Goal: Task Accomplishment & Management: Manage account settings

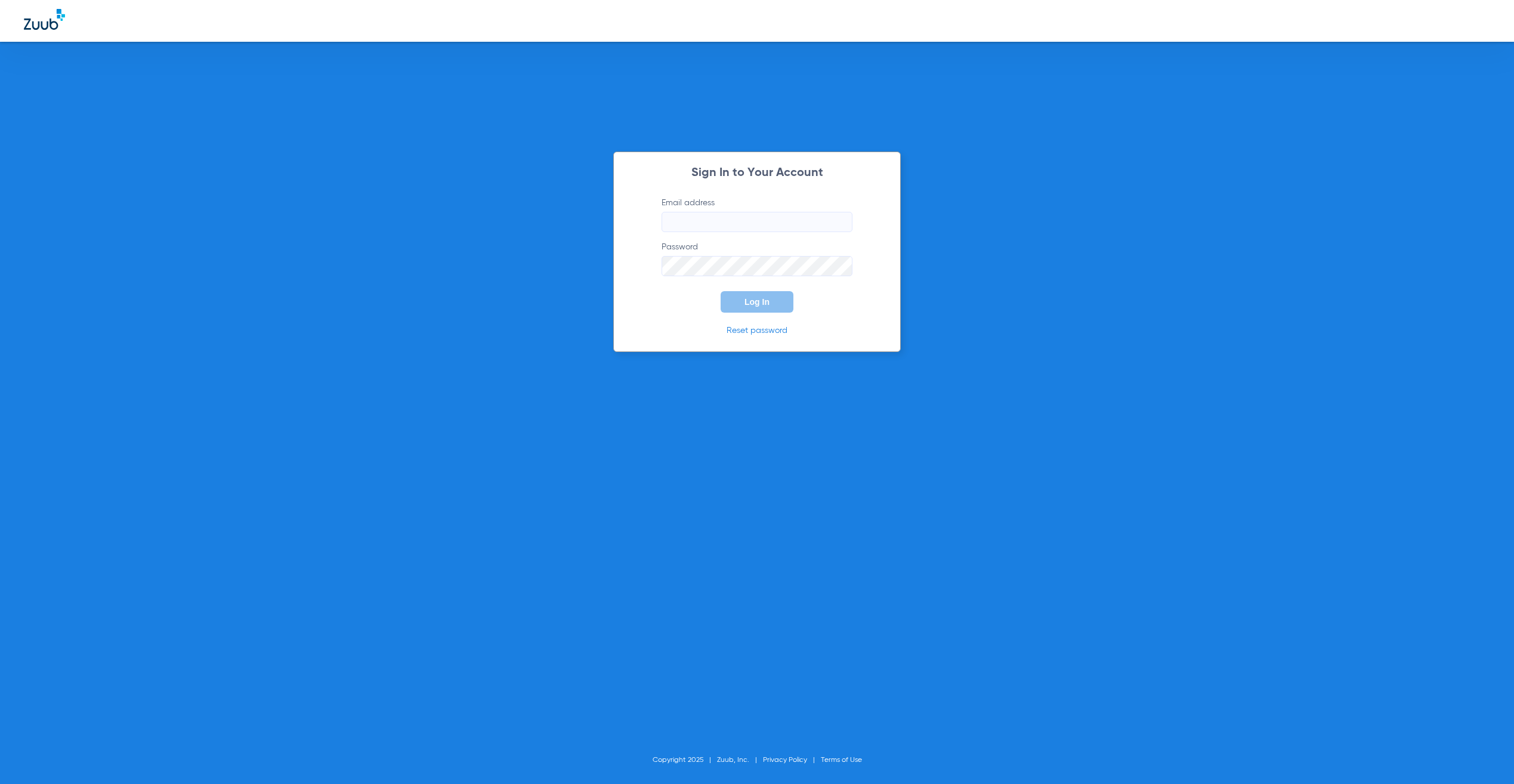
click at [732, 228] on input "Email address" at bounding box center [757, 221] width 191 height 20
type input "jay.rushing@zuub.com"
click at [757, 301] on span "Log In" at bounding box center [757, 301] width 25 height 10
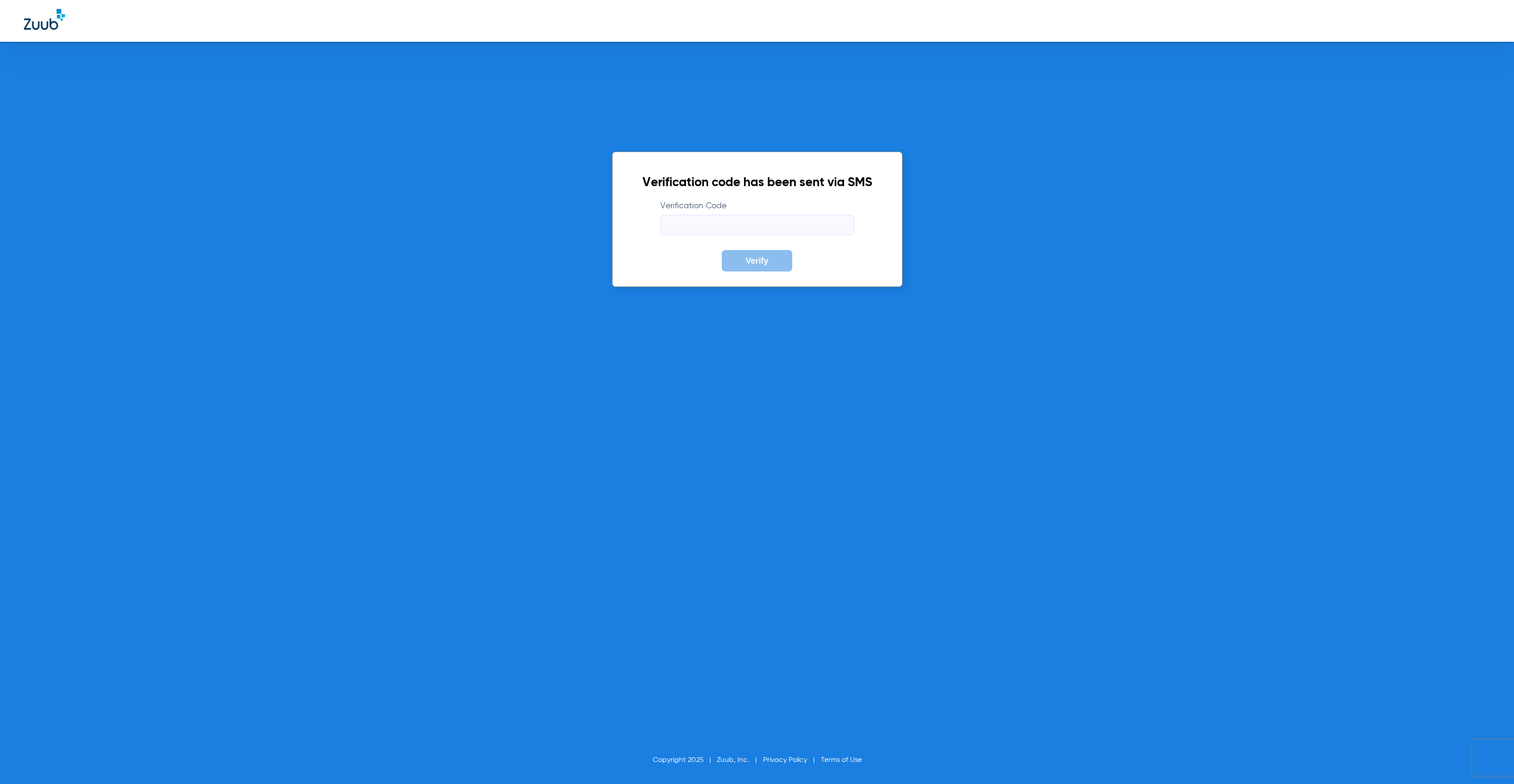
click at [753, 224] on input "Verification Code" at bounding box center [757, 224] width 194 height 20
type input "864183"
click at [722, 250] on button "Verify" at bounding box center [757, 261] width 70 height 21
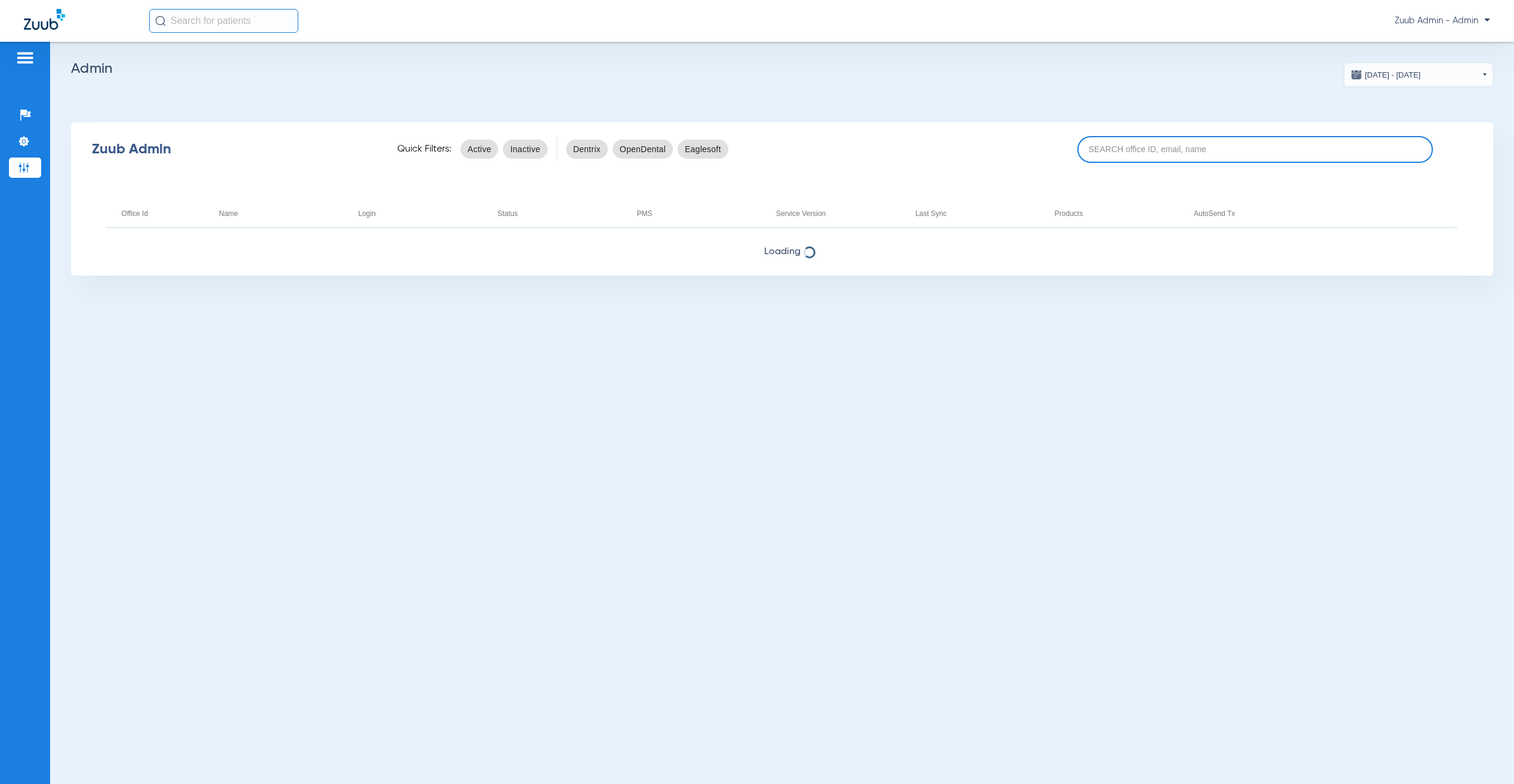
click at [1330, 144] on input at bounding box center [1255, 150] width 355 height 27
click at [1353, 155] on input at bounding box center [1255, 150] width 355 height 27
paste input "17007221"
type input "17007221"
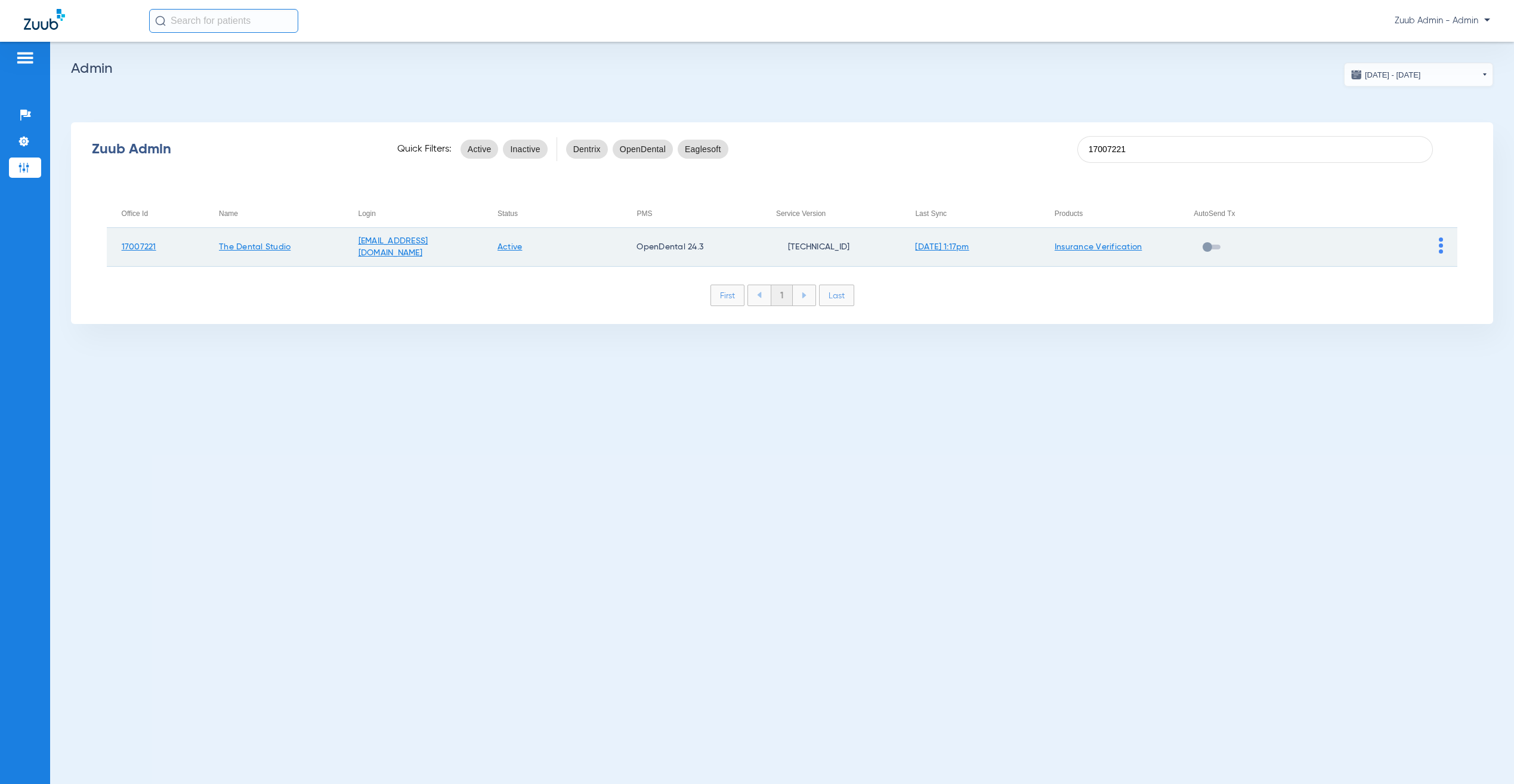
click at [1441, 241] on img at bounding box center [1441, 246] width 4 height 16
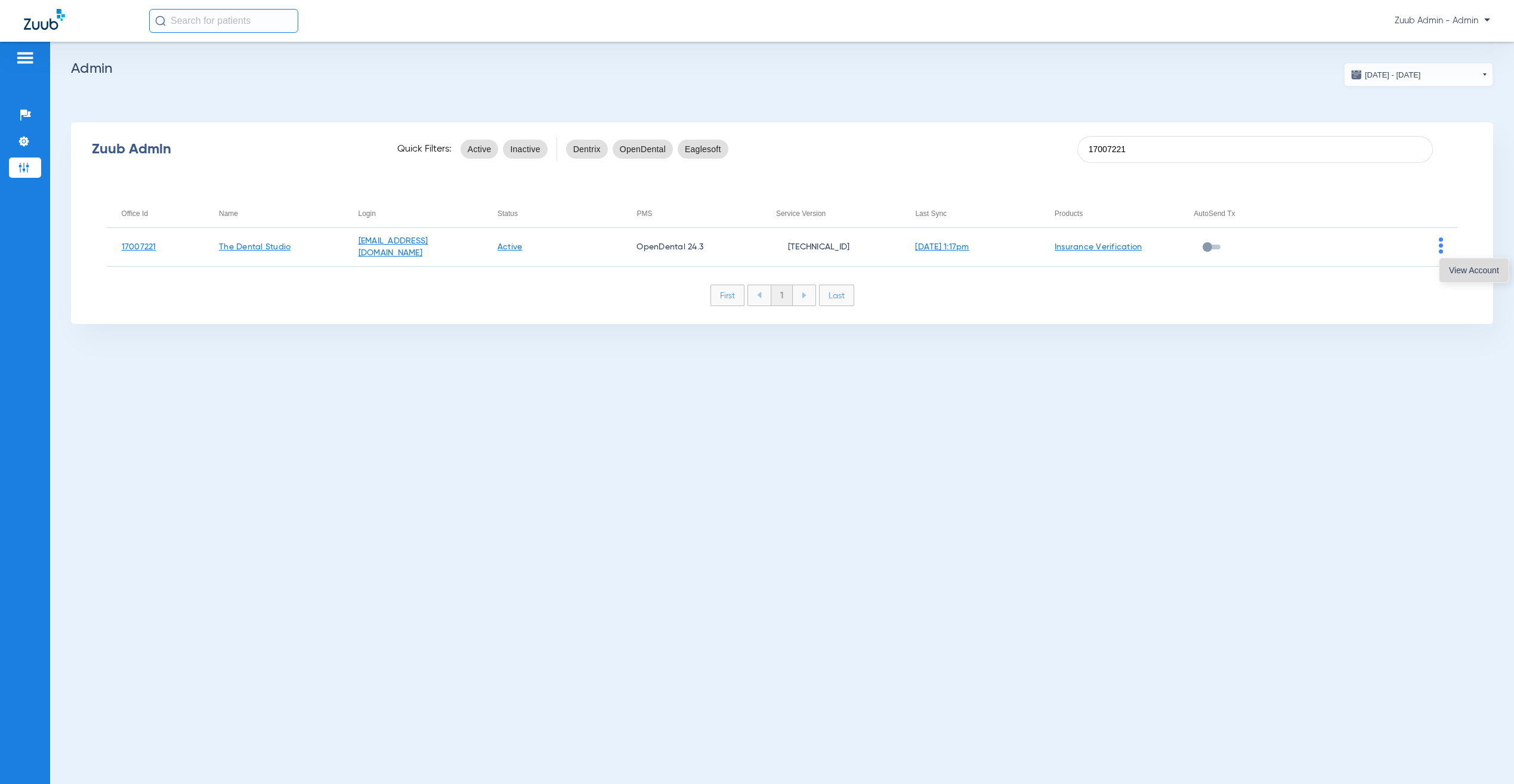
click at [1454, 263] on button "View Account" at bounding box center [1473, 270] width 69 height 24
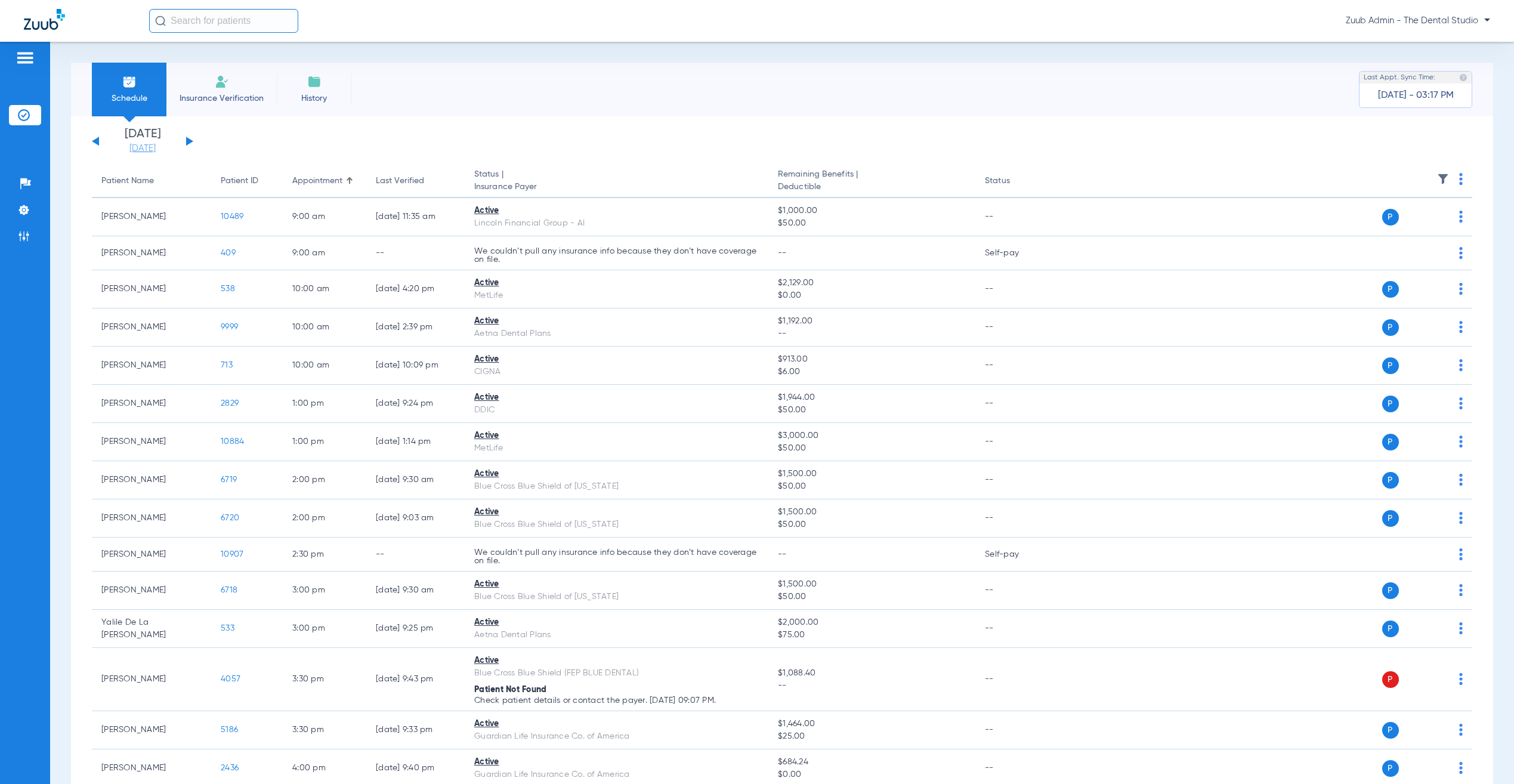
click at [132, 152] on link "[DATE]" at bounding box center [142, 149] width 72 height 12
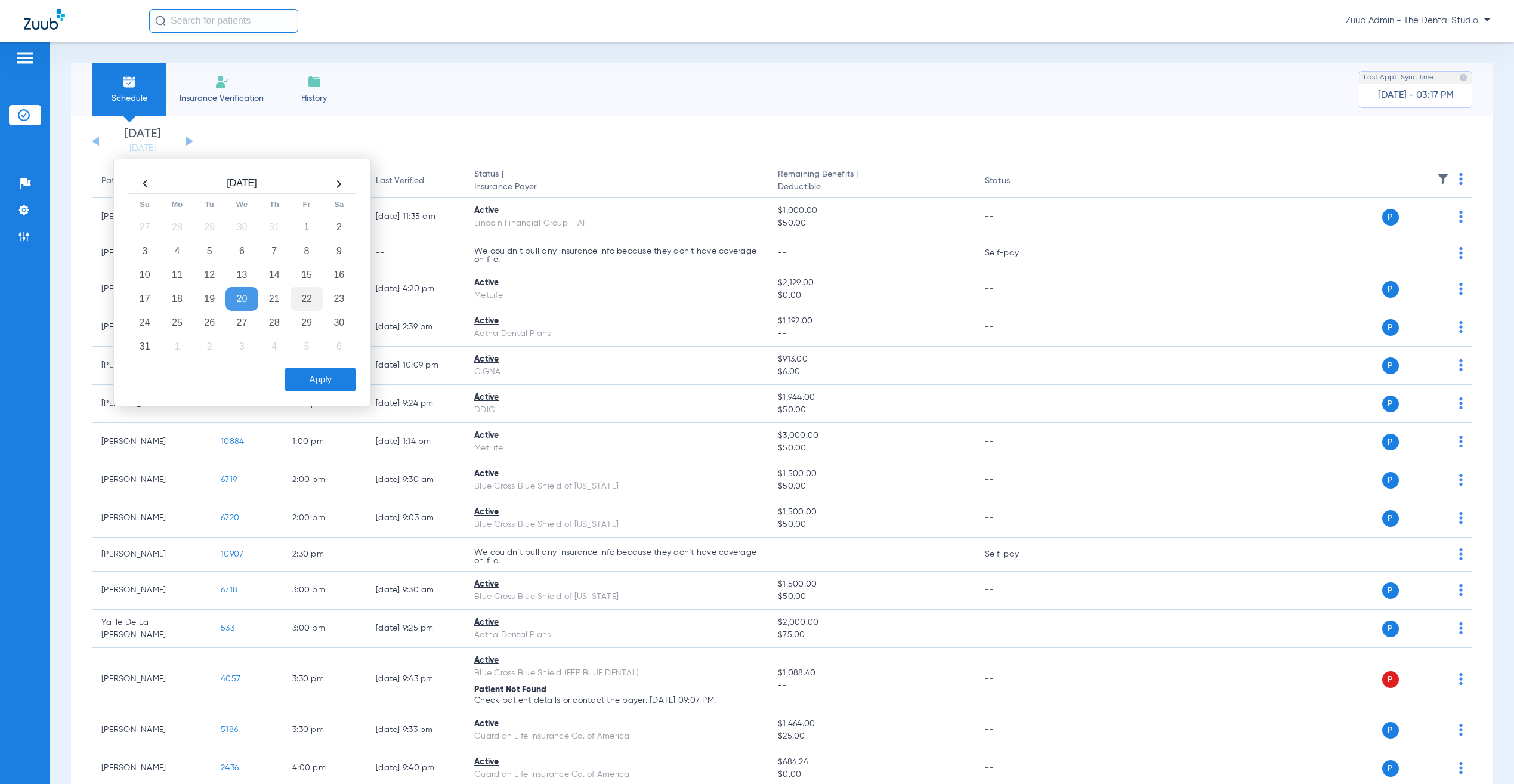
click at [312, 301] on td "22" at bounding box center [307, 299] width 33 height 24
click at [332, 378] on button "Apply" at bounding box center [320, 379] width 70 height 24
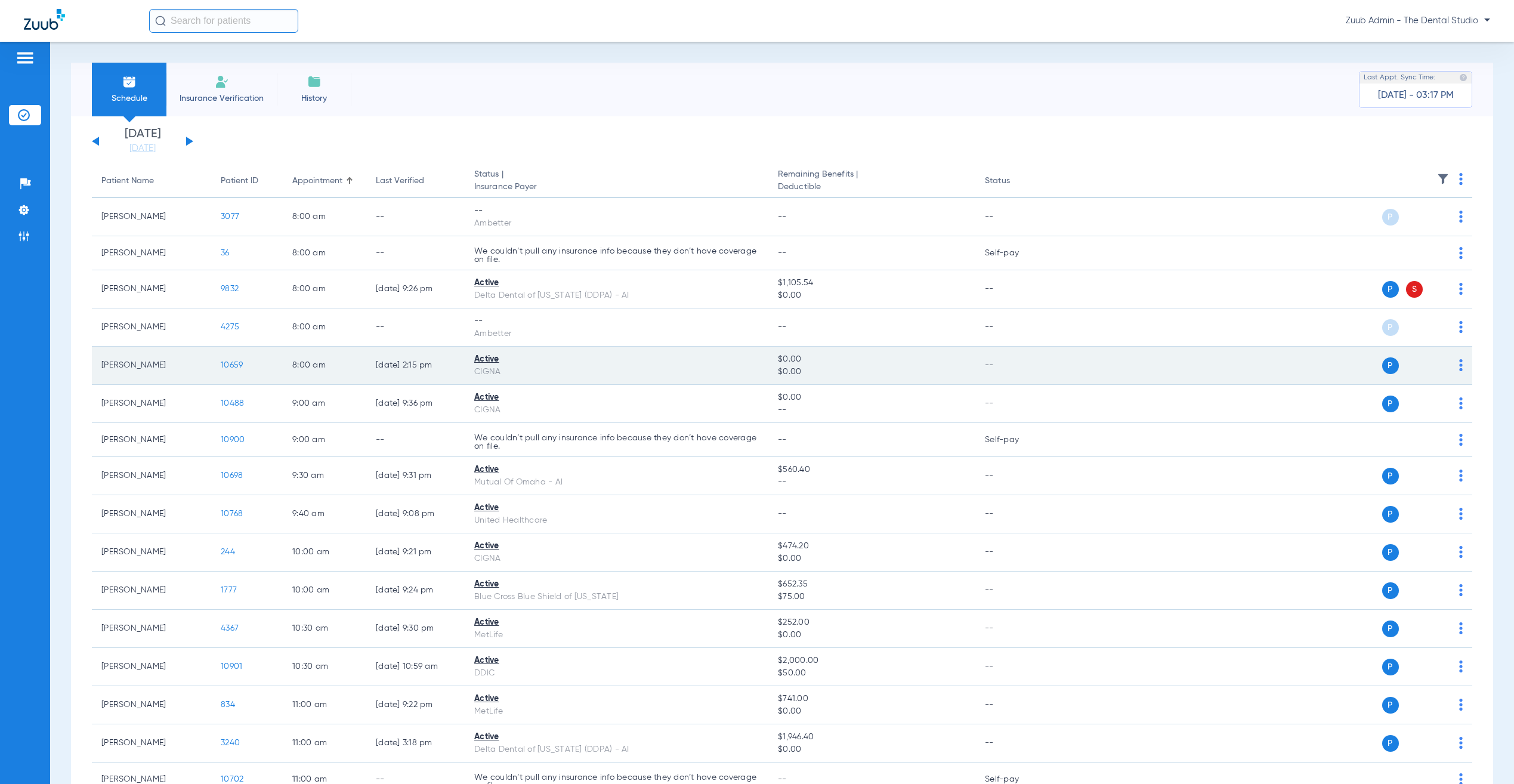
click at [226, 365] on span "10659" at bounding box center [232, 364] width 22 height 8
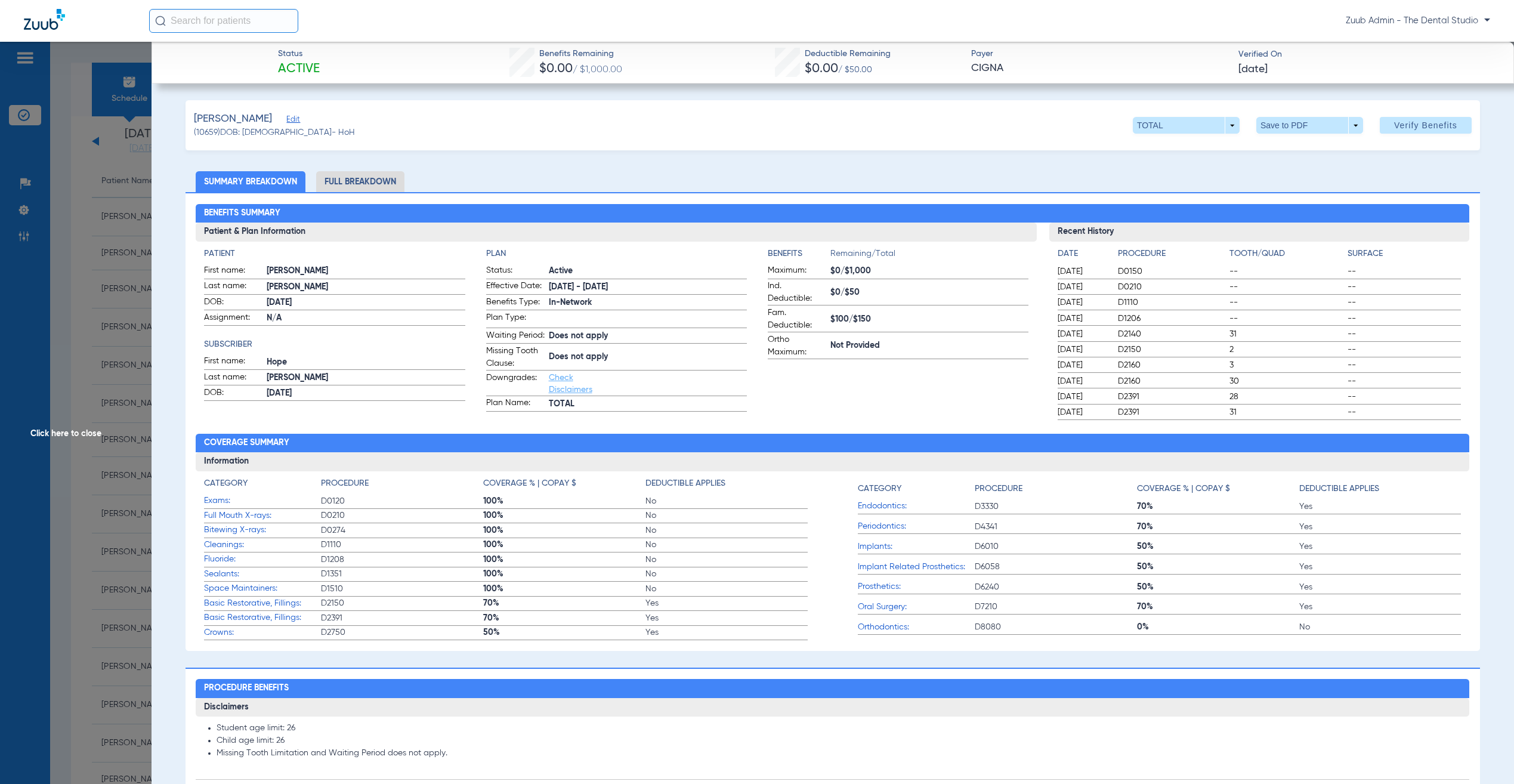
click at [71, 420] on span "Click here to close" at bounding box center [76, 433] width 152 height 784
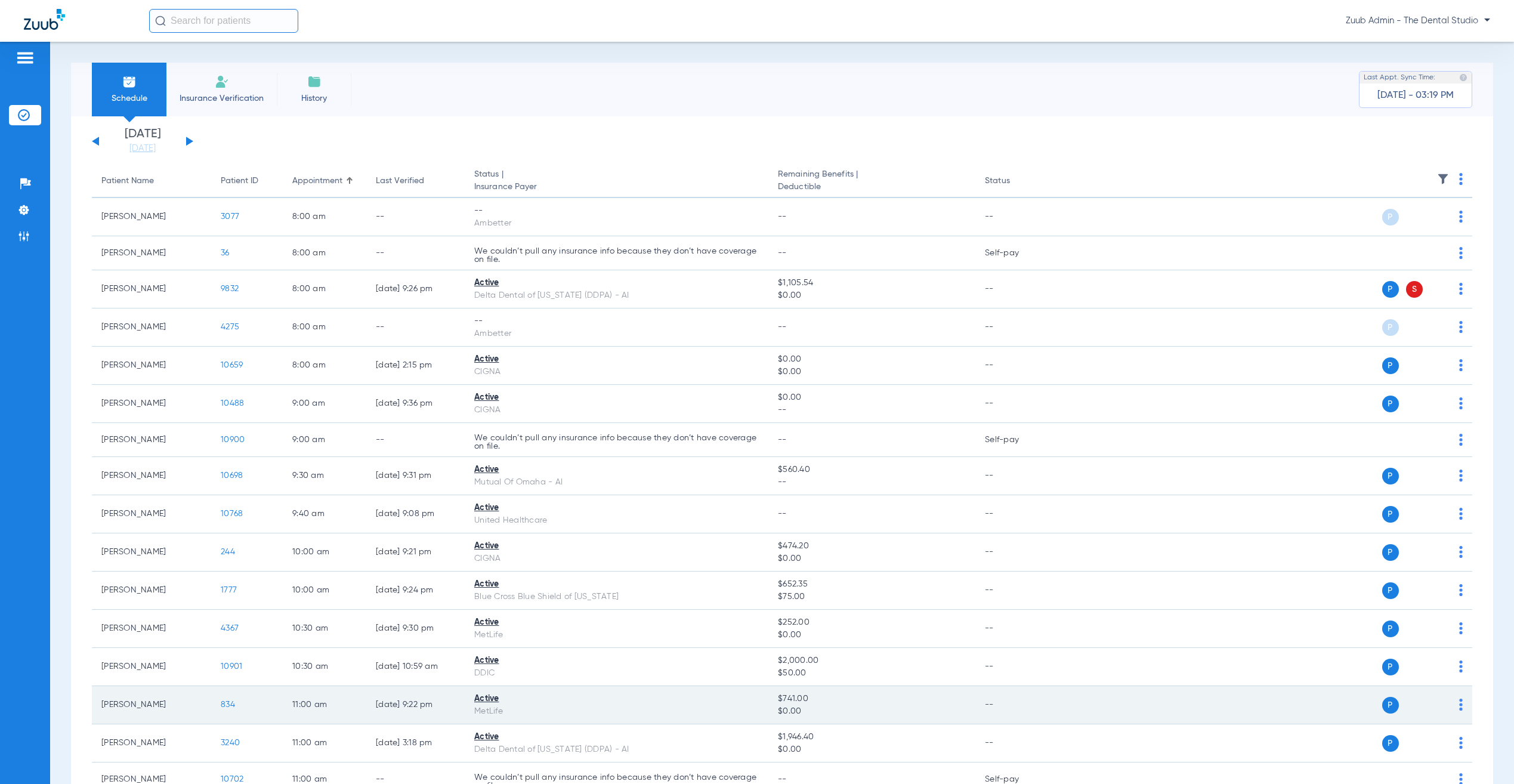
scroll to position [207, 0]
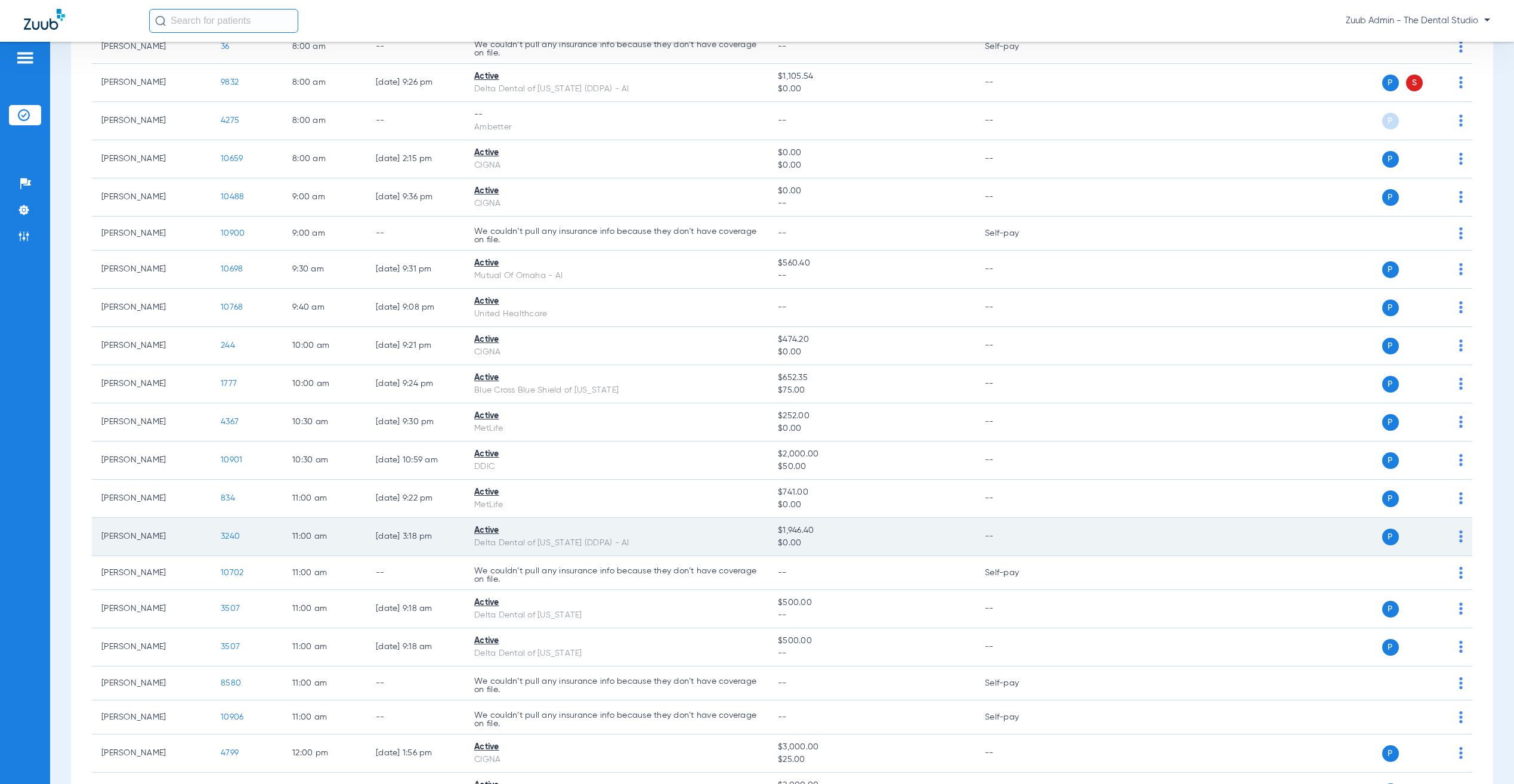
click at [232, 540] on span "3240" at bounding box center [230, 536] width 19 height 8
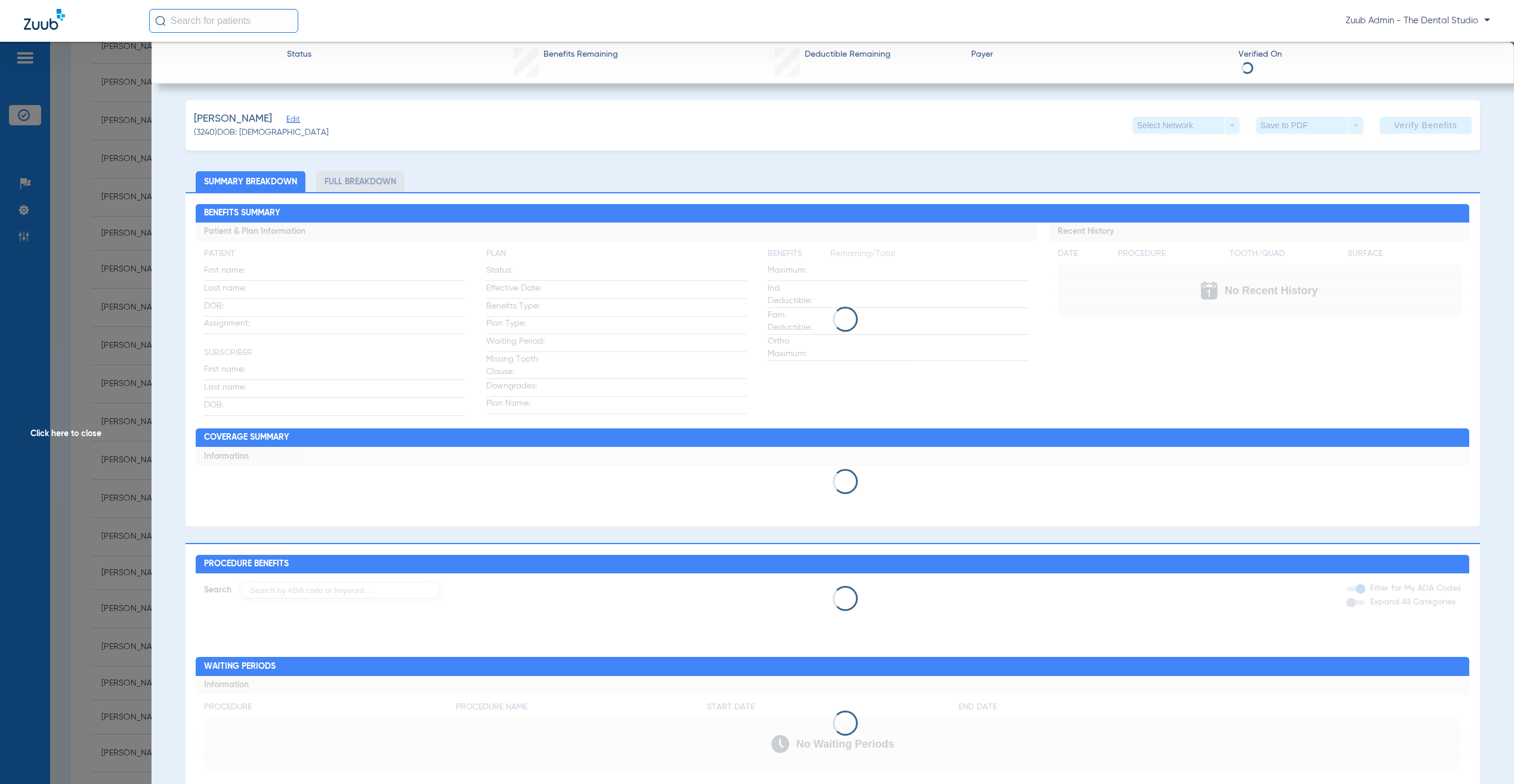
drag, startPoint x: 287, startPoint y: 113, endPoint x: 290, endPoint y: 126, distance: 13.3
click at [287, 115] on div "Calles, Adriana Edit" at bounding box center [261, 119] width 135 height 15
click at [290, 126] on span "Edit" at bounding box center [292, 121] width 11 height 11
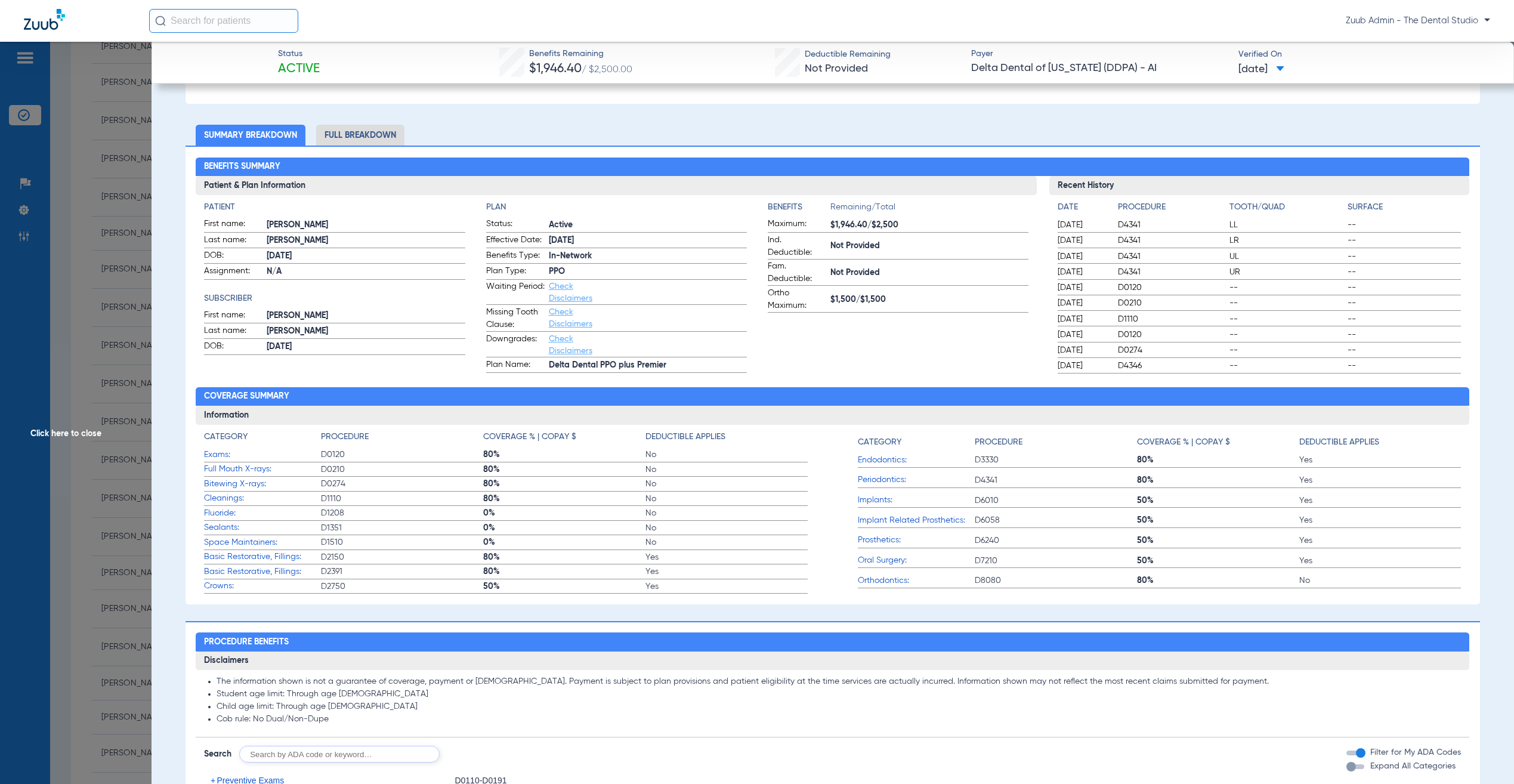
scroll to position [0, 0]
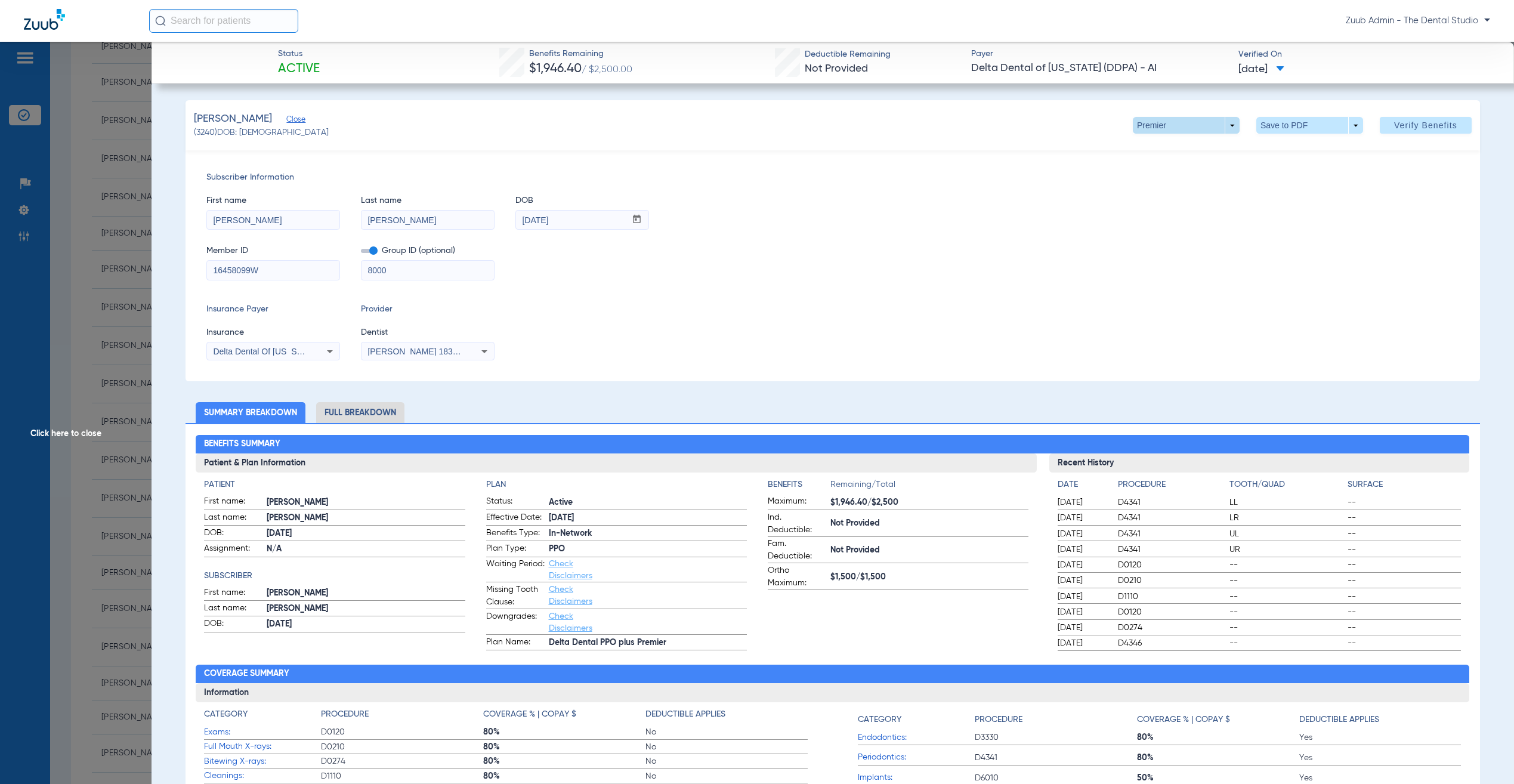
click at [1171, 128] on span at bounding box center [1185, 125] width 29 height 29
click at [1150, 175] on span "PPO" at bounding box center [1157, 172] width 56 height 8
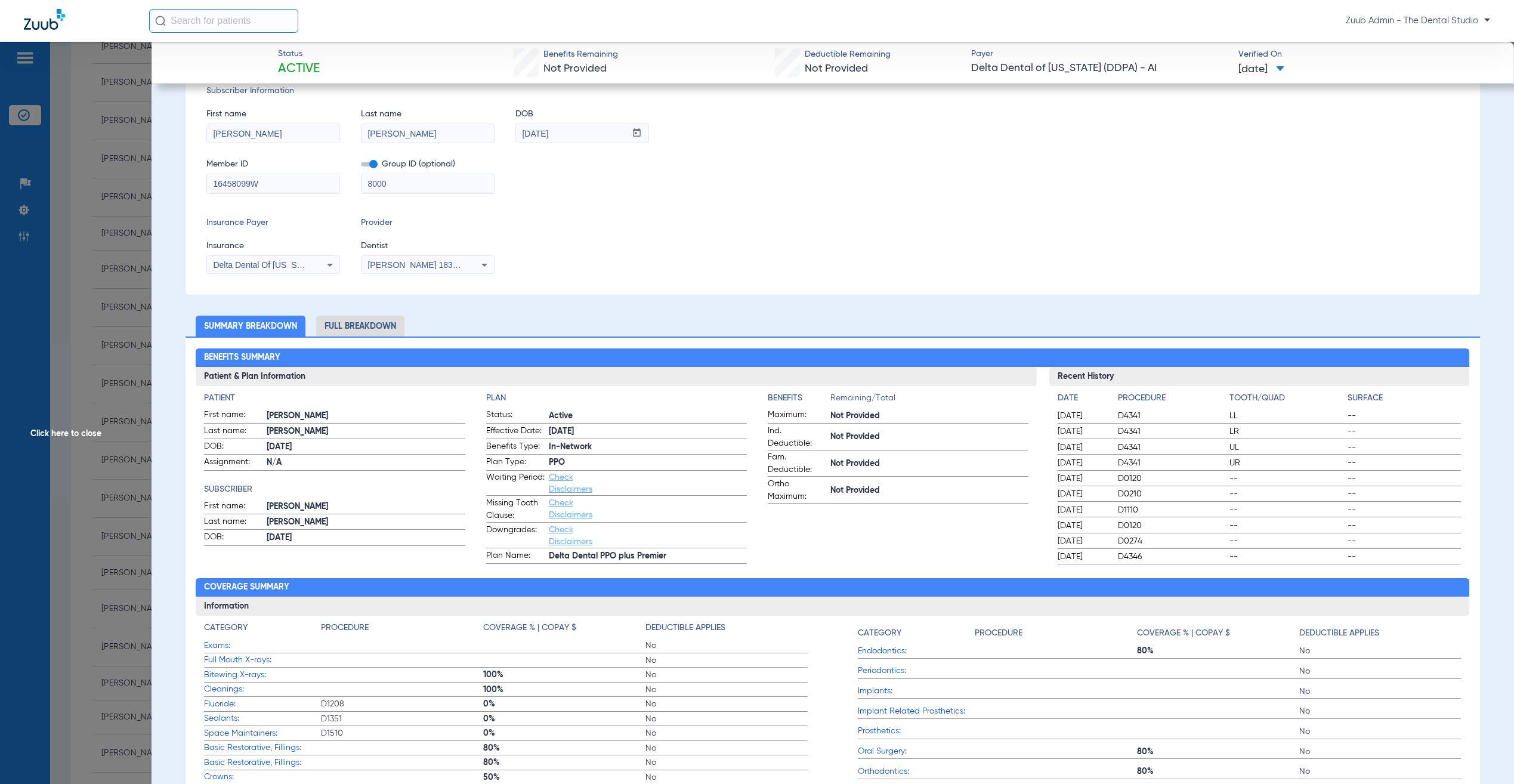
scroll to position [212, 0]
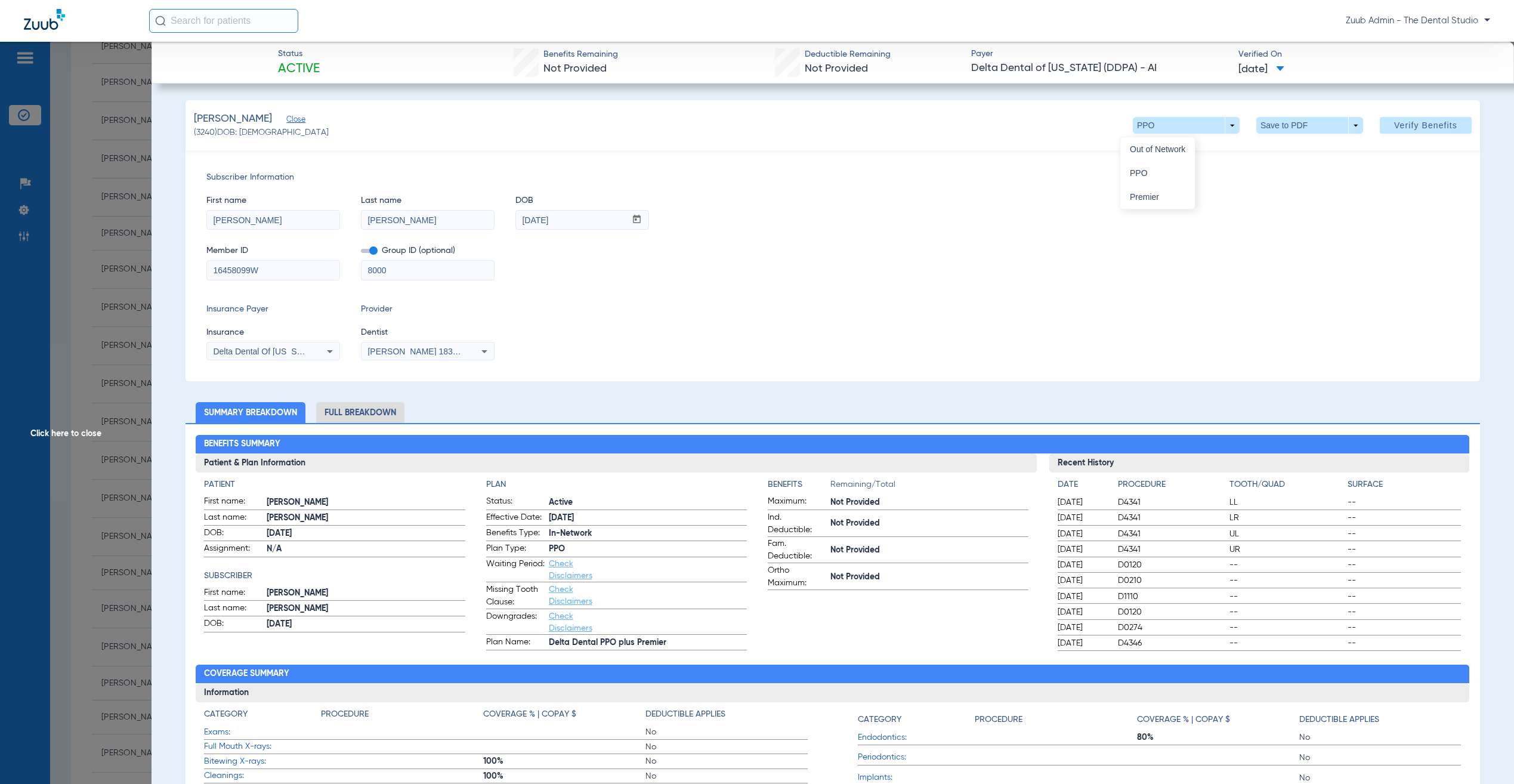
click at [1103, 200] on div at bounding box center [757, 392] width 1514 height 784
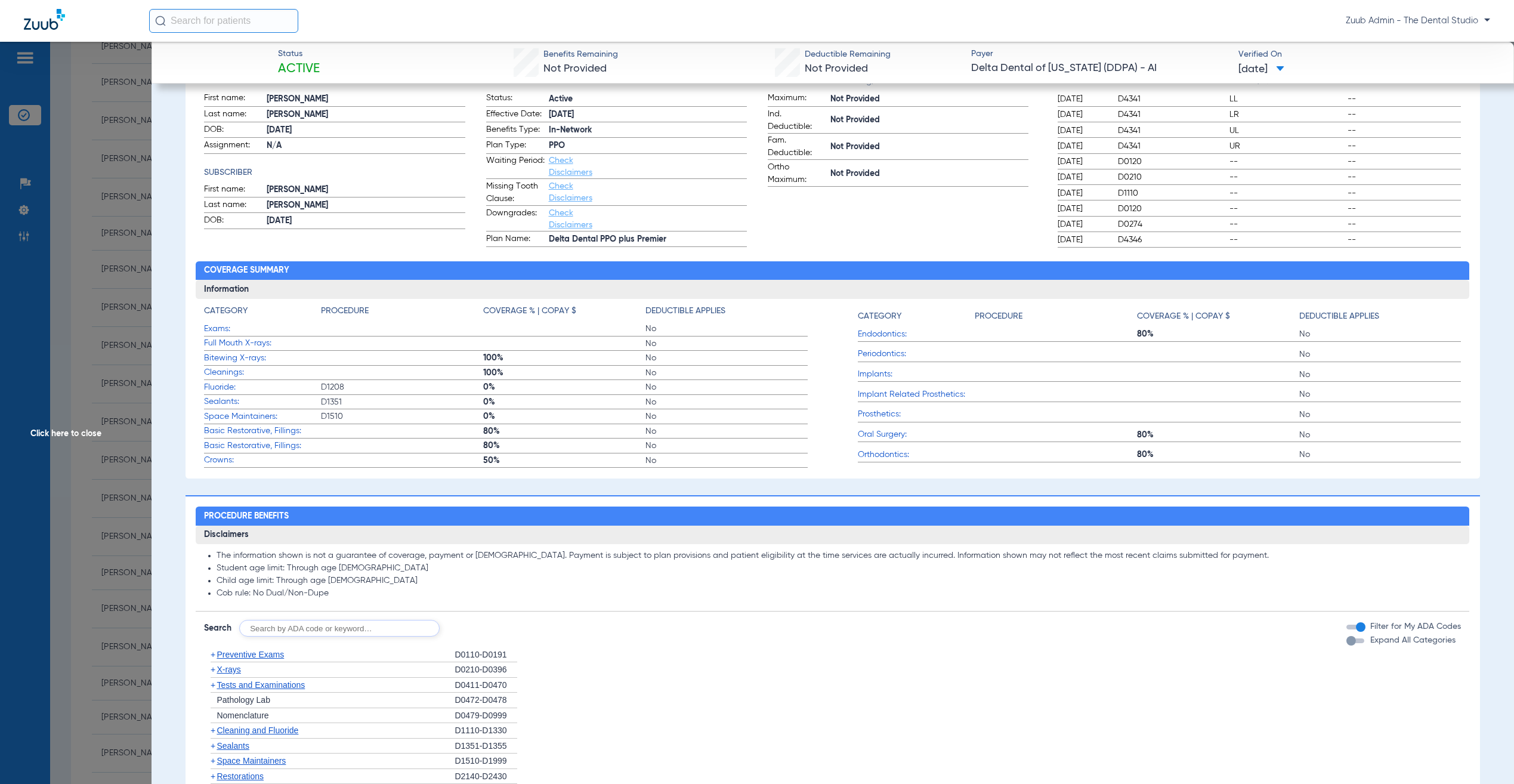
scroll to position [572, 0]
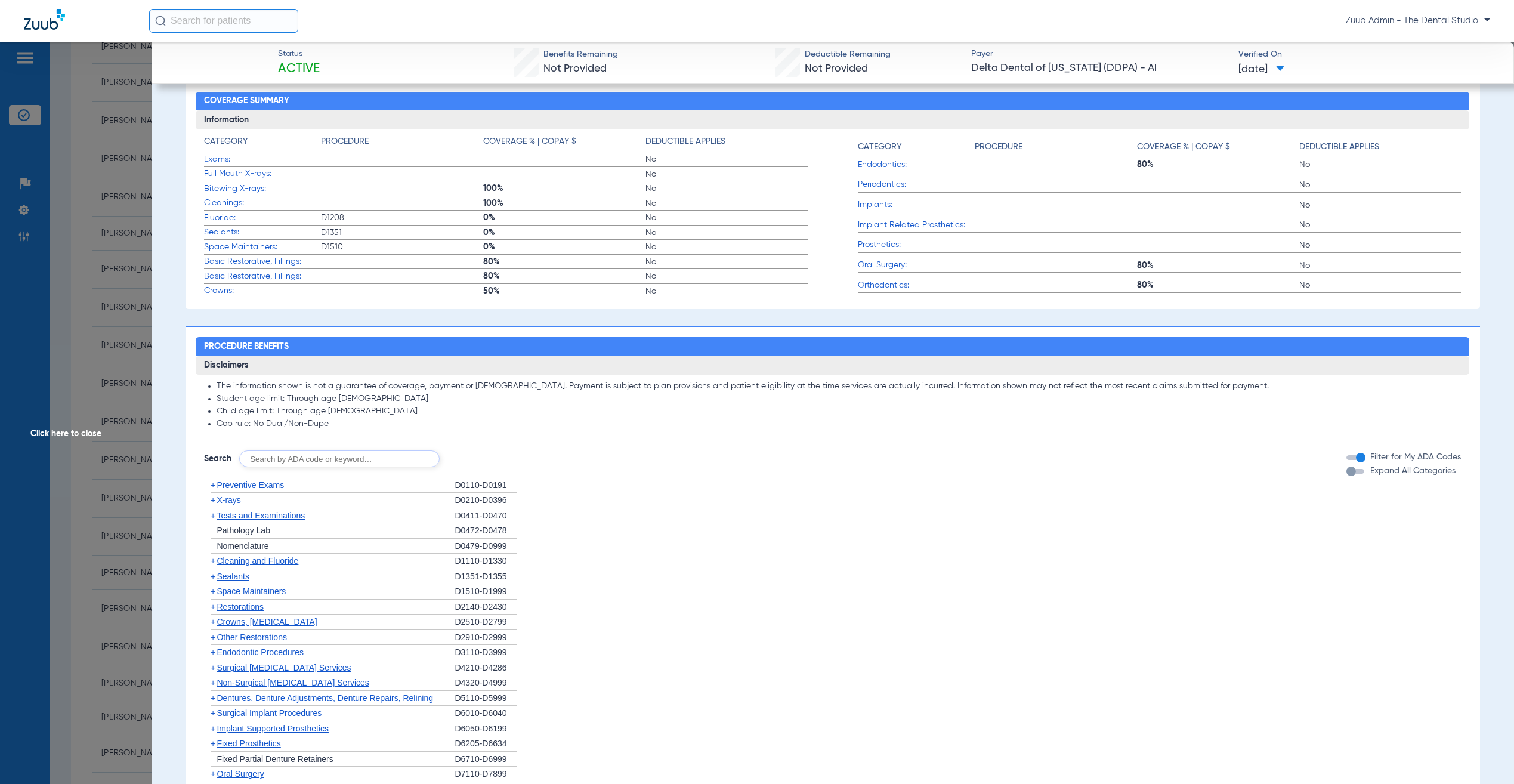
click at [227, 496] on span "X-rays" at bounding box center [228, 500] width 24 height 10
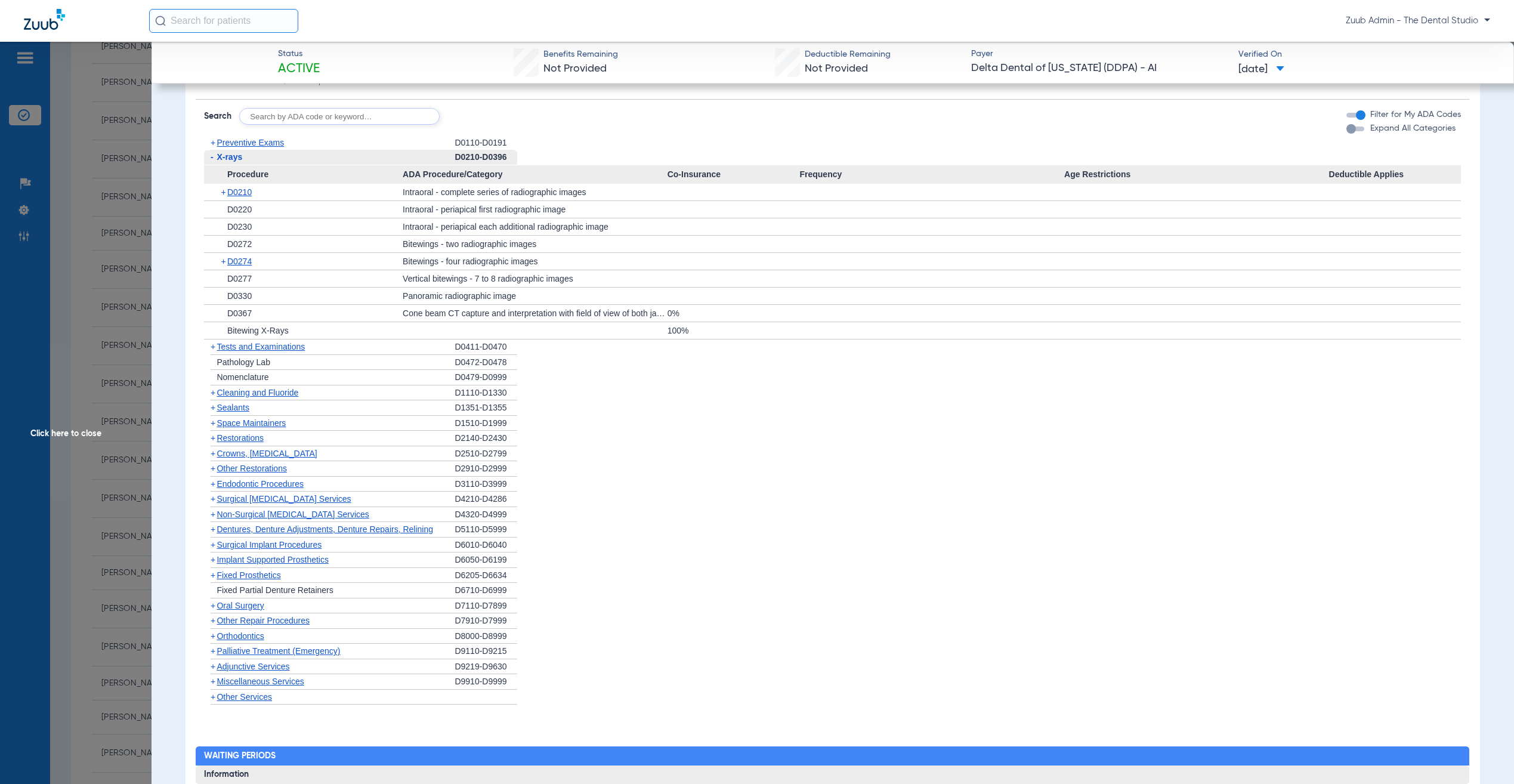
scroll to position [917, 0]
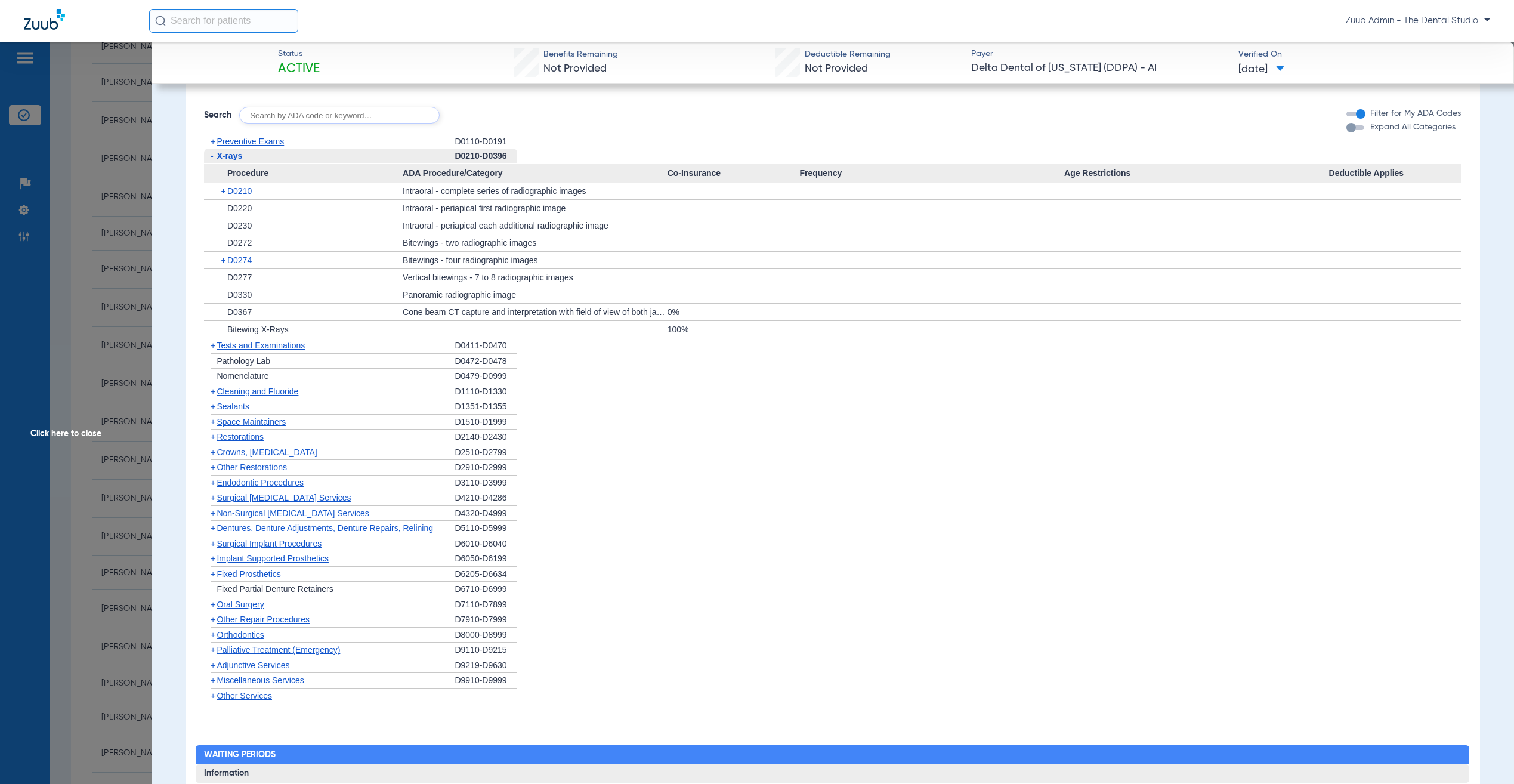
click at [243, 700] on span "Other Services" at bounding box center [244, 695] width 56 height 10
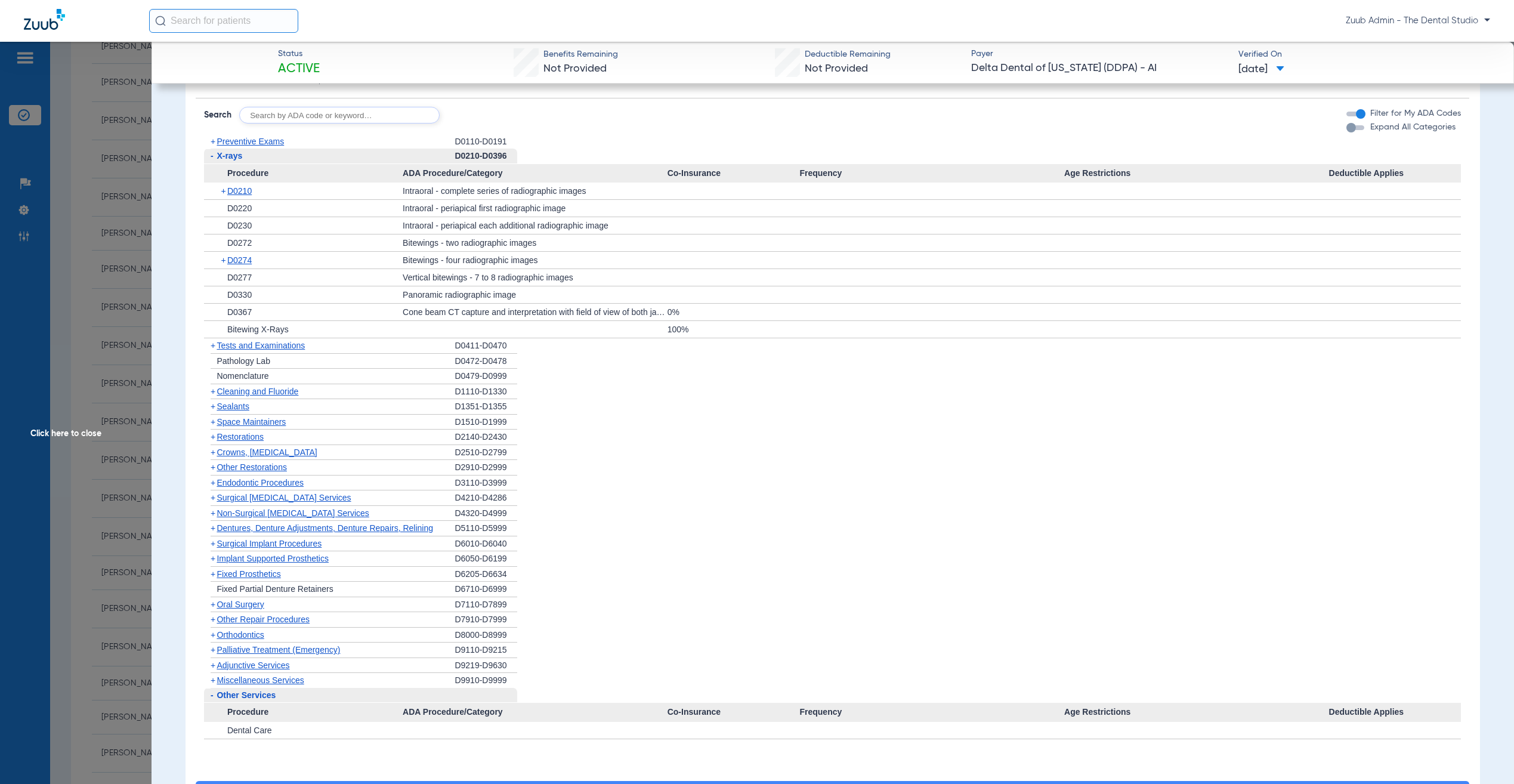
click at [242, 685] on span "Miscellaneous Services" at bounding box center [260, 680] width 87 height 10
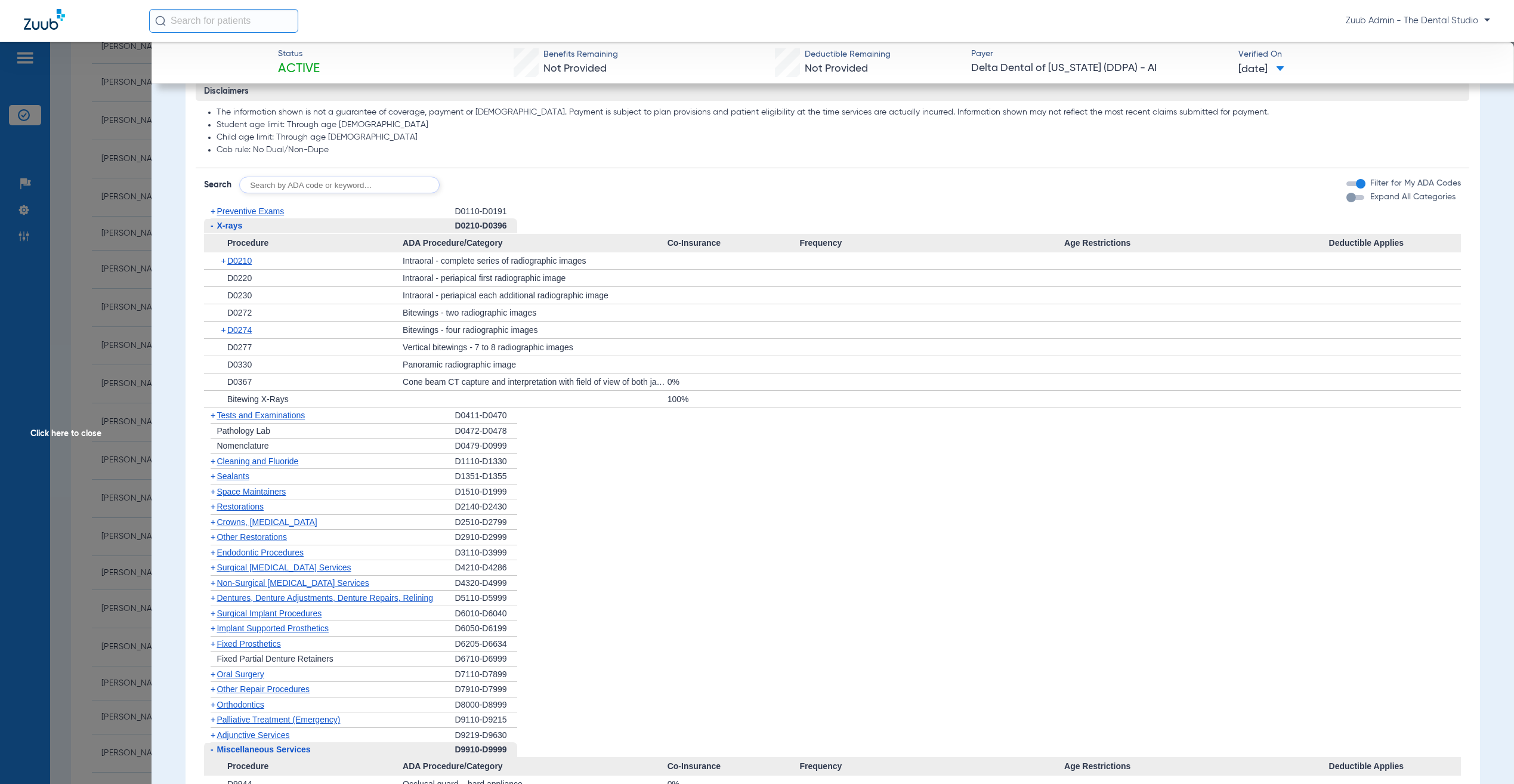
scroll to position [773, 0]
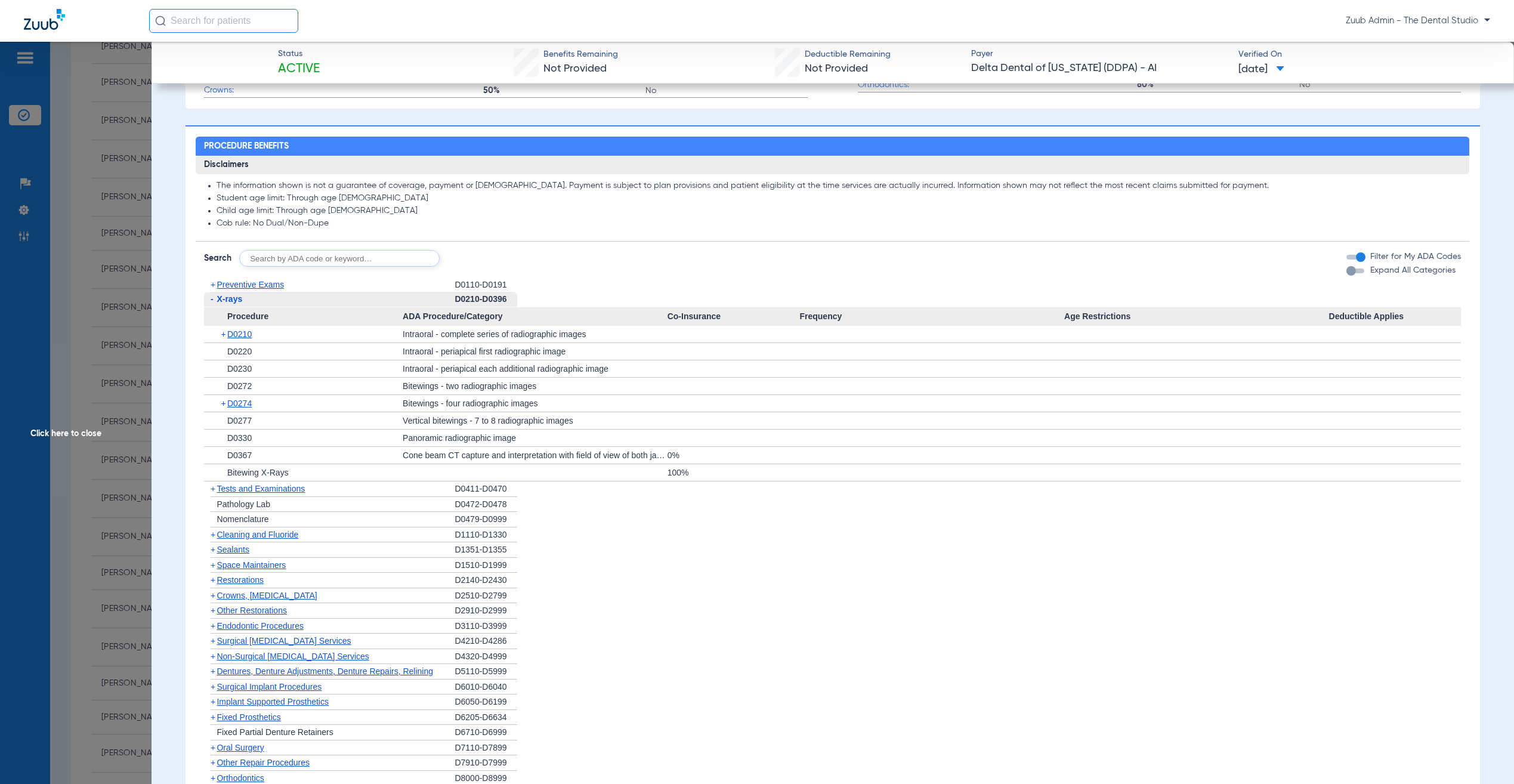
click at [240, 493] on span "Tests and Examinations" at bounding box center [260, 488] width 88 height 10
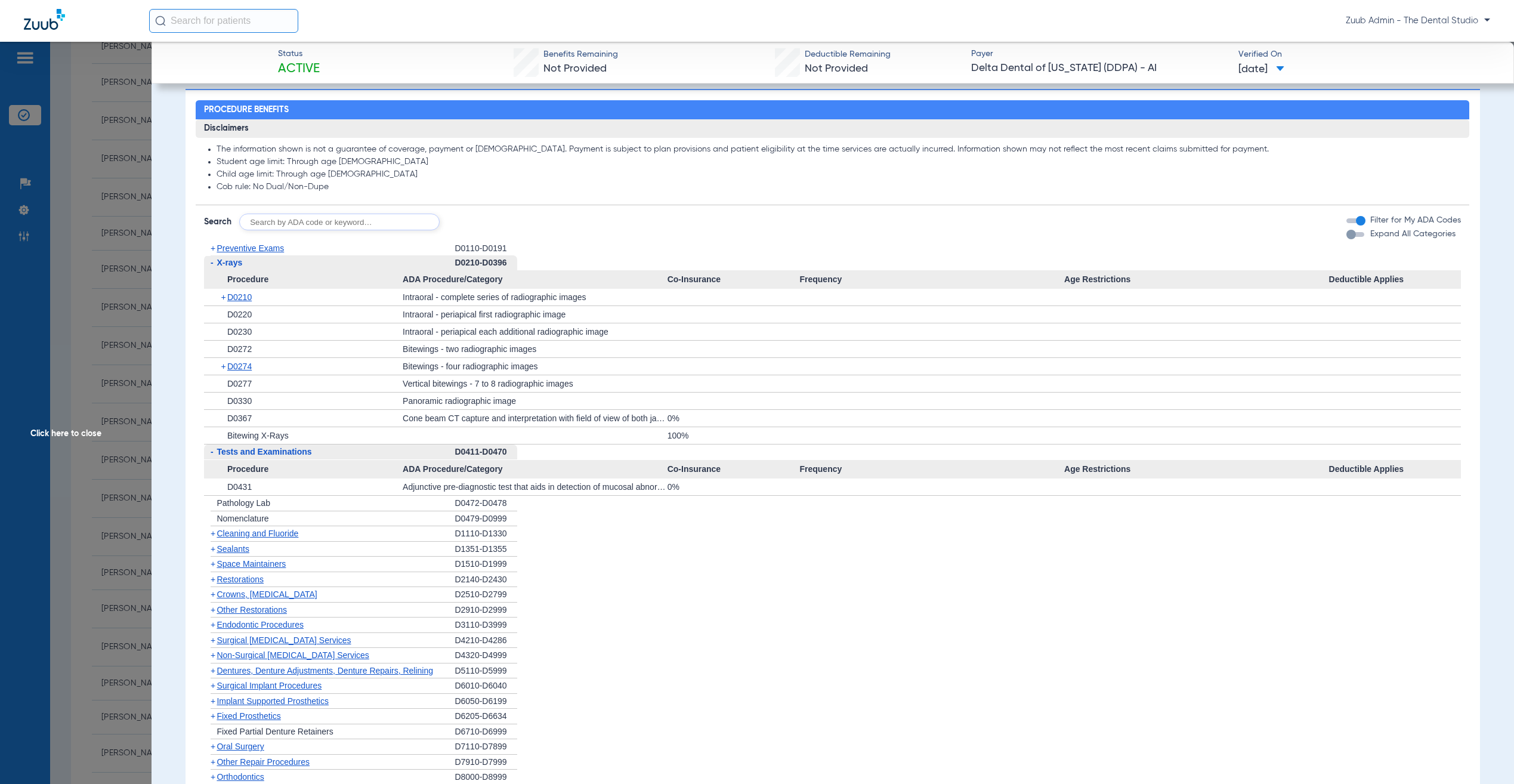
scroll to position [813, 0]
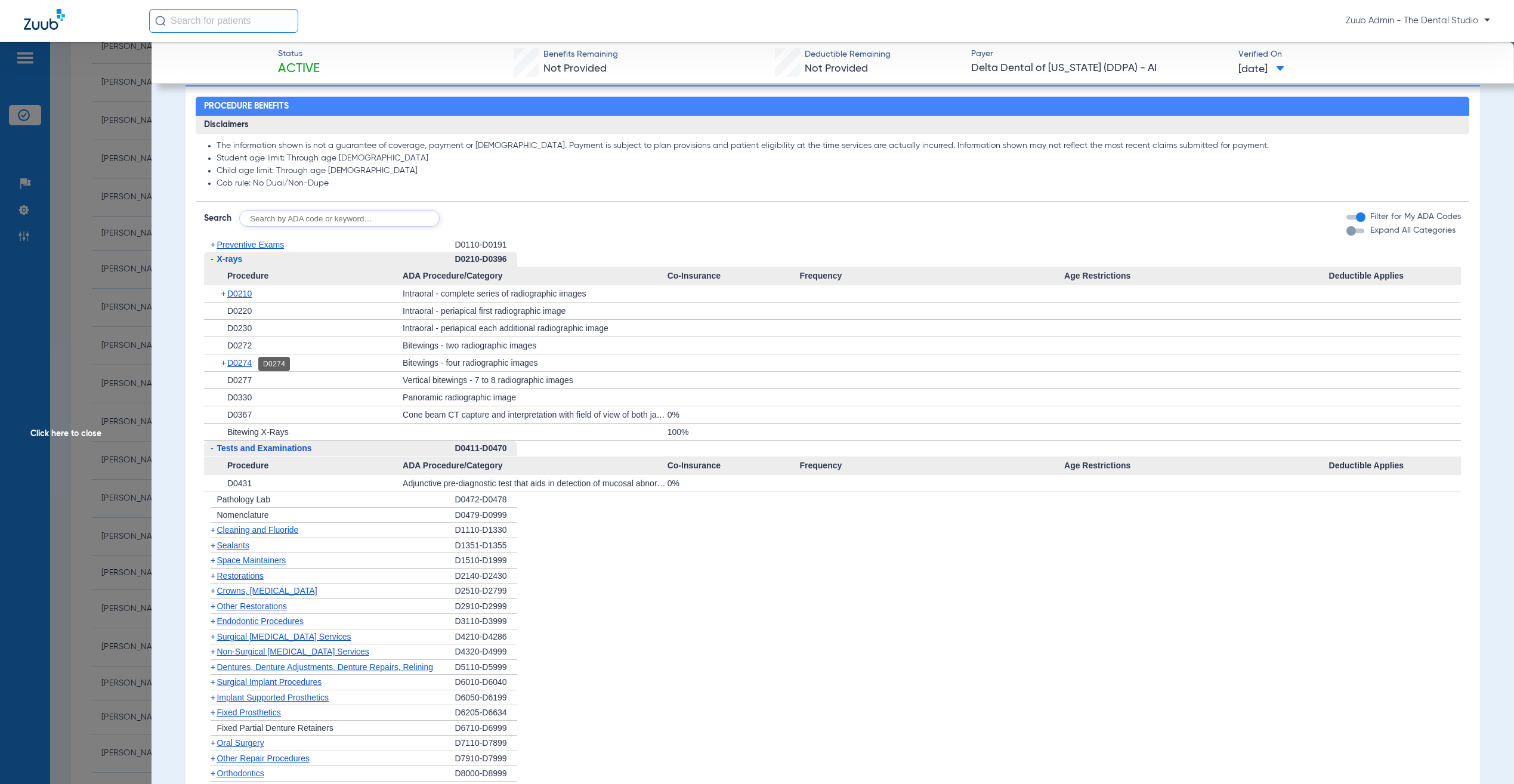
click at [232, 363] on span "D0274" at bounding box center [239, 362] width 24 height 10
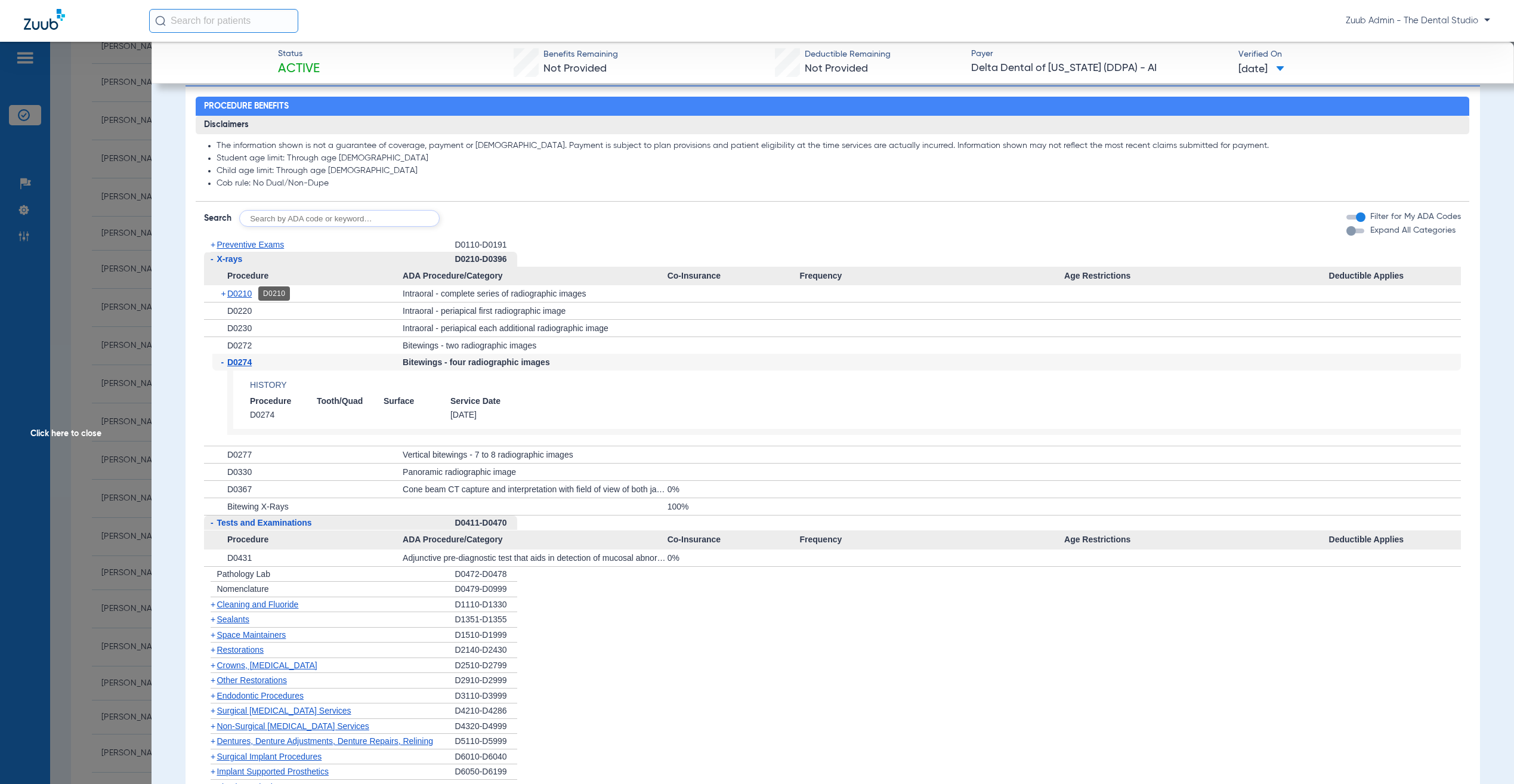
click at [235, 287] on div "+ D0210" at bounding box center [307, 293] width 190 height 17
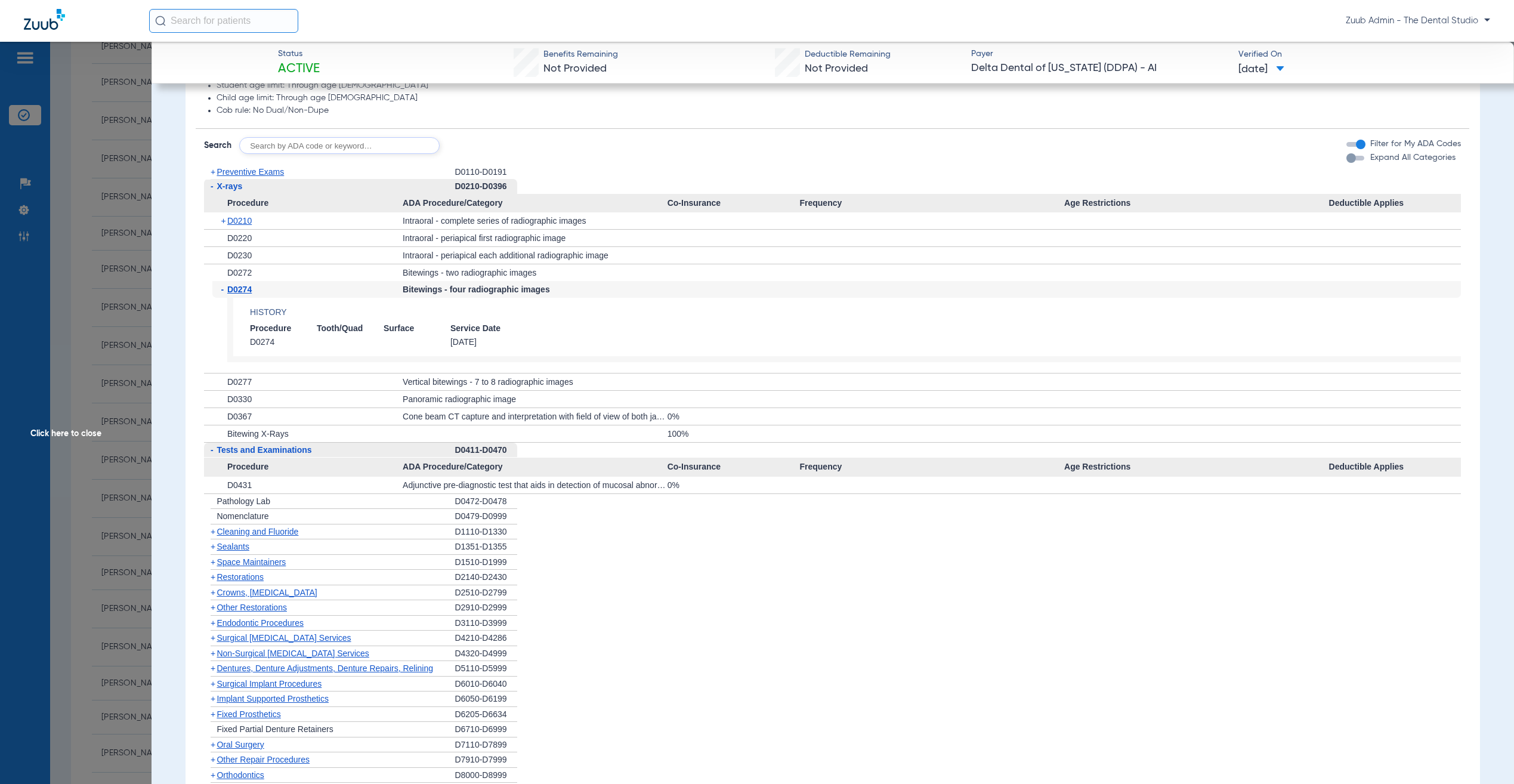
scroll to position [882, 0]
click at [1347, 166] on div "button" at bounding box center [1351, 161] width 10 height 10
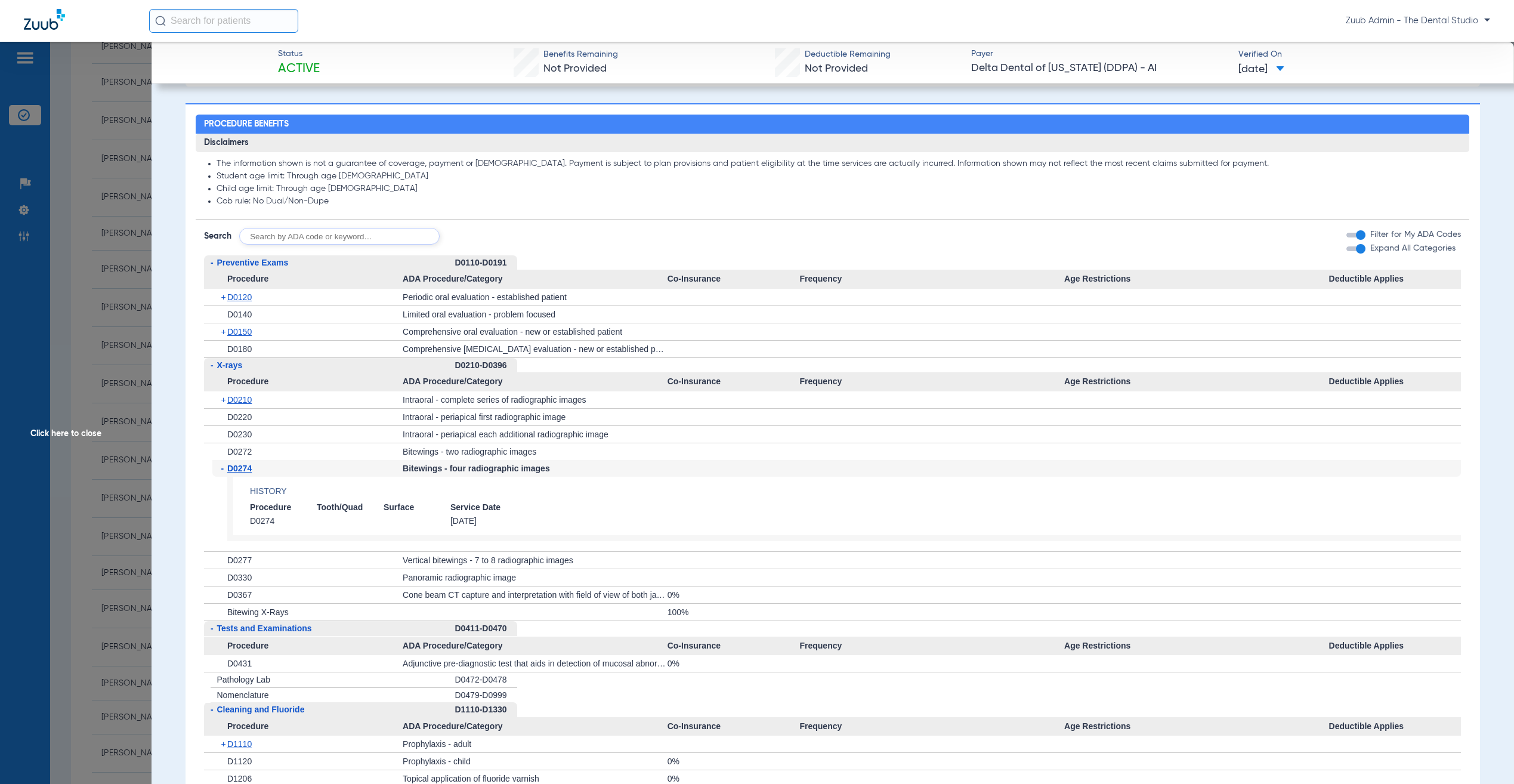
scroll to position [791, 0]
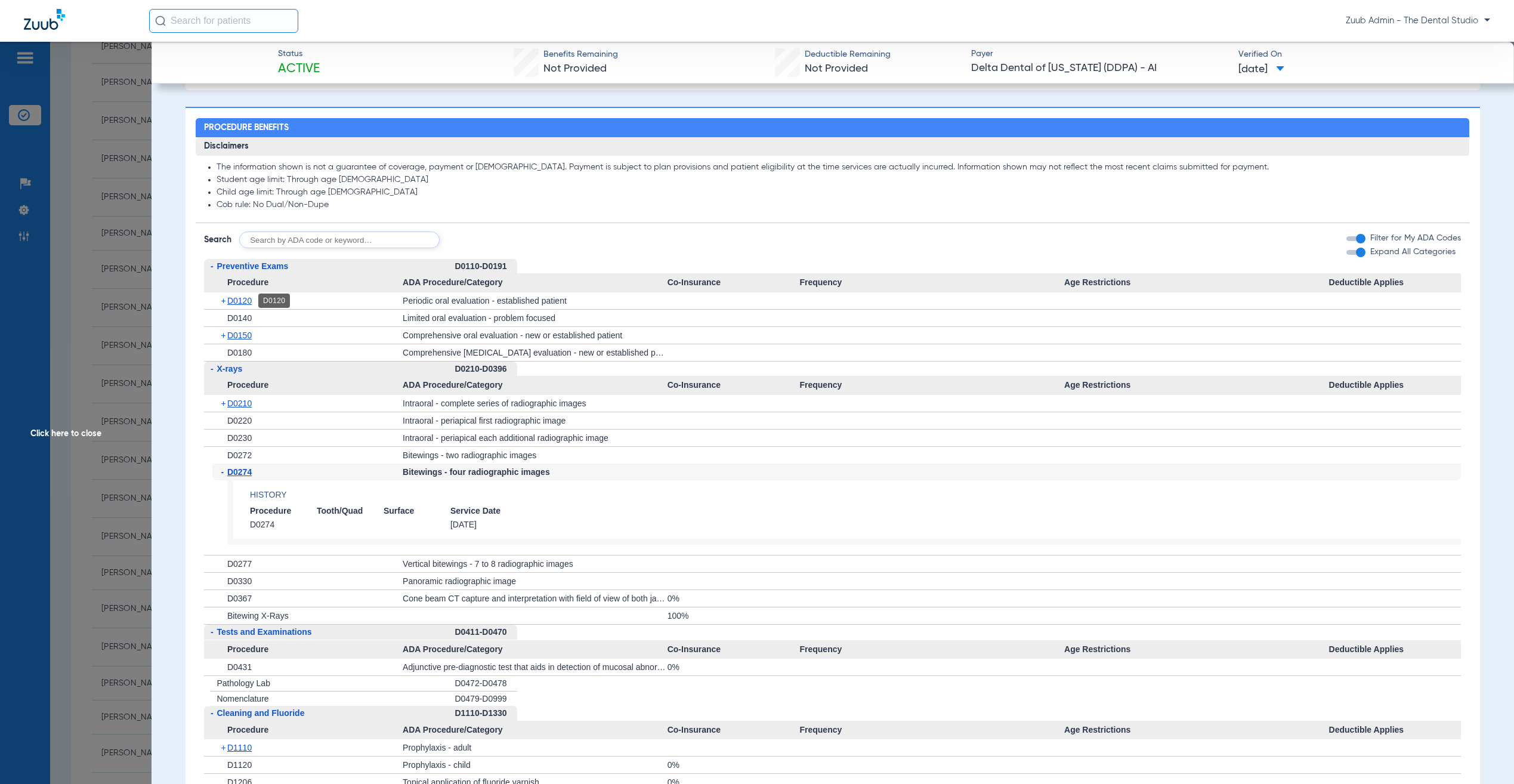
click at [244, 299] on span "D0120" at bounding box center [239, 301] width 24 height 10
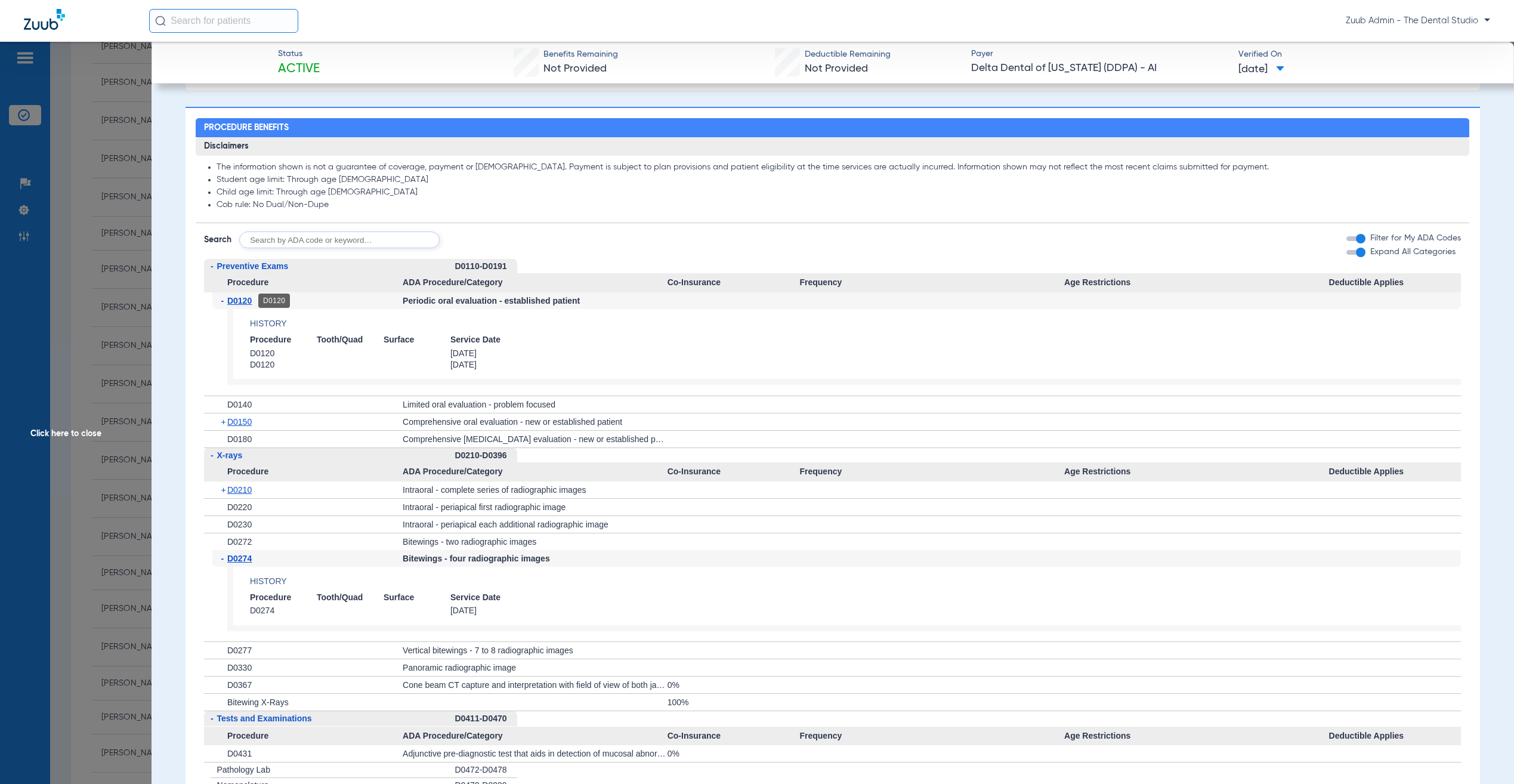
click at [244, 299] on span "D0120" at bounding box center [239, 301] width 24 height 10
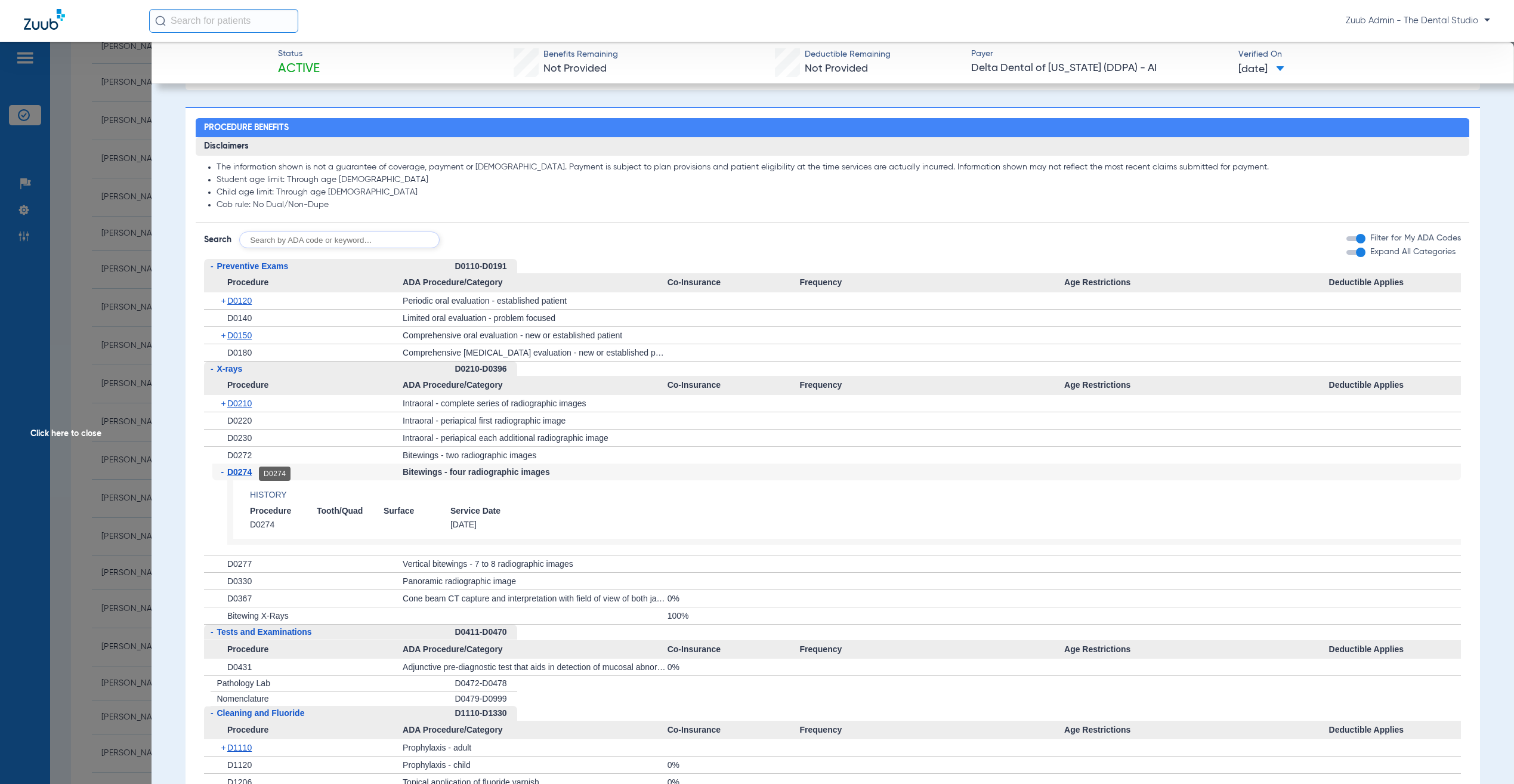
click at [245, 477] on span "D0274" at bounding box center [239, 472] width 24 height 10
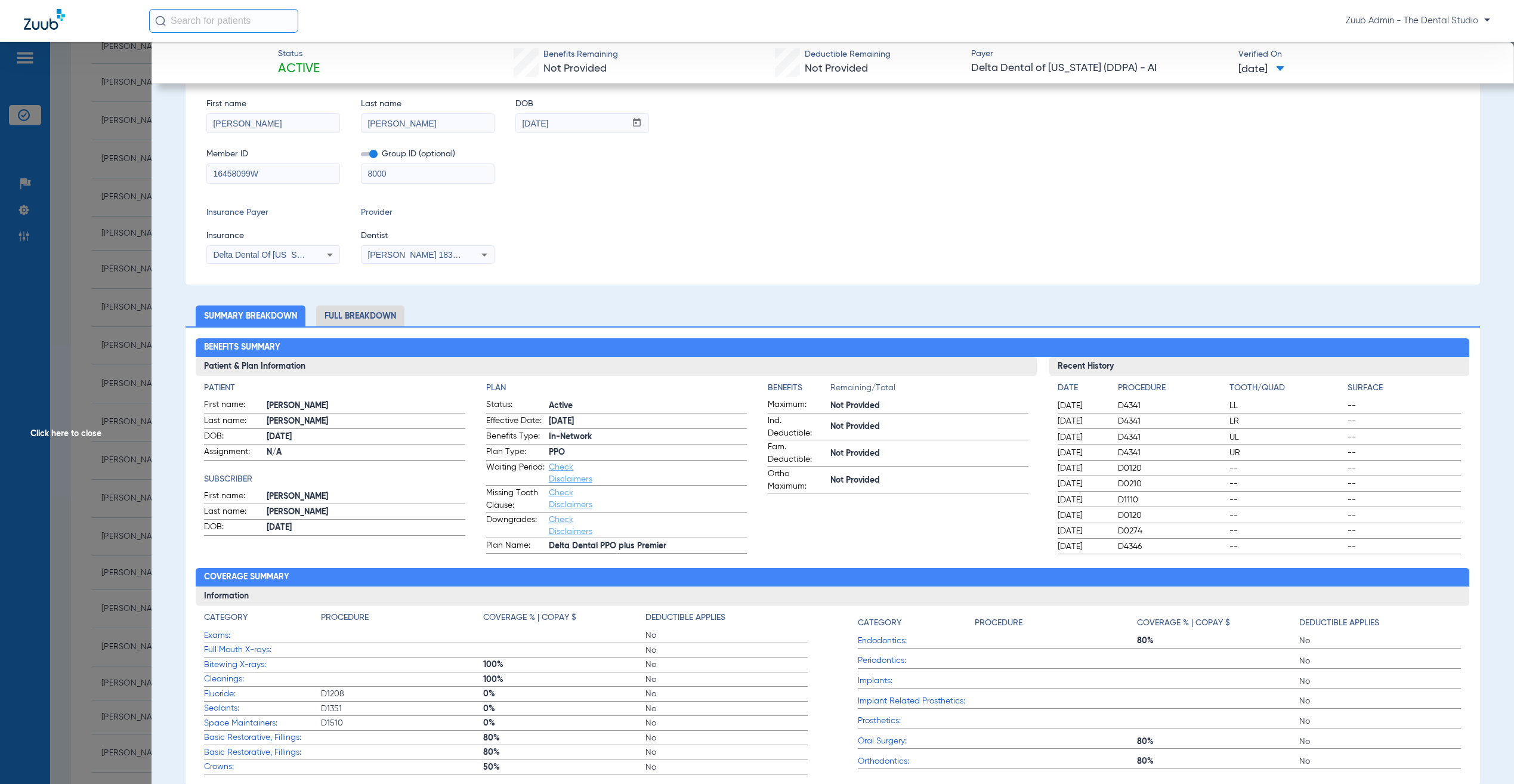
scroll to position [0, 0]
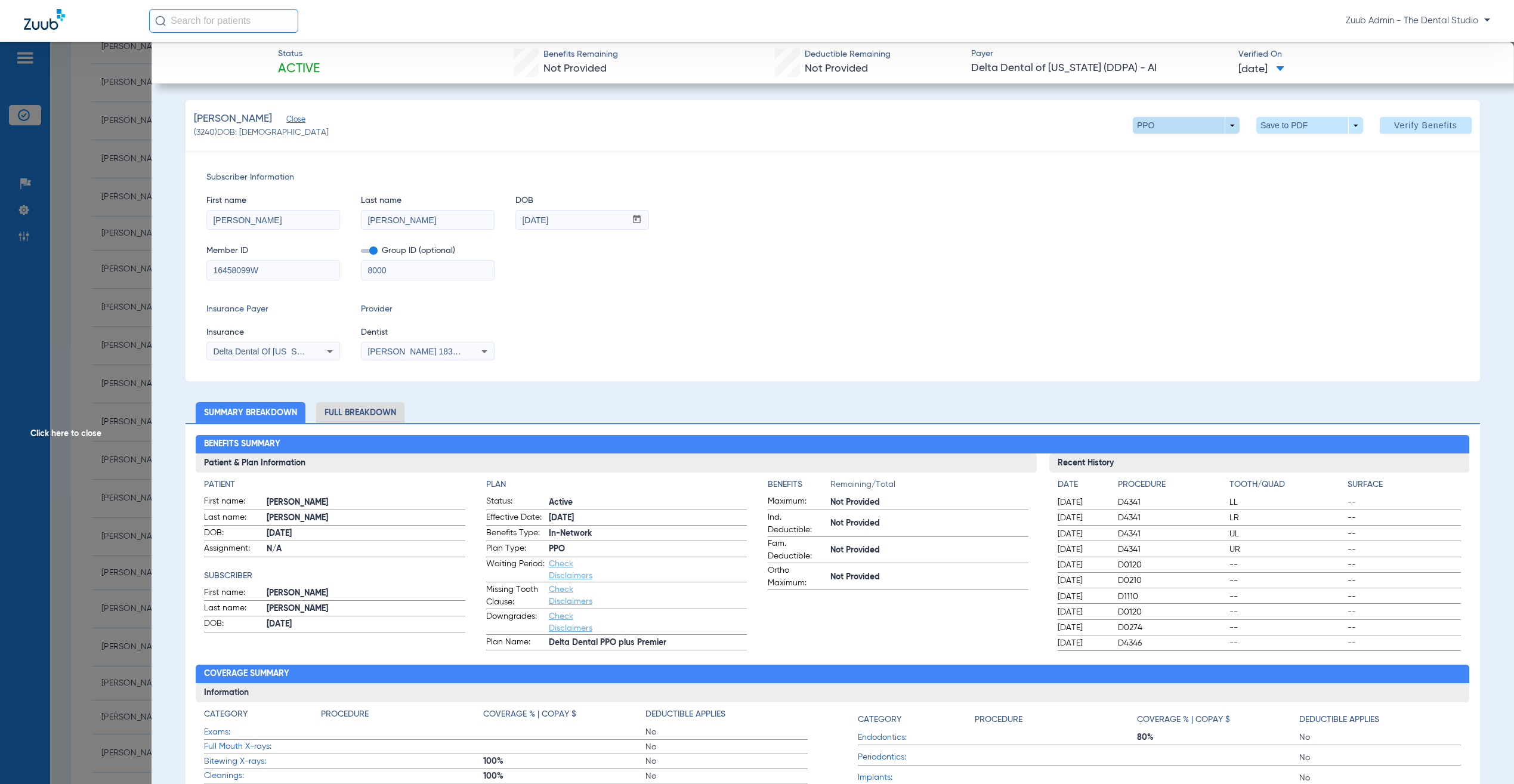
click at [1206, 131] on span at bounding box center [1186, 125] width 107 height 17
click at [1172, 203] on button "Premier" at bounding box center [1157, 197] width 75 height 24
click at [270, 269] on input "16458099W" at bounding box center [273, 270] width 133 height 19
click at [270, 267] on input "16458099W" at bounding box center [273, 270] width 133 height 19
click at [450, 349] on span "[PERSON_NAME] 1831469543" at bounding box center [426, 351] width 118 height 10
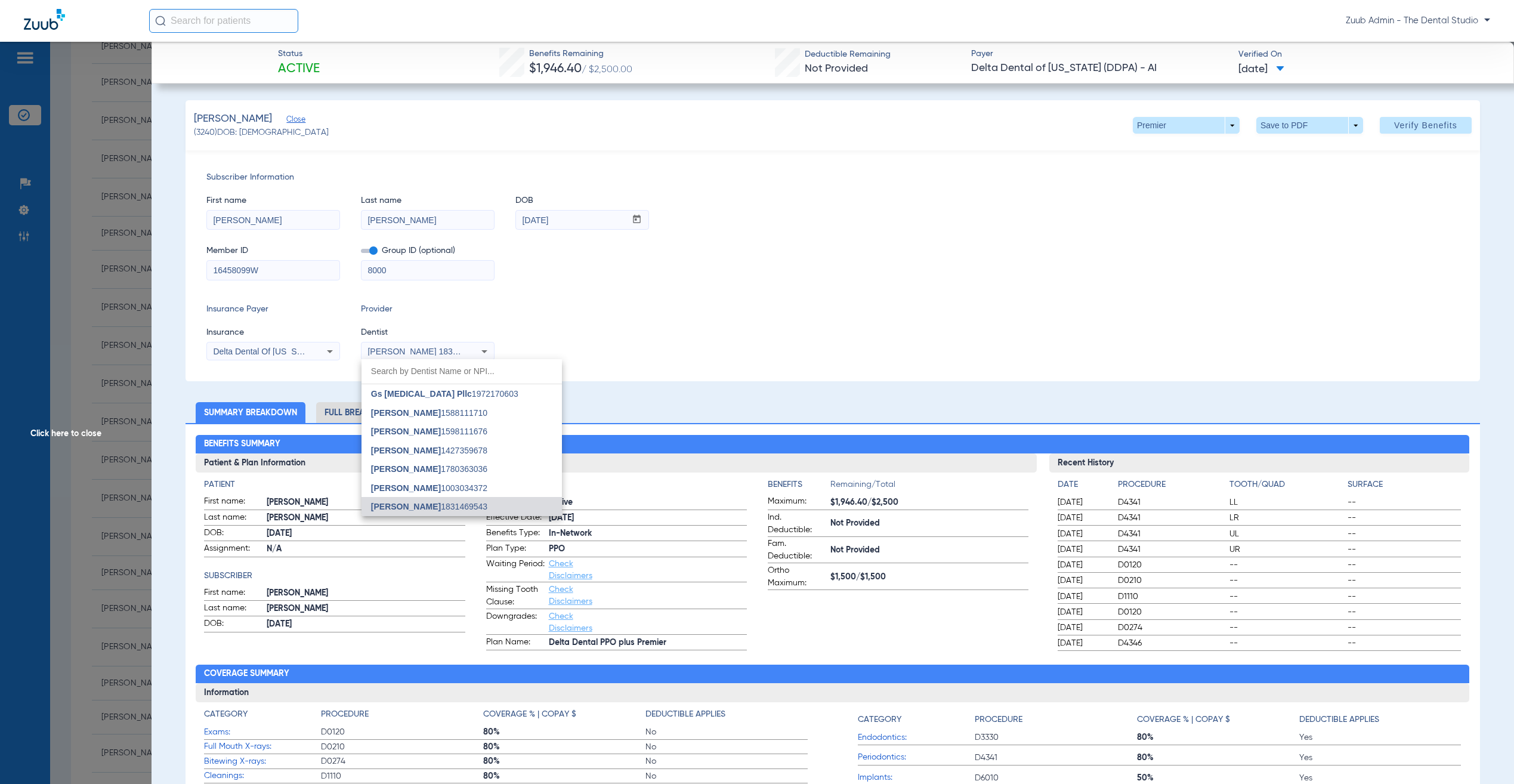
click at [496, 509] on mat-option "Jennifer Naranjo 1831469543" at bounding box center [461, 506] width 201 height 19
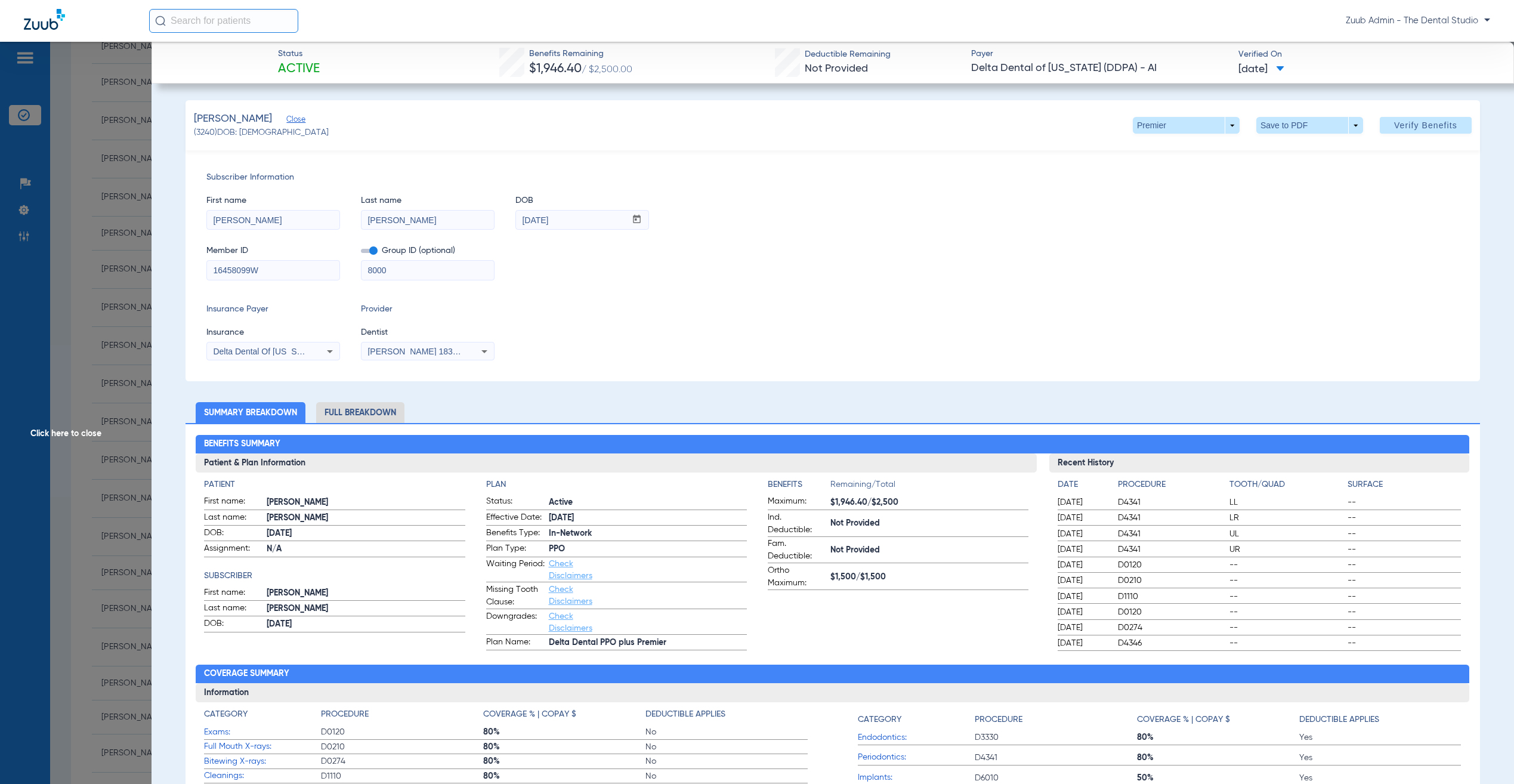
click at [1036, 221] on div "First name Adriana Last name Calles DOB mm / dd / yyyy 05/25/1998" at bounding box center [833, 207] width 1253 height 46
click at [1396, 115] on span at bounding box center [1426, 125] width 92 height 29
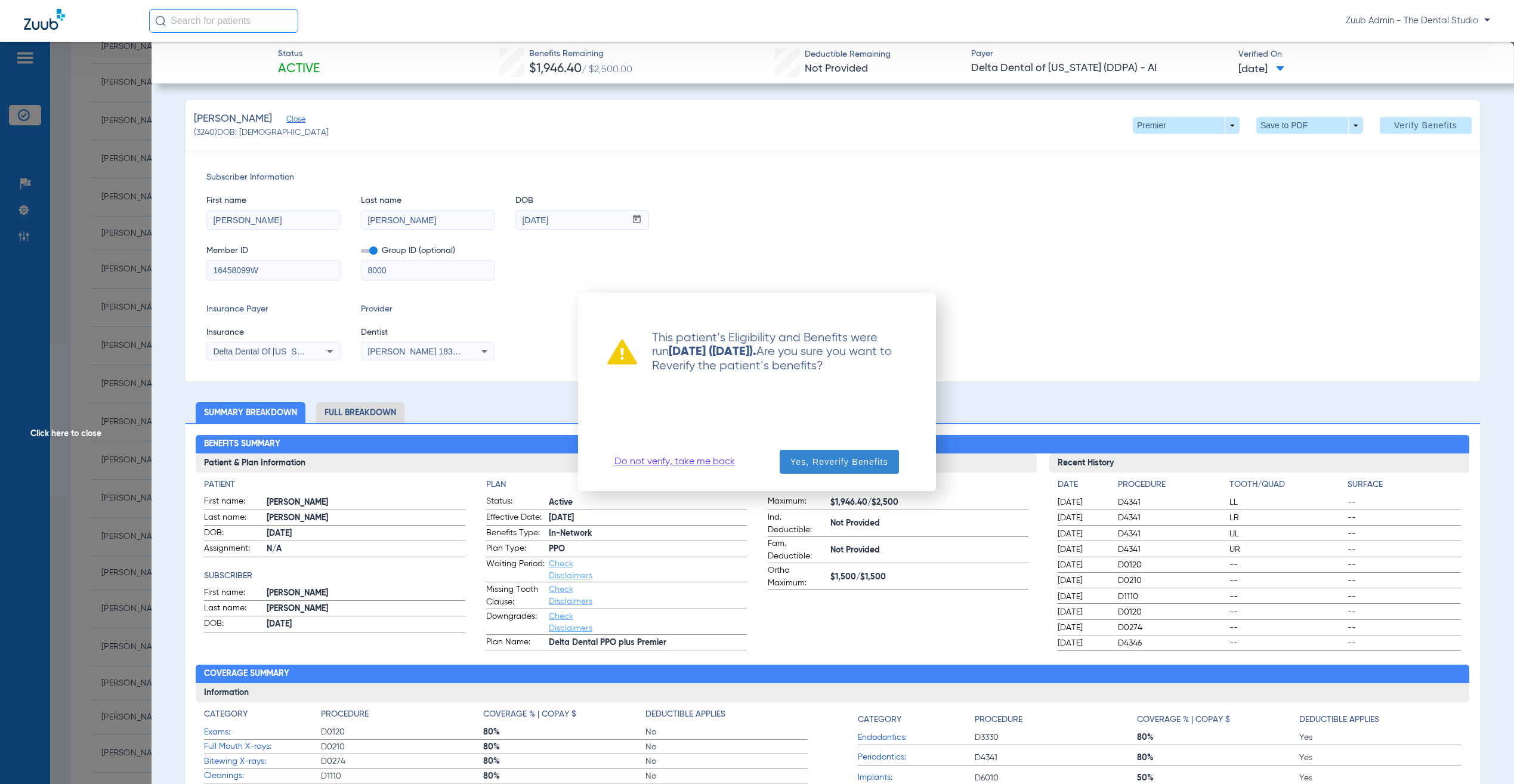
click at [868, 458] on span "Yes, Reverify Benefits" at bounding box center [840, 462] width 98 height 12
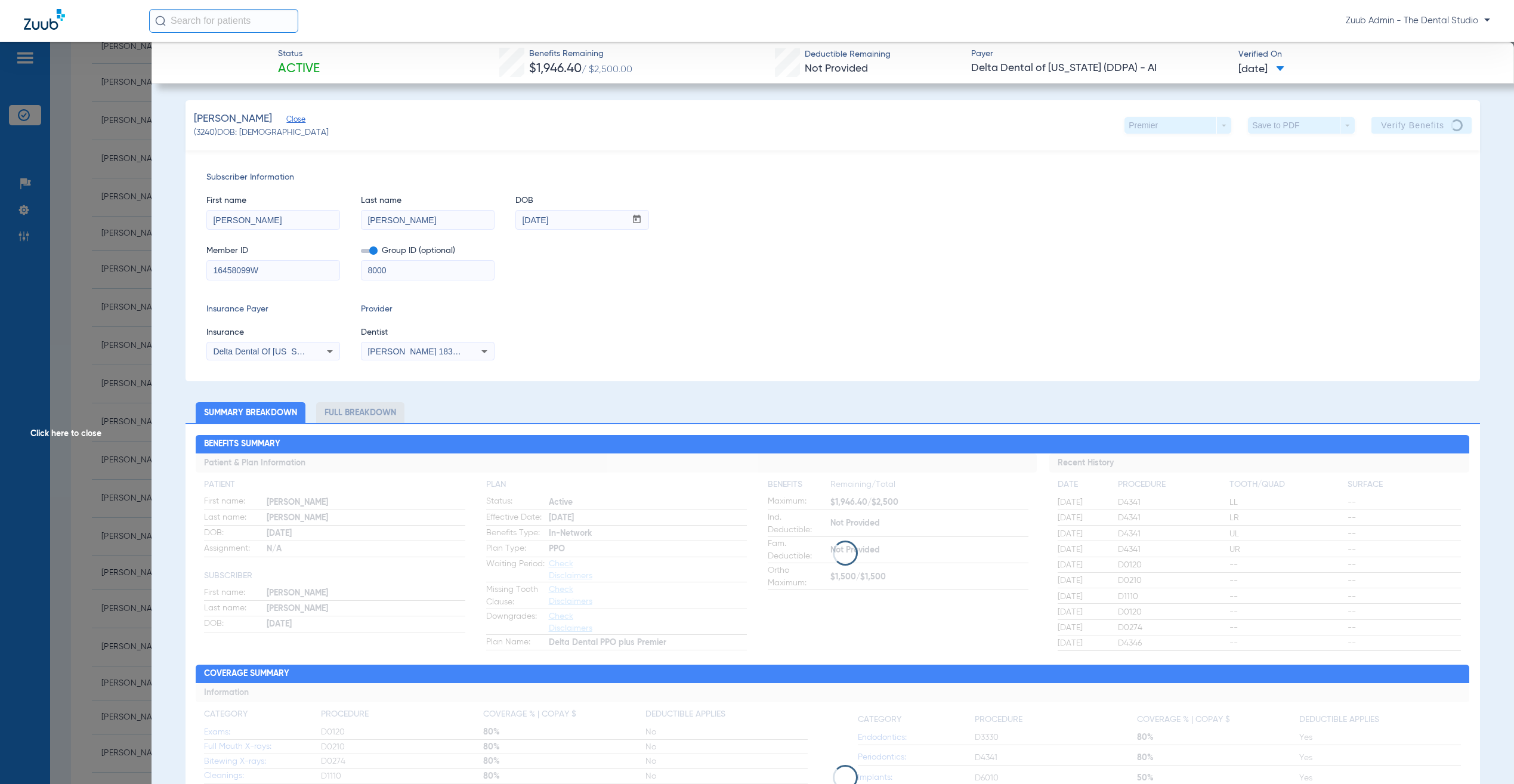
click at [744, 278] on div "Member ID 16458099W Group ID (optional) 8000" at bounding box center [833, 257] width 1253 height 46
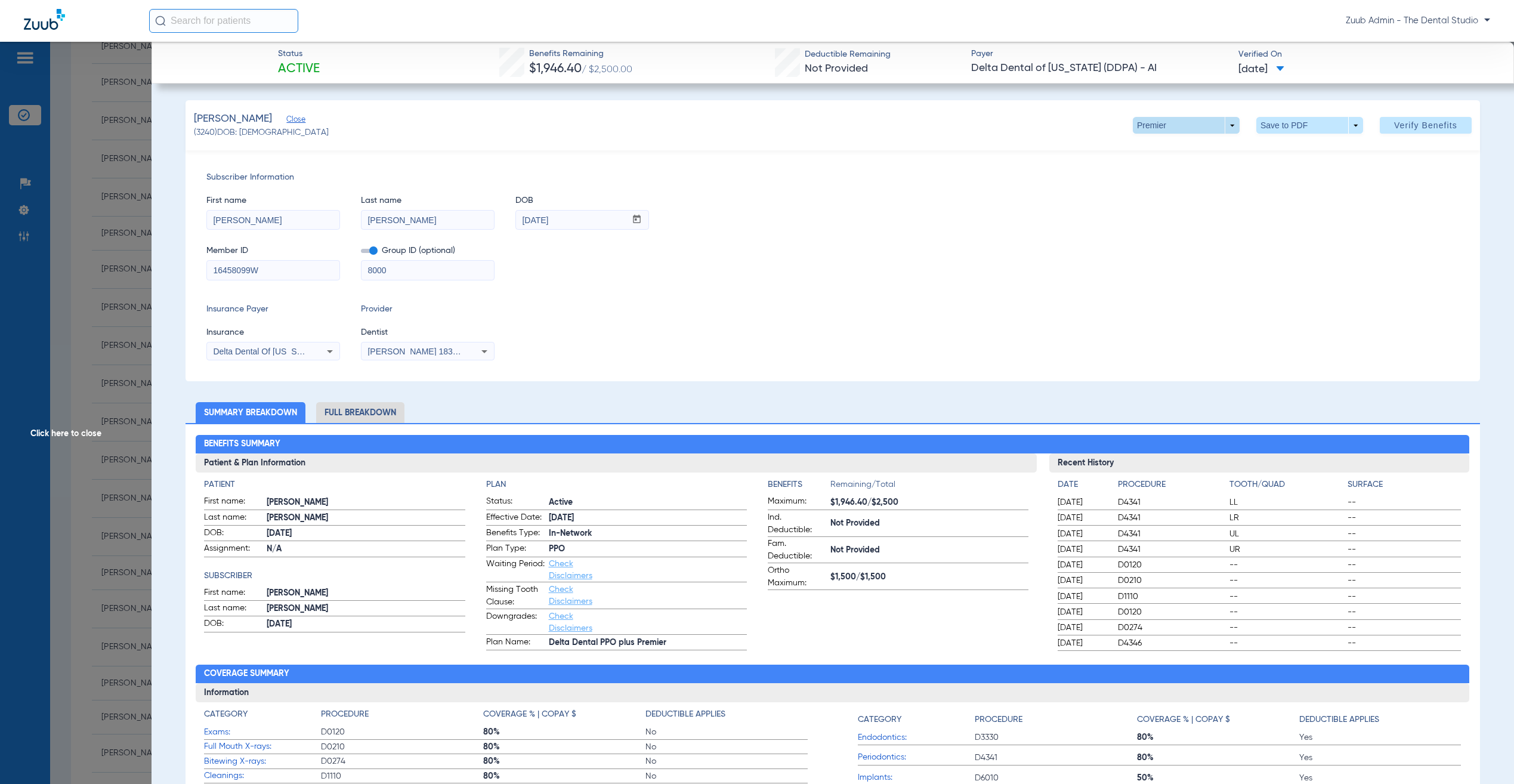
click at [1154, 122] on span at bounding box center [1186, 125] width 107 height 17
click at [1148, 167] on button "PPO" at bounding box center [1157, 173] width 75 height 24
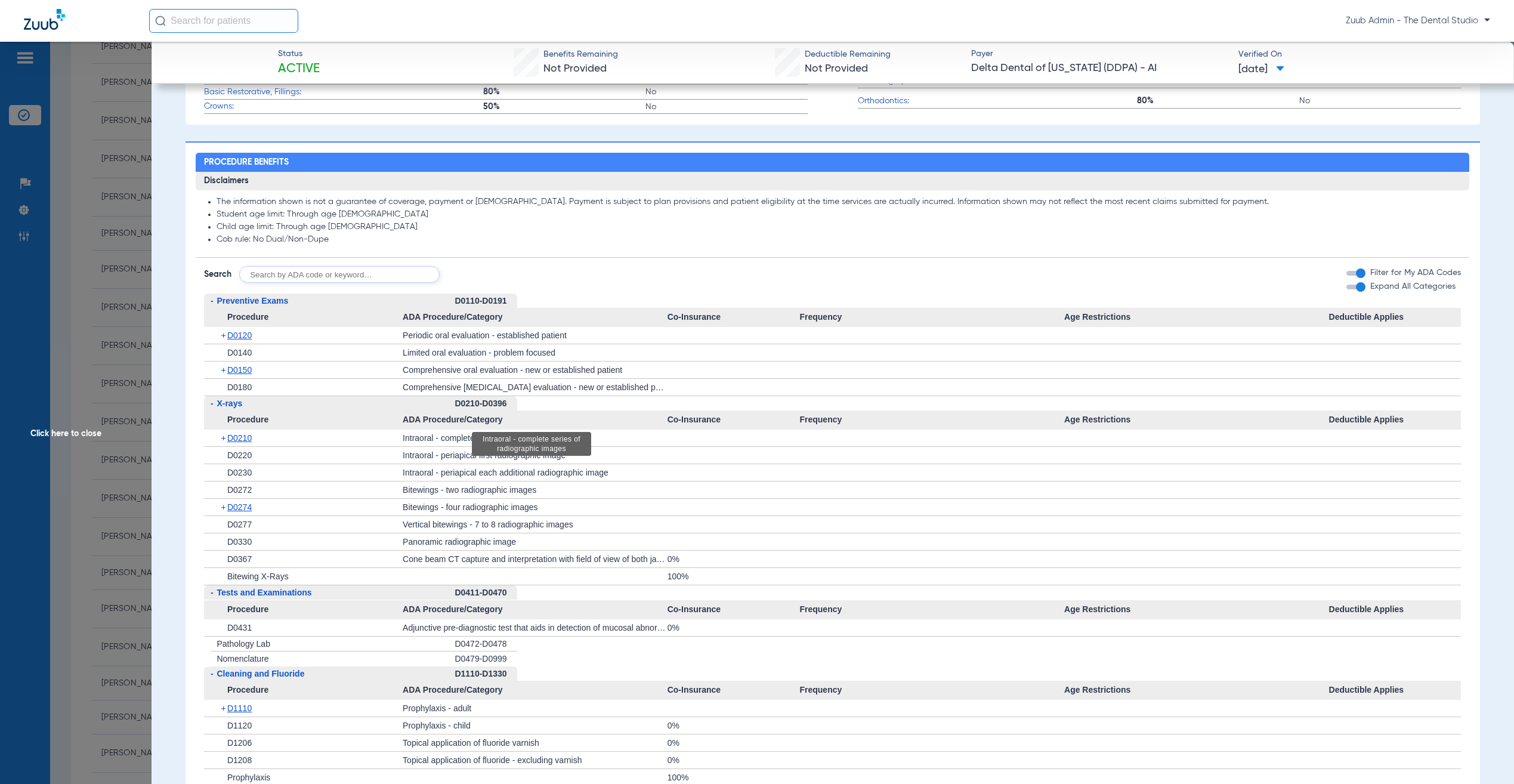
scroll to position [805, 0]
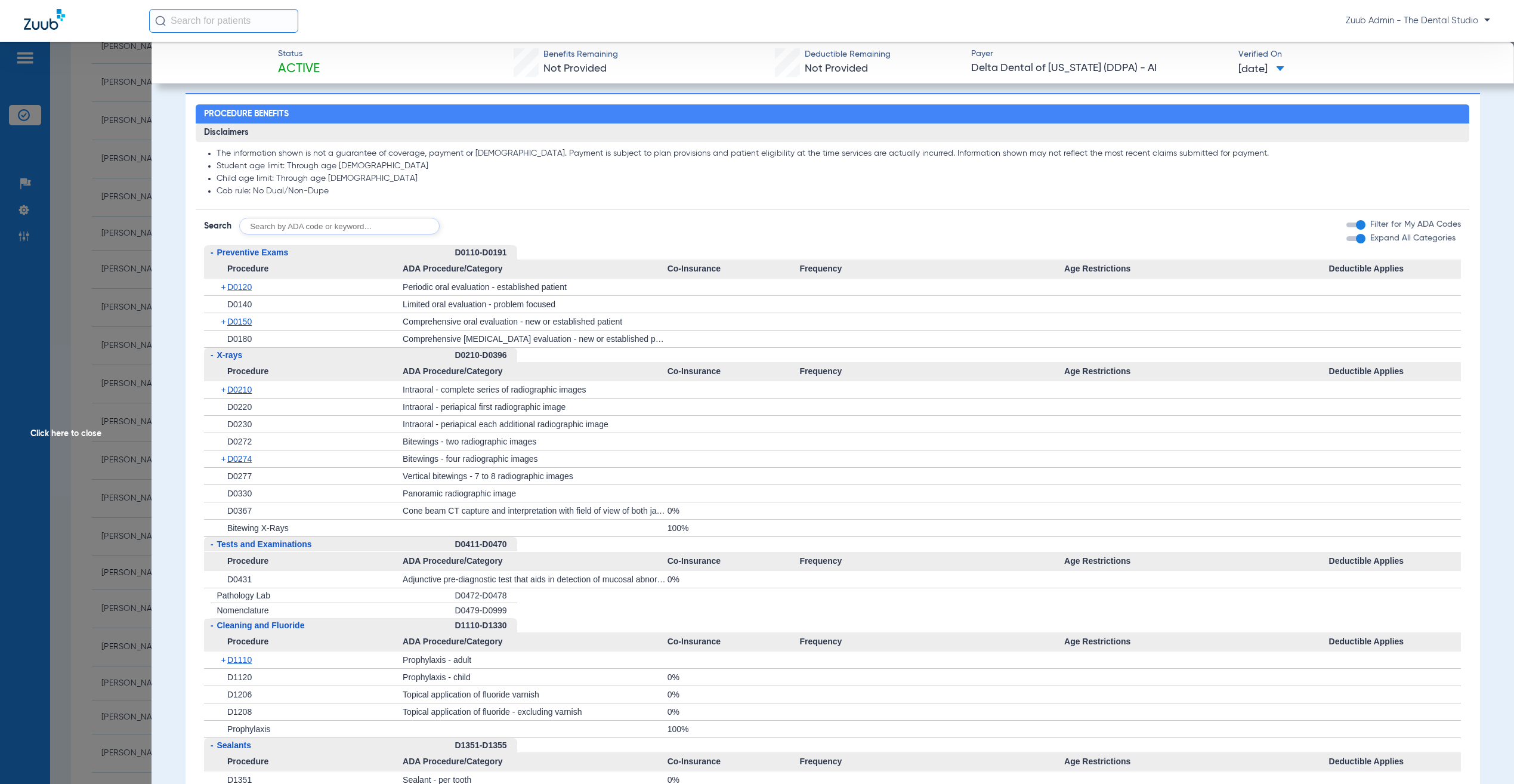
click at [105, 298] on span "Click here to close" at bounding box center [76, 433] width 152 height 784
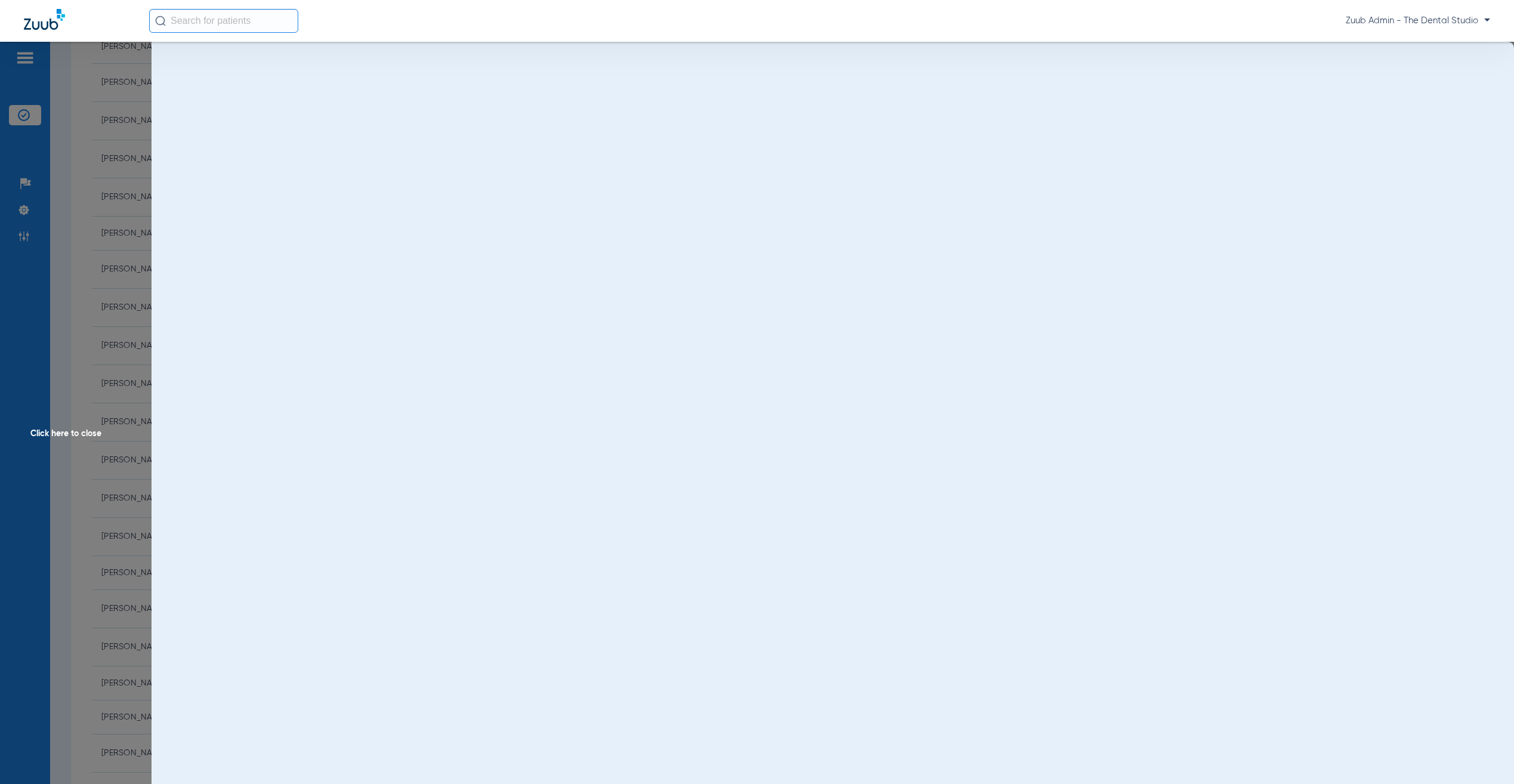
scroll to position [0, 0]
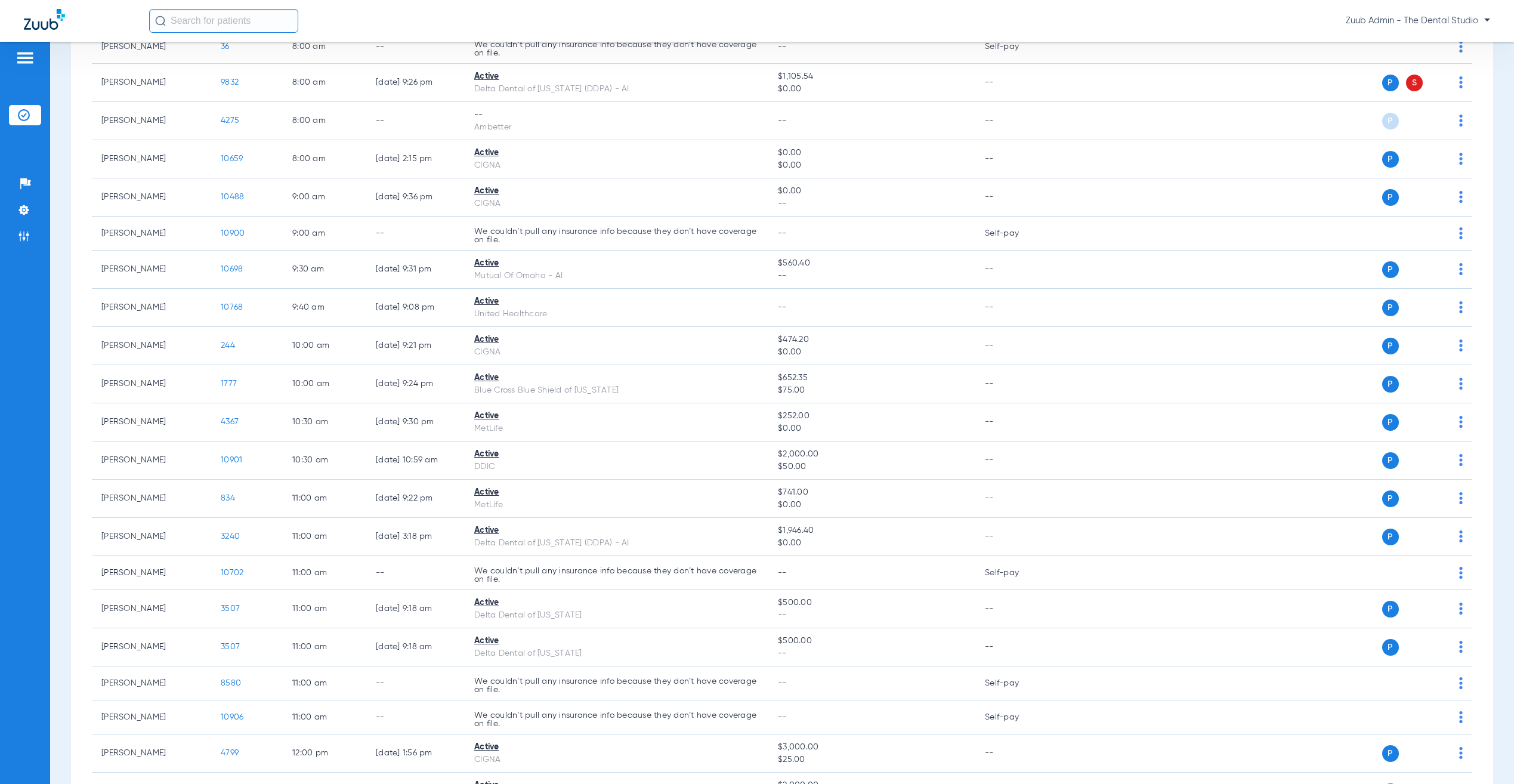
click at [21, 204] on img at bounding box center [24, 210] width 12 height 12
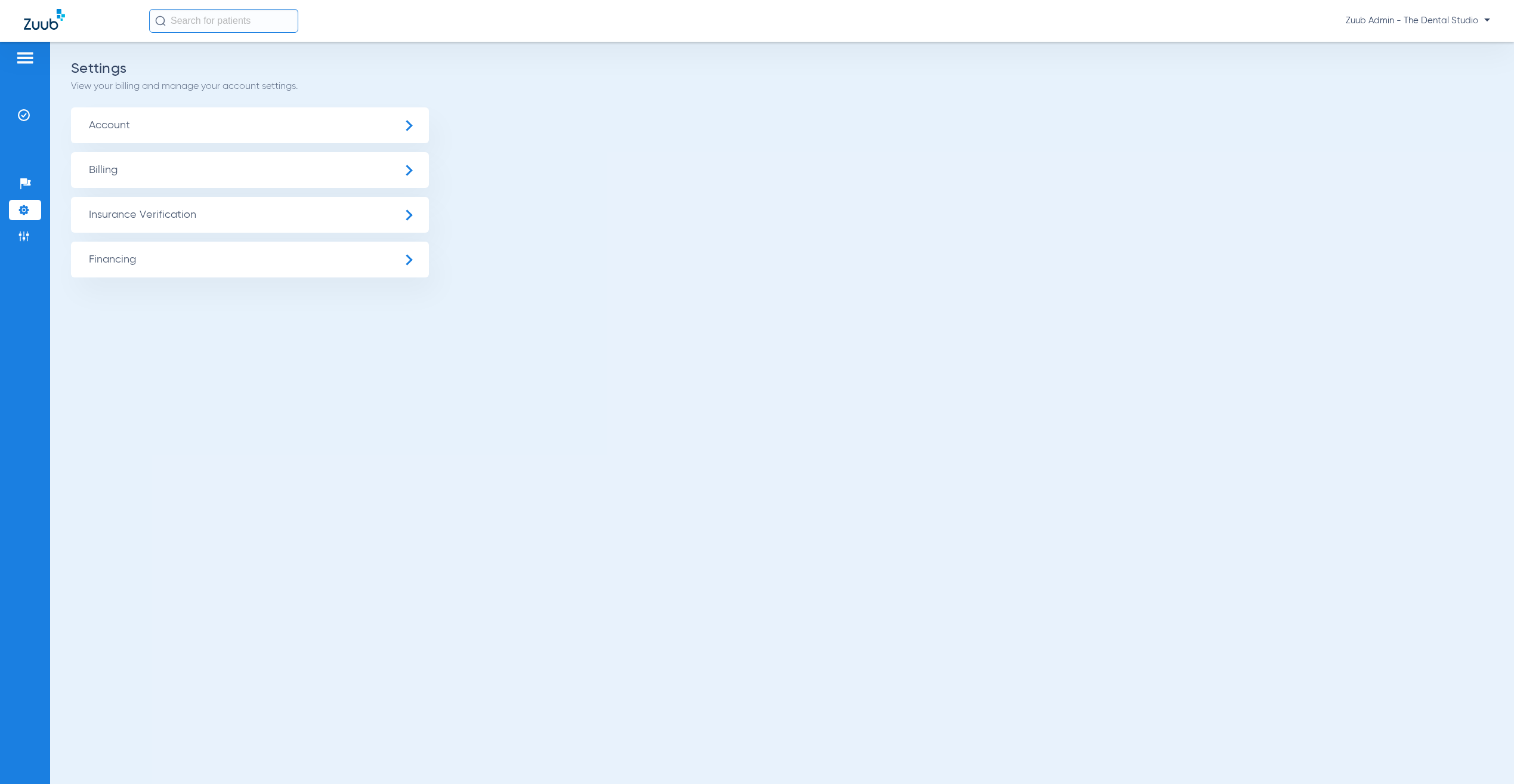
click at [146, 210] on span "Insurance Verification" at bounding box center [249, 215] width 358 height 36
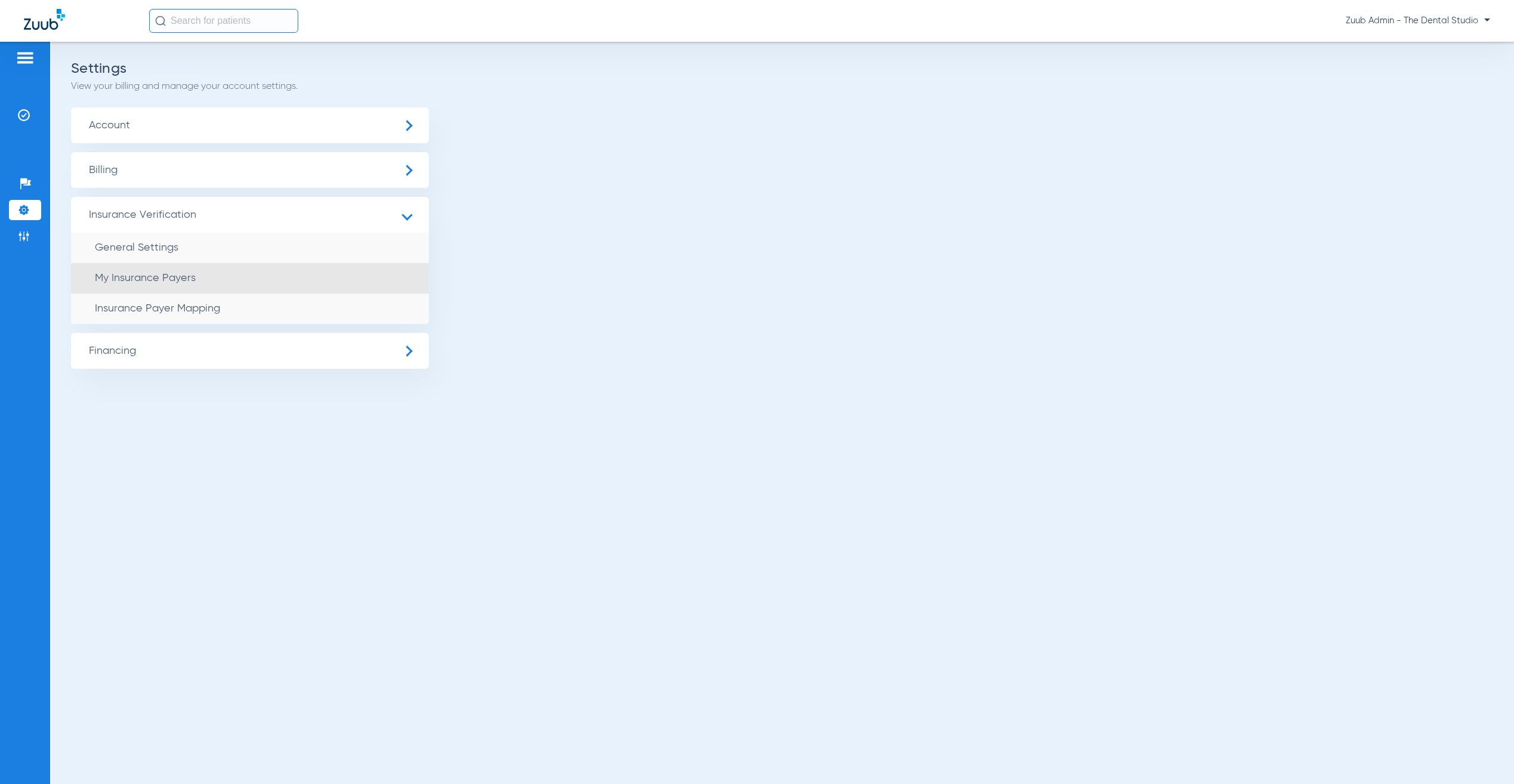
click at [212, 275] on li "My Insurance Payers" at bounding box center [249, 278] width 358 height 30
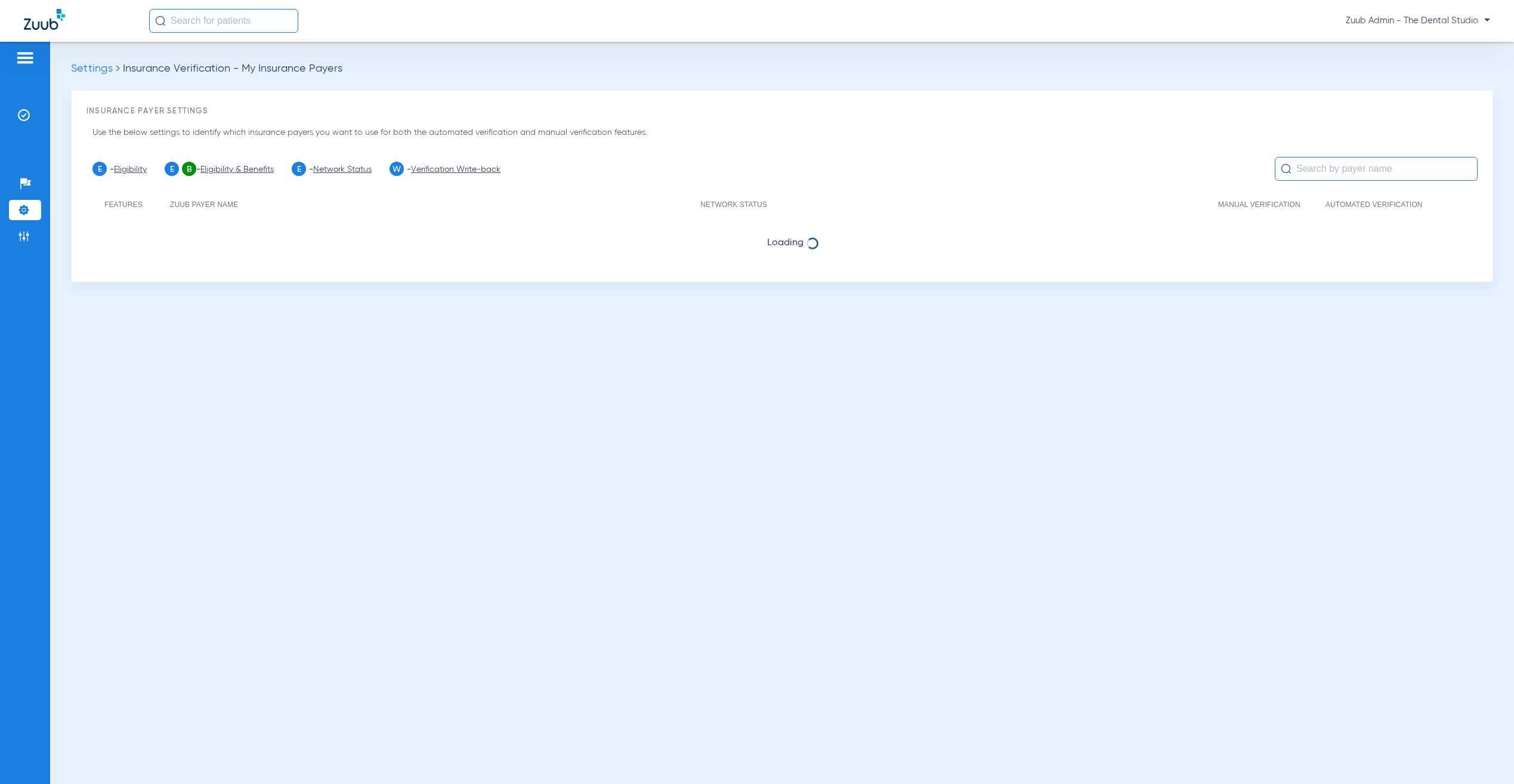
click at [1345, 167] on input "text" at bounding box center [1376, 169] width 203 height 24
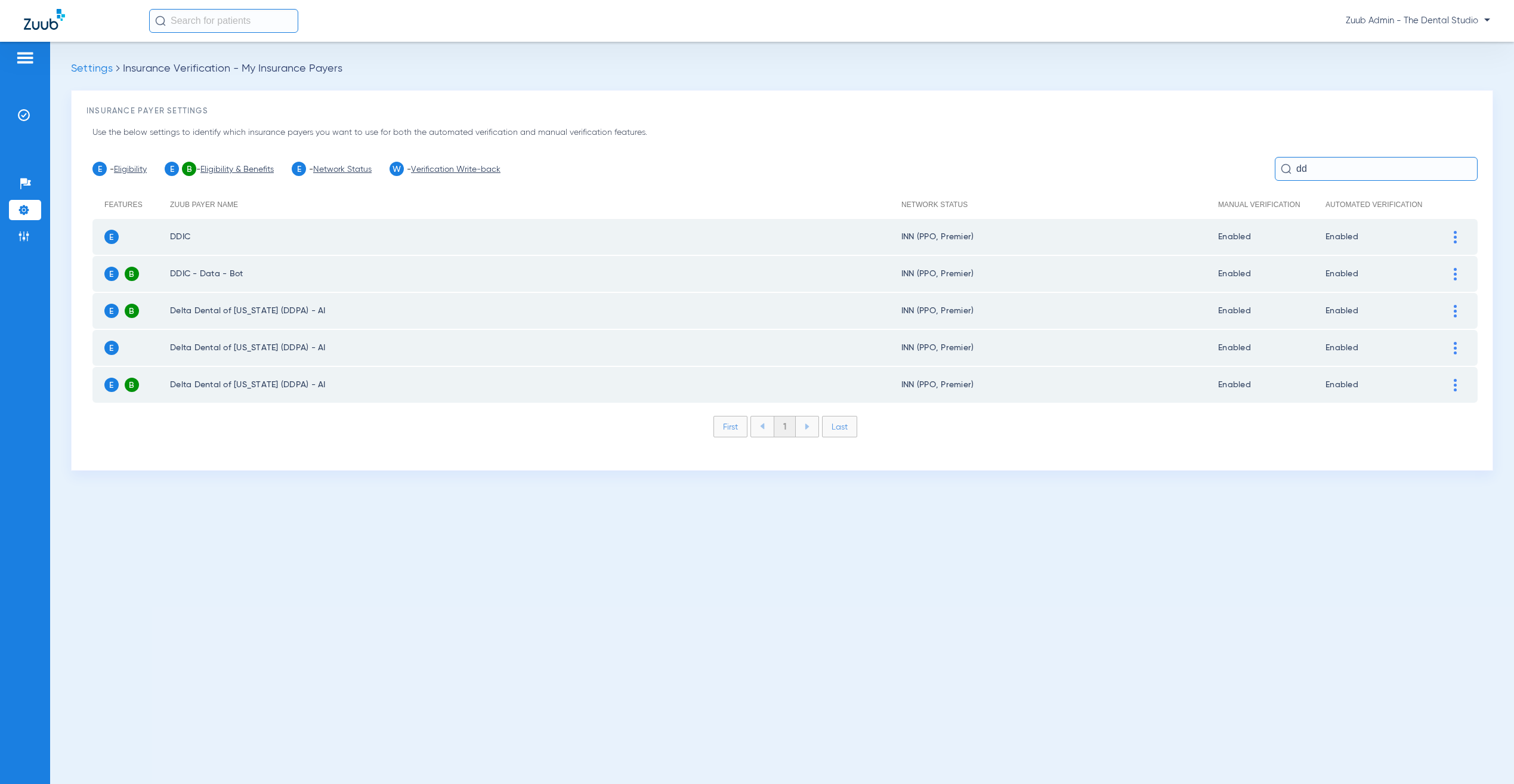
type input "dd"
click at [1451, 306] on div at bounding box center [1455, 311] width 21 height 13
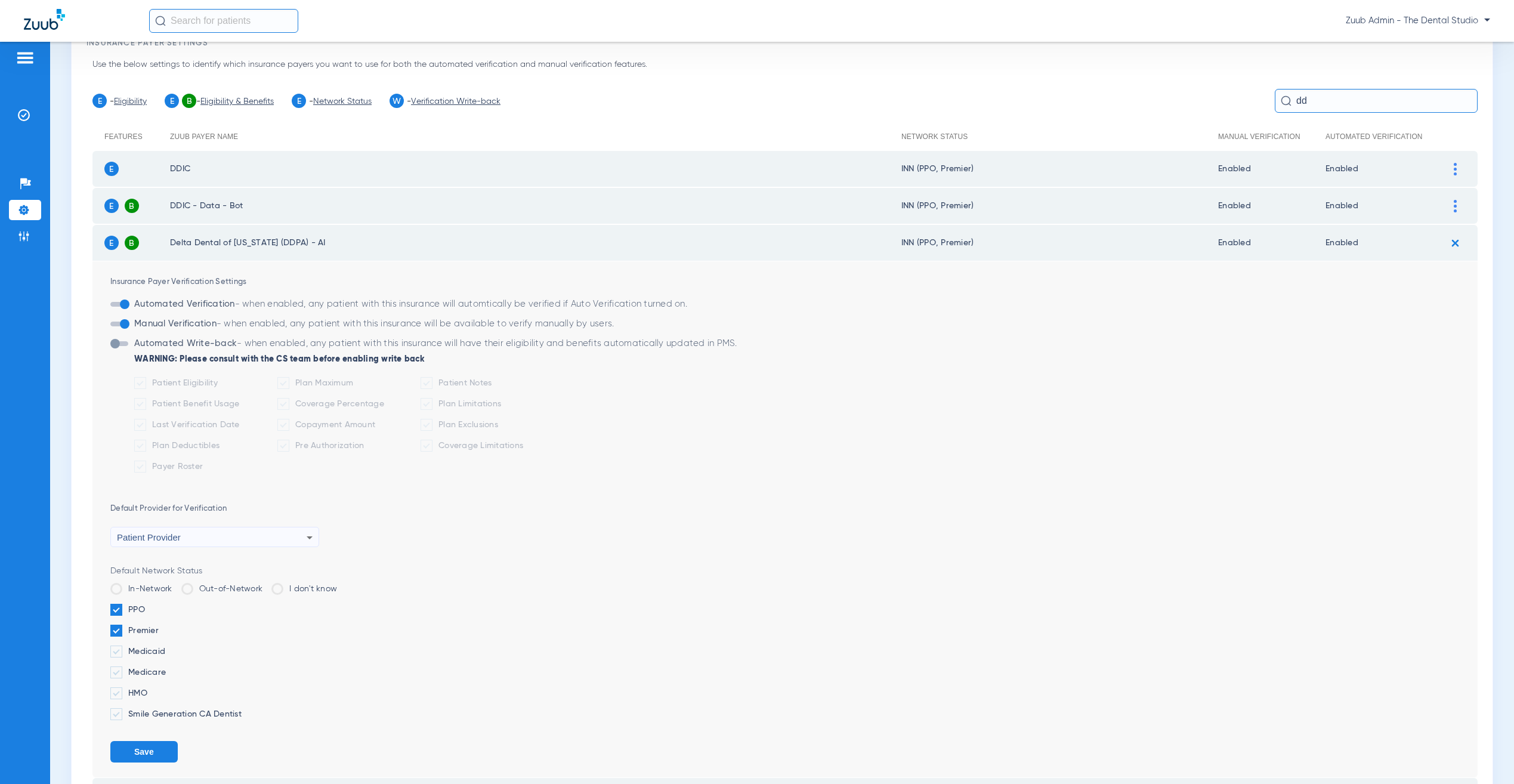
scroll to position [101, 0]
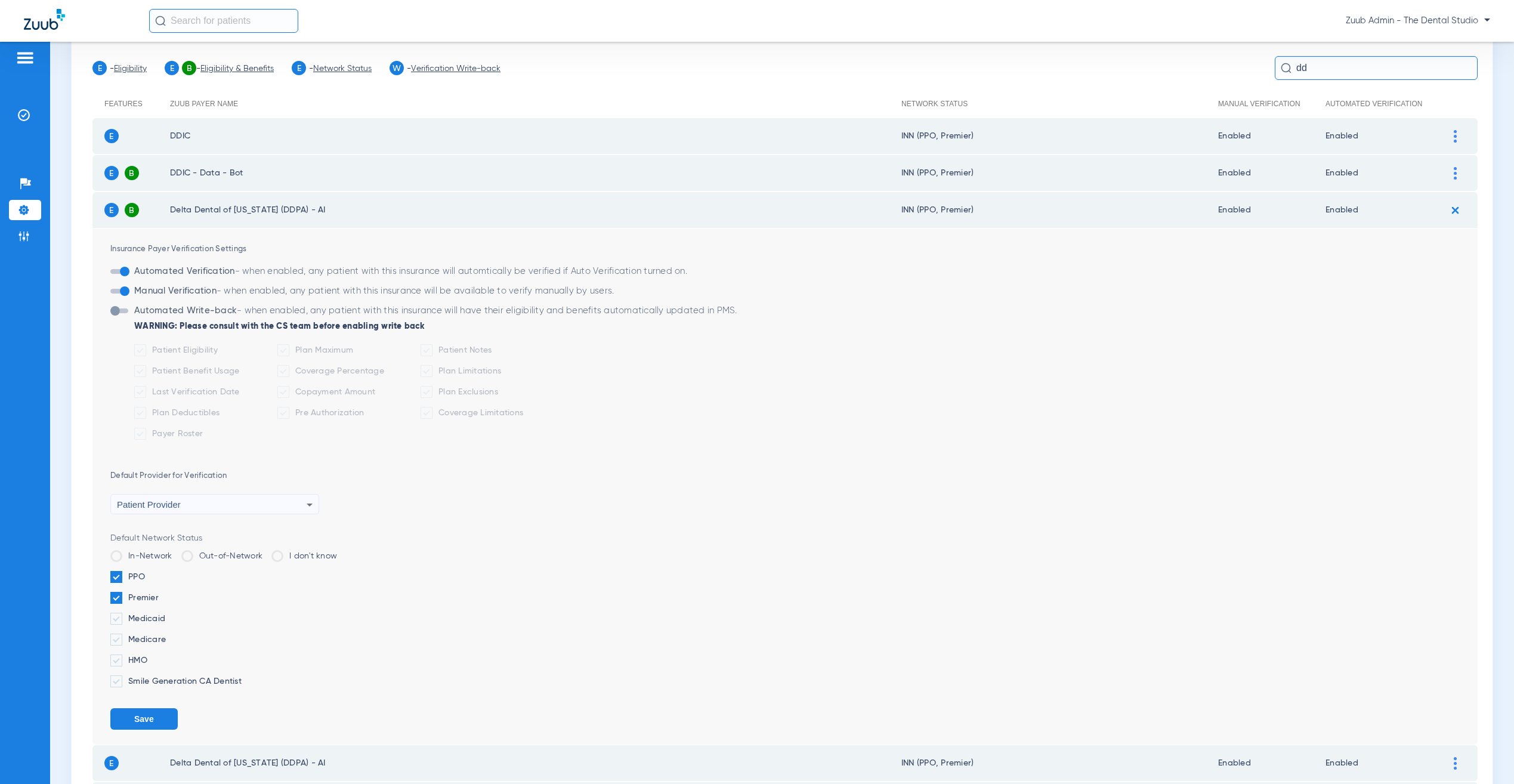
click at [118, 592] on span at bounding box center [116, 597] width 12 height 12
click at [161, 594] on input "Premier" at bounding box center [161, 594] width 0 height 0
click at [153, 717] on button "Save" at bounding box center [144, 718] width 67 height 21
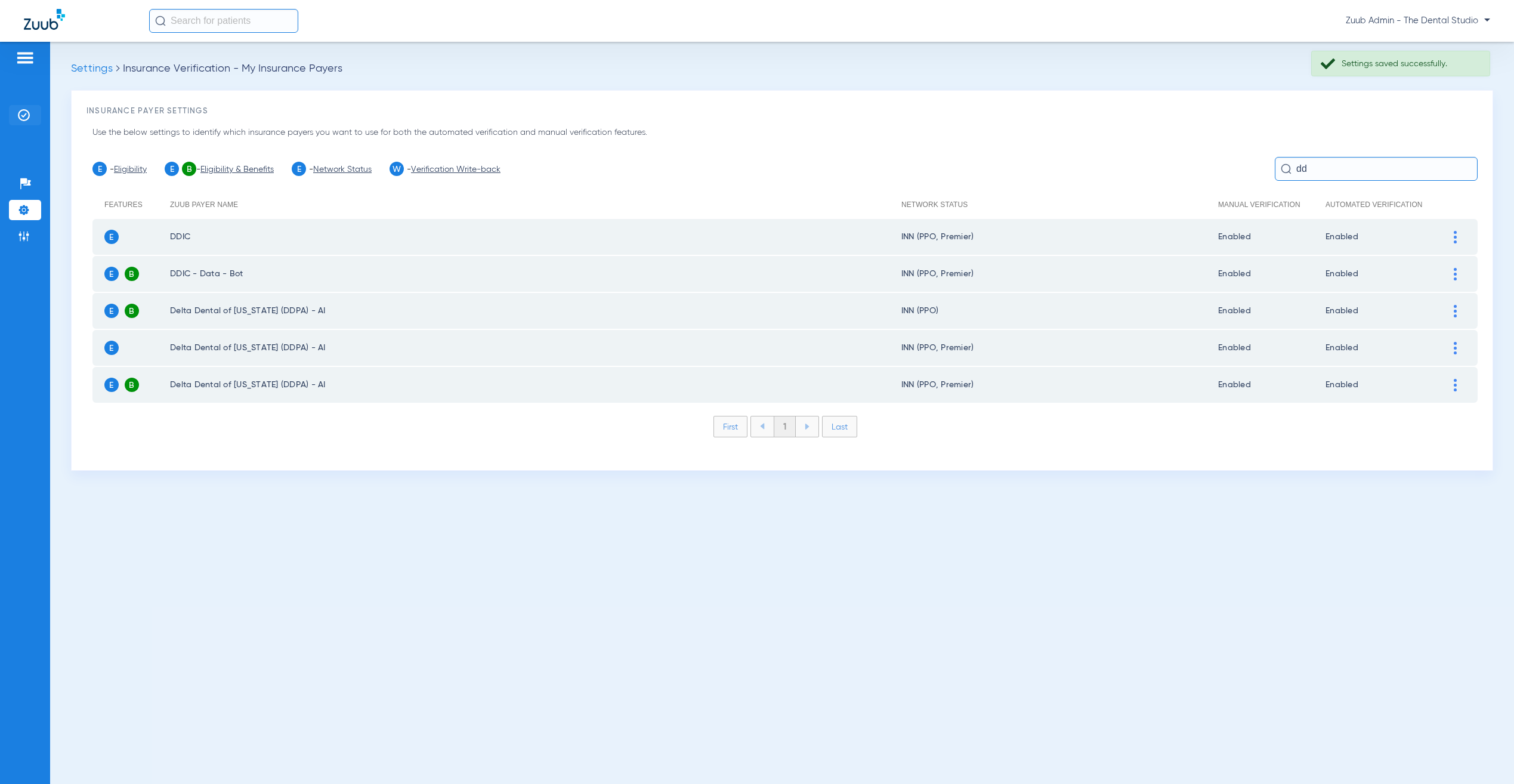
click at [33, 115] on li "Insurance Verification" at bounding box center [25, 115] width 33 height 20
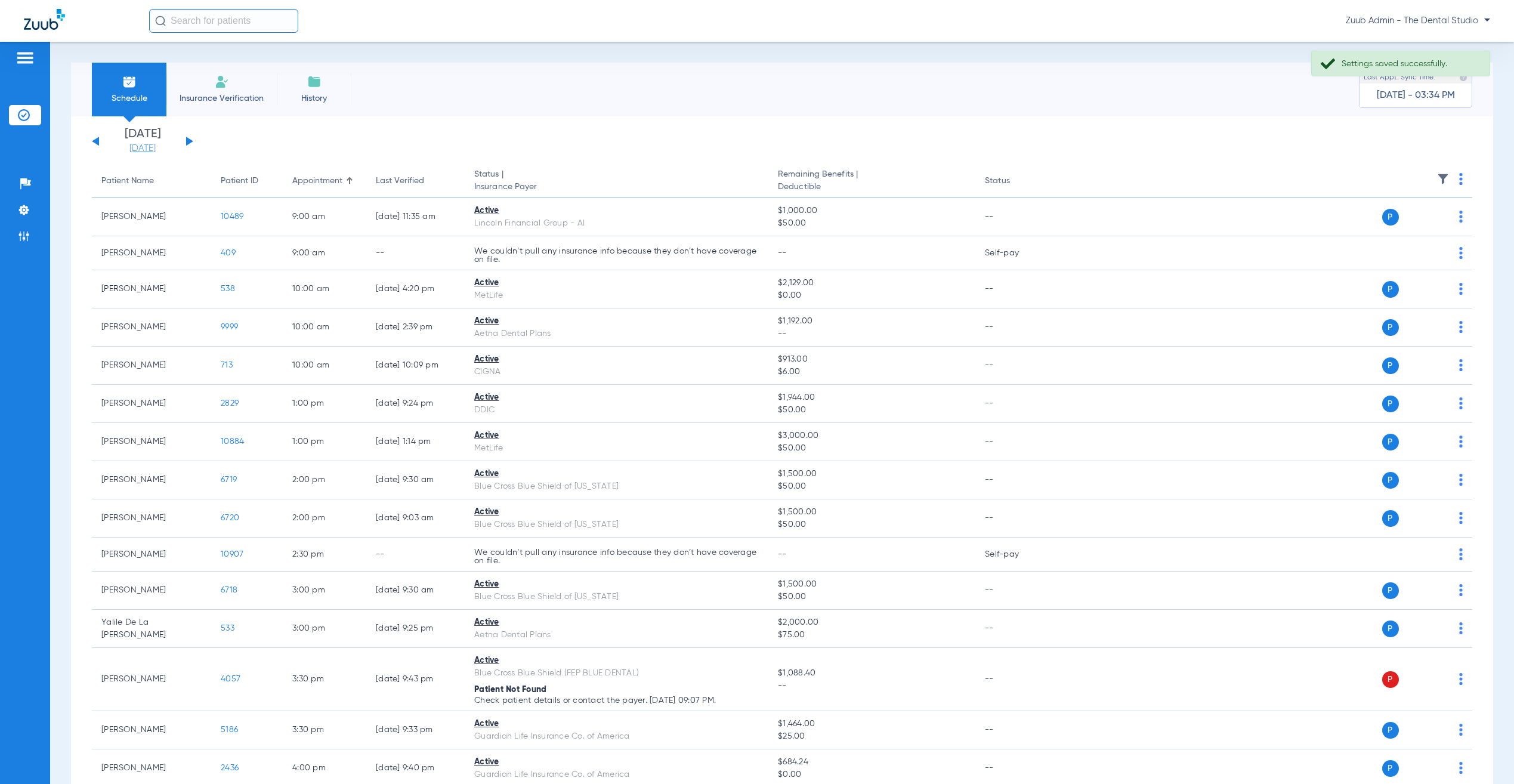
click at [147, 144] on link "[DATE]" at bounding box center [142, 149] width 72 height 12
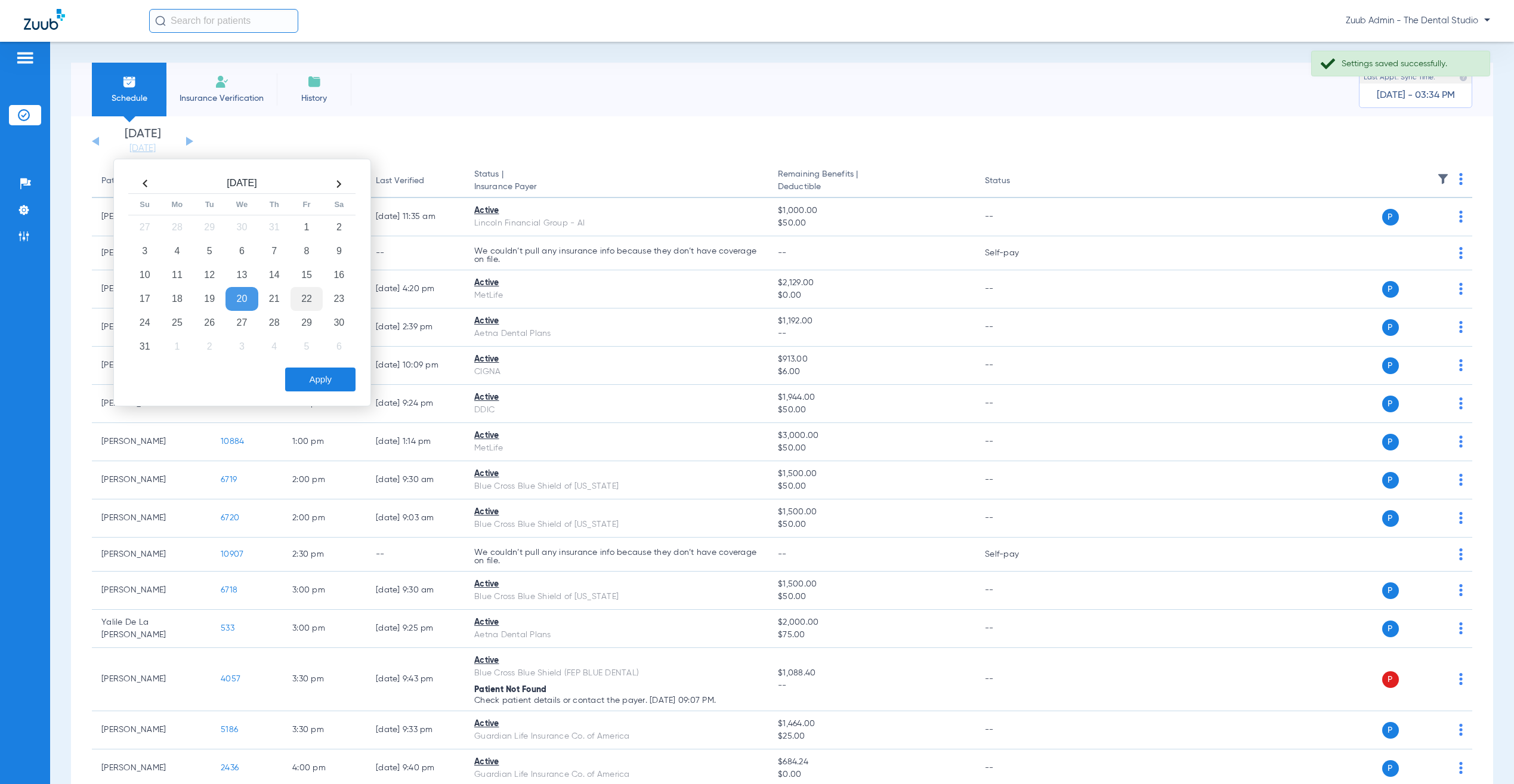
click at [316, 306] on td "22" at bounding box center [307, 299] width 33 height 24
click at [311, 301] on td "22" at bounding box center [307, 299] width 33 height 24
click at [323, 386] on button "Apply" at bounding box center [320, 379] width 70 height 24
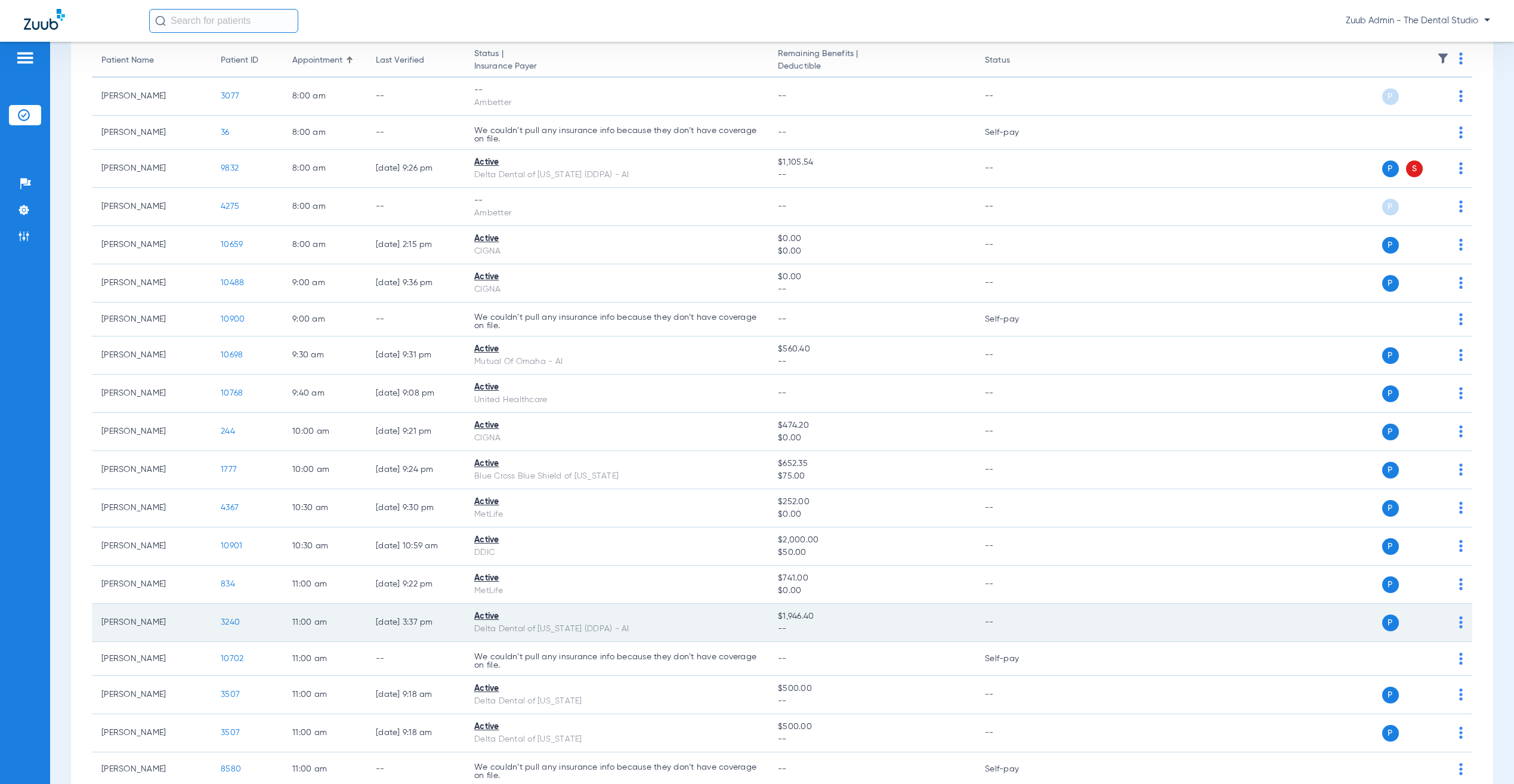
scroll to position [124, 0]
click at [227, 619] on span "3240" at bounding box center [230, 618] width 19 height 8
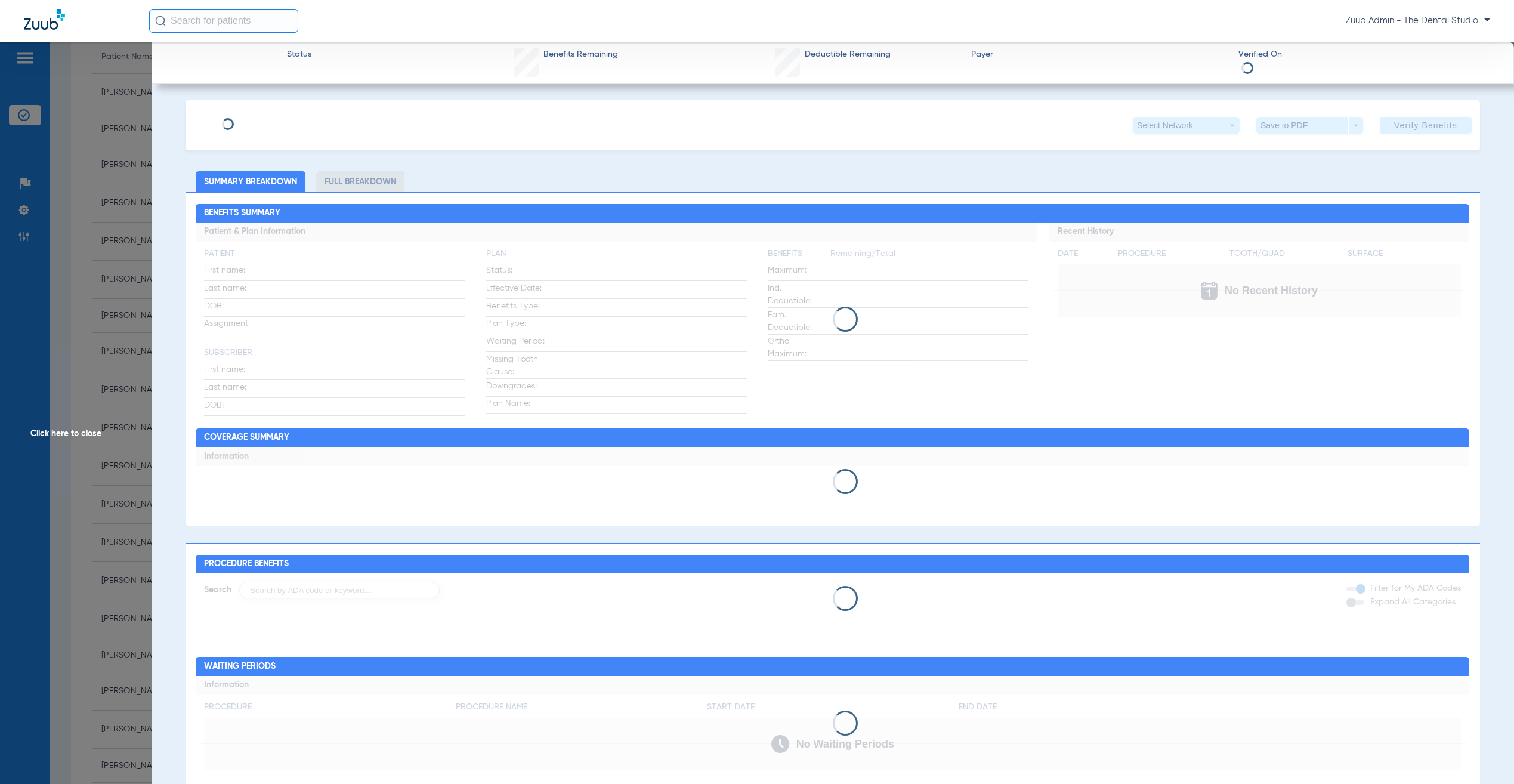
type input "[PERSON_NAME]"
type input "[DATE]"
type input "16458099W"
type input "8000"
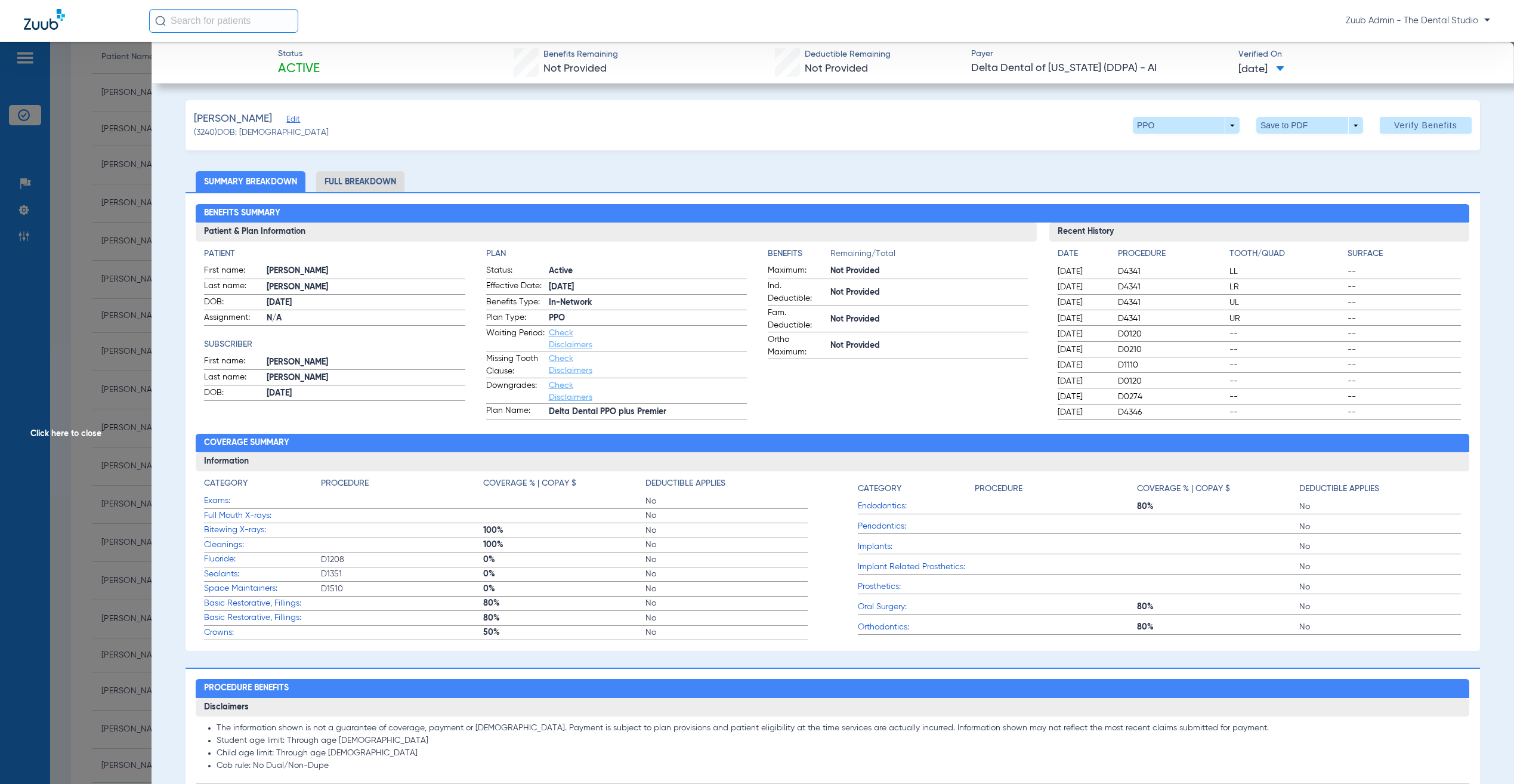
click at [292, 120] on span "Edit" at bounding box center [292, 121] width 11 height 11
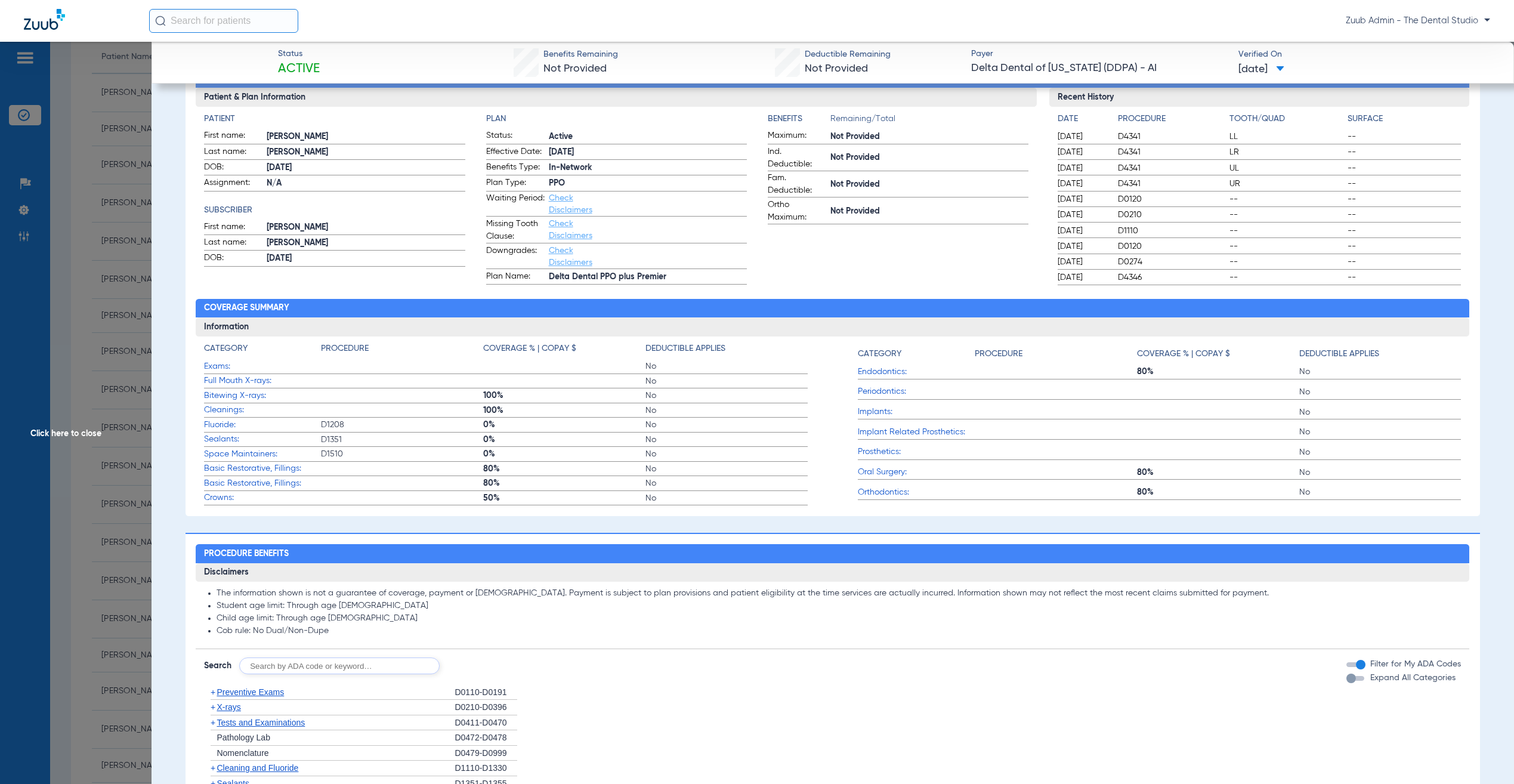
scroll to position [0, 0]
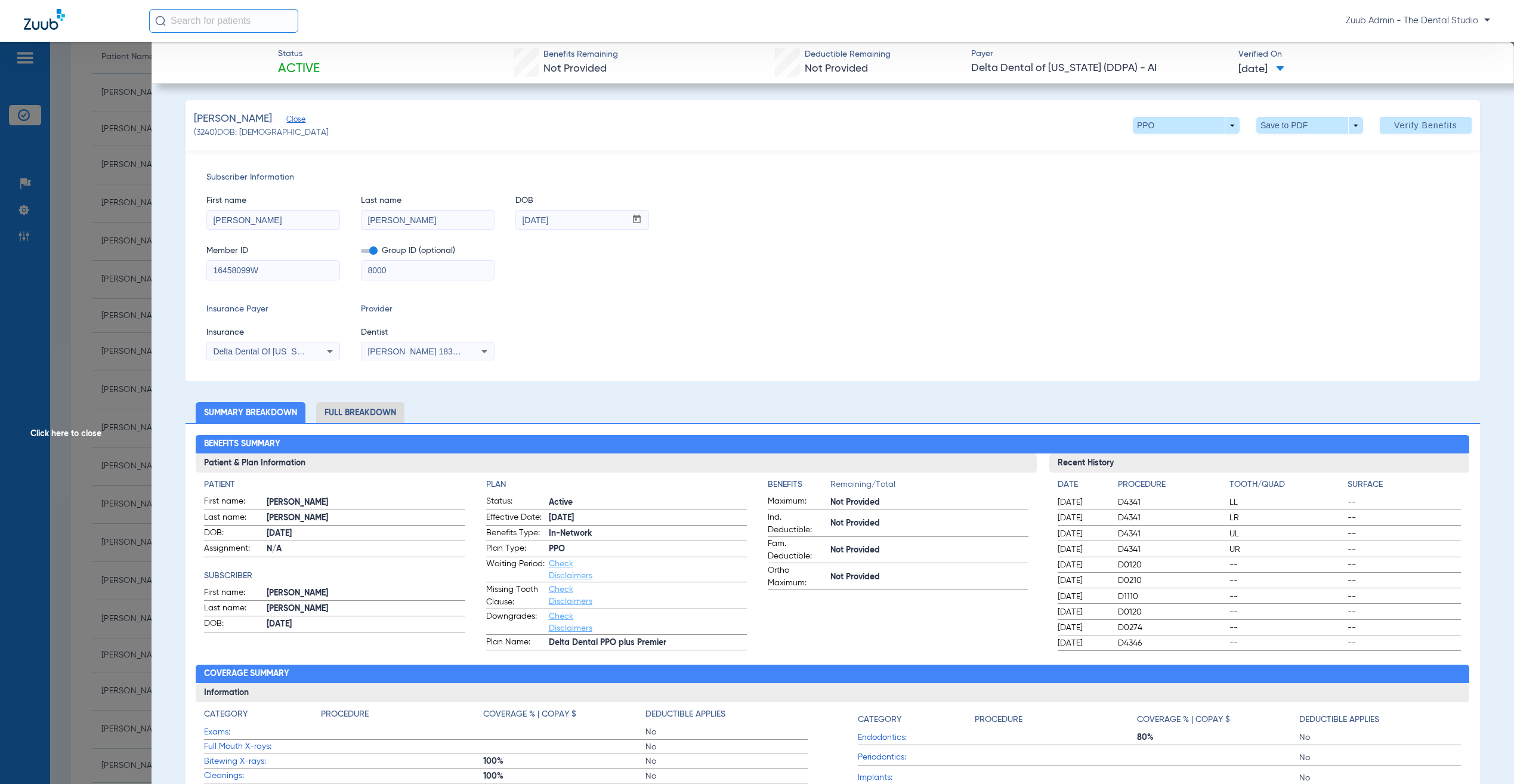
click at [355, 415] on li "Full Breakdown" at bounding box center [360, 412] width 88 height 21
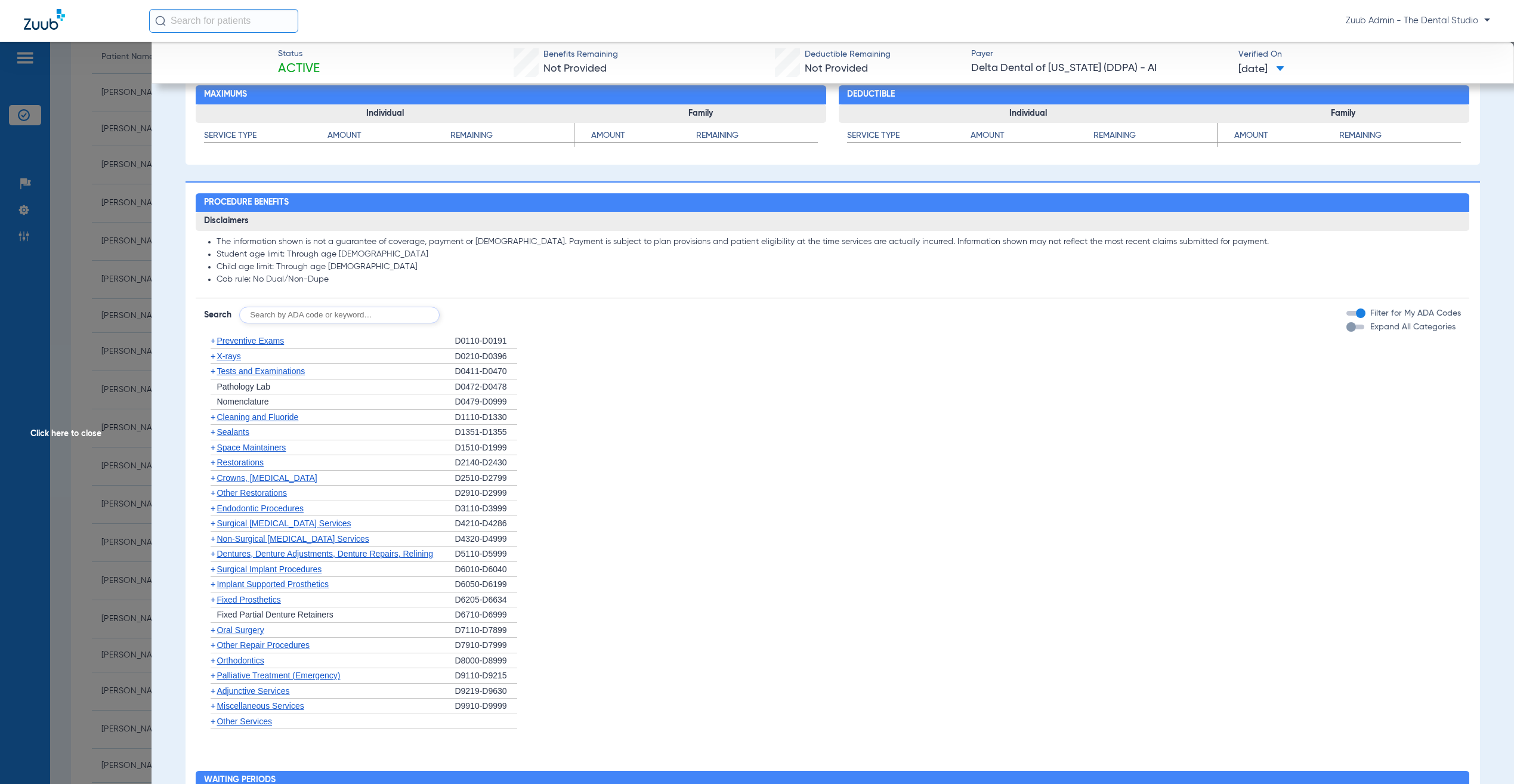
scroll to position [972, 0]
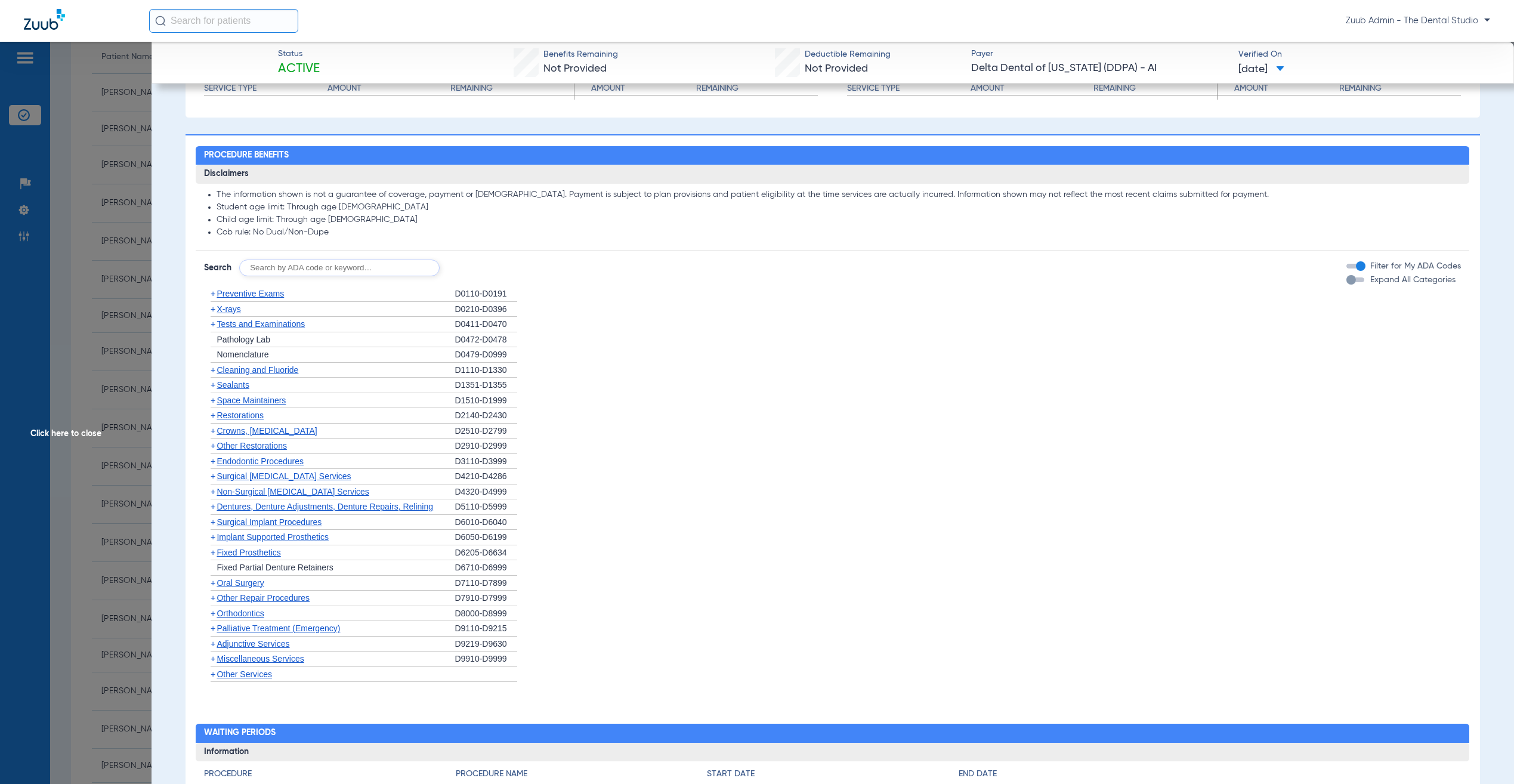
click at [1347, 282] on div "button" at bounding box center [1351, 279] width 10 height 10
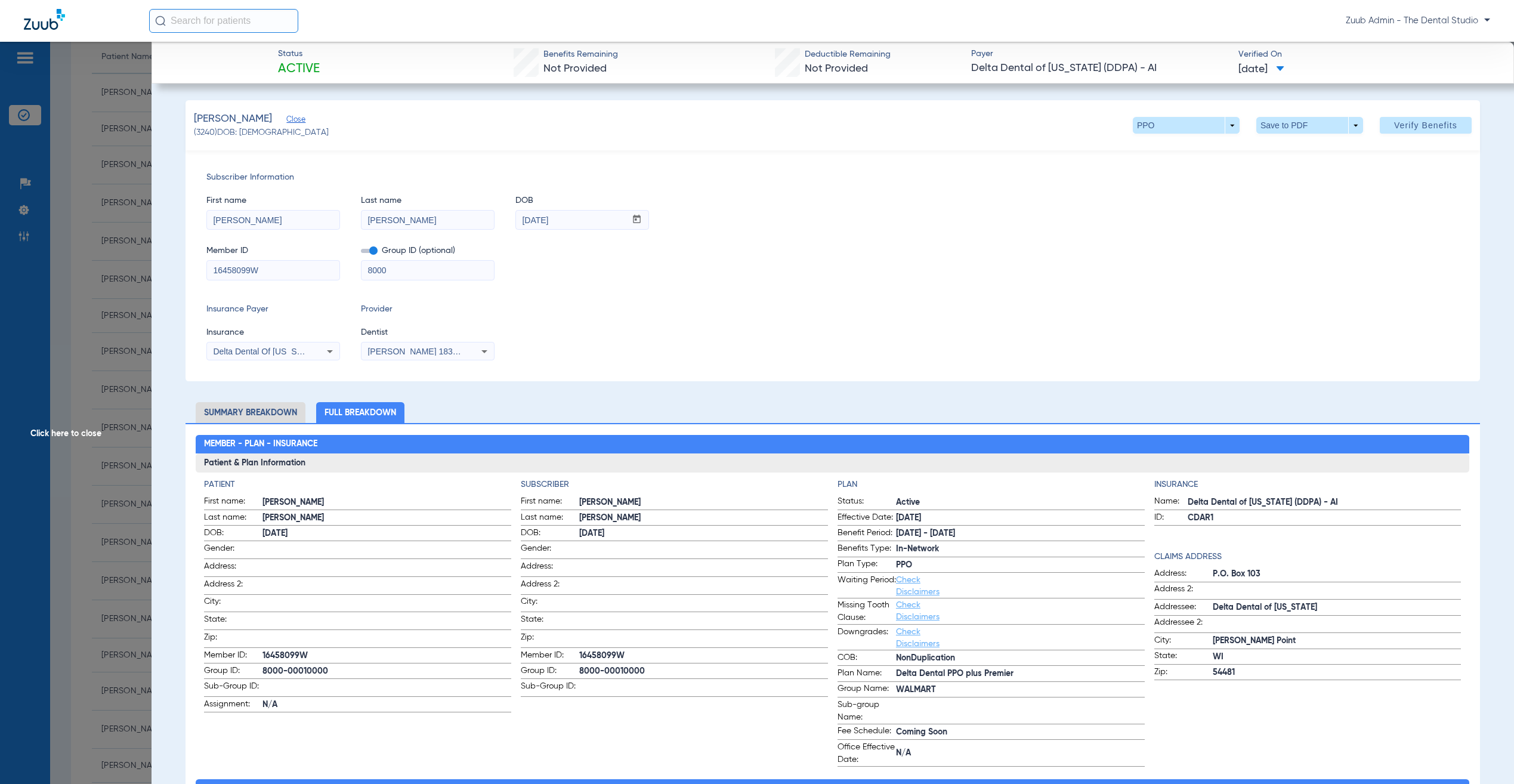
scroll to position [299, 0]
copy span "3240"
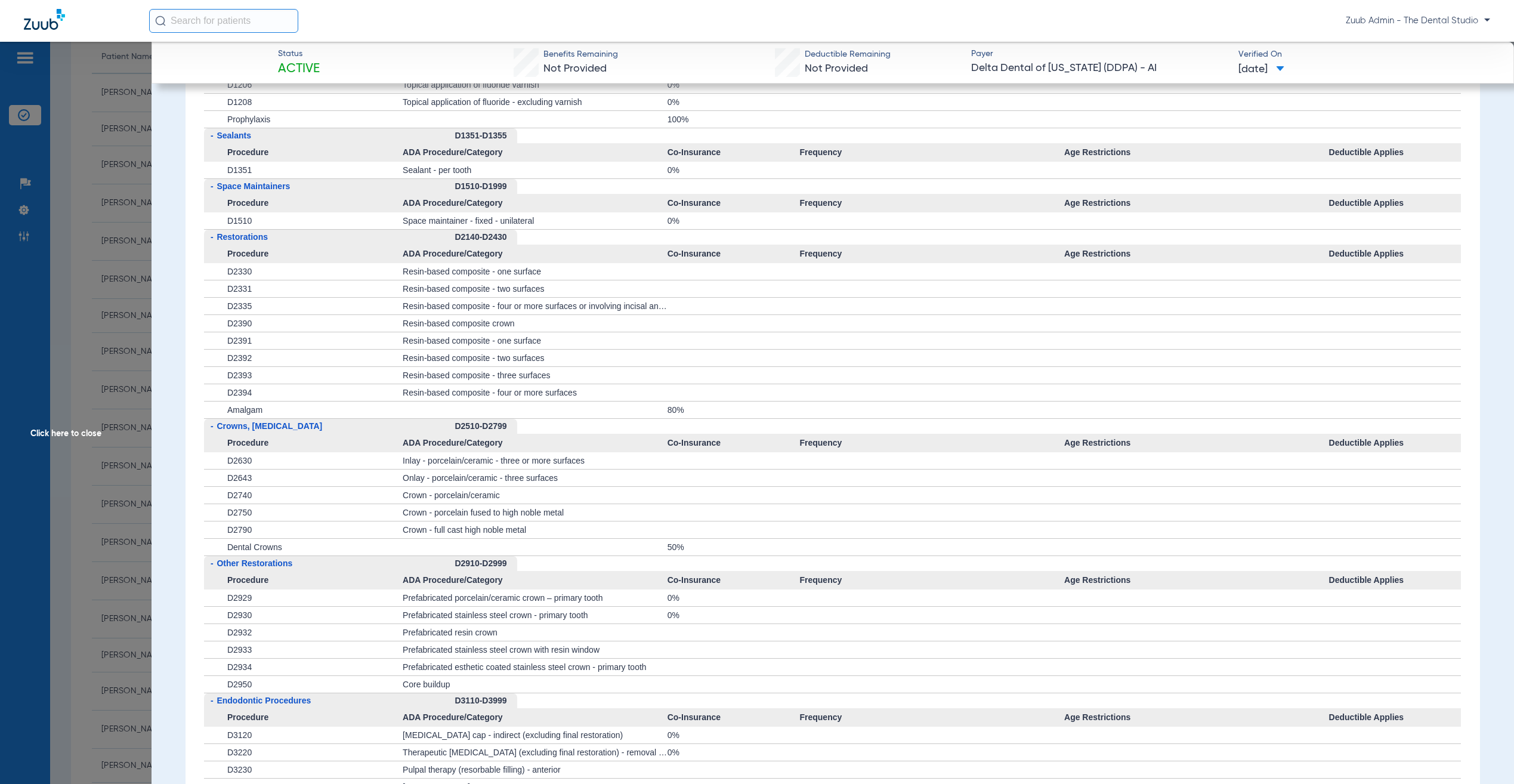
scroll to position [837, 0]
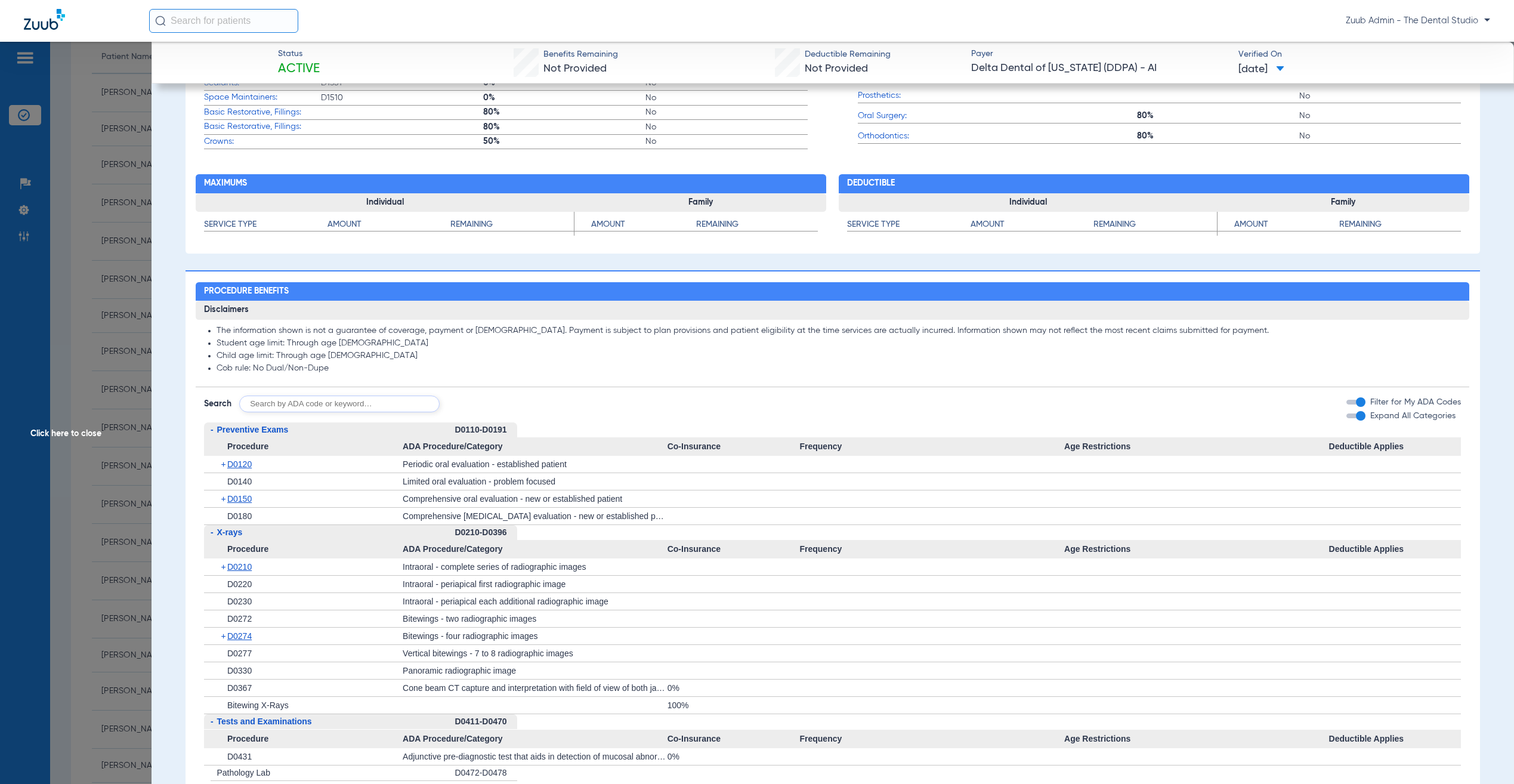
click at [319, 403] on input "text" at bounding box center [339, 403] width 201 height 17
type input "D0120, D0210"
click button "Search" at bounding box center [484, 403] width 47 height 17
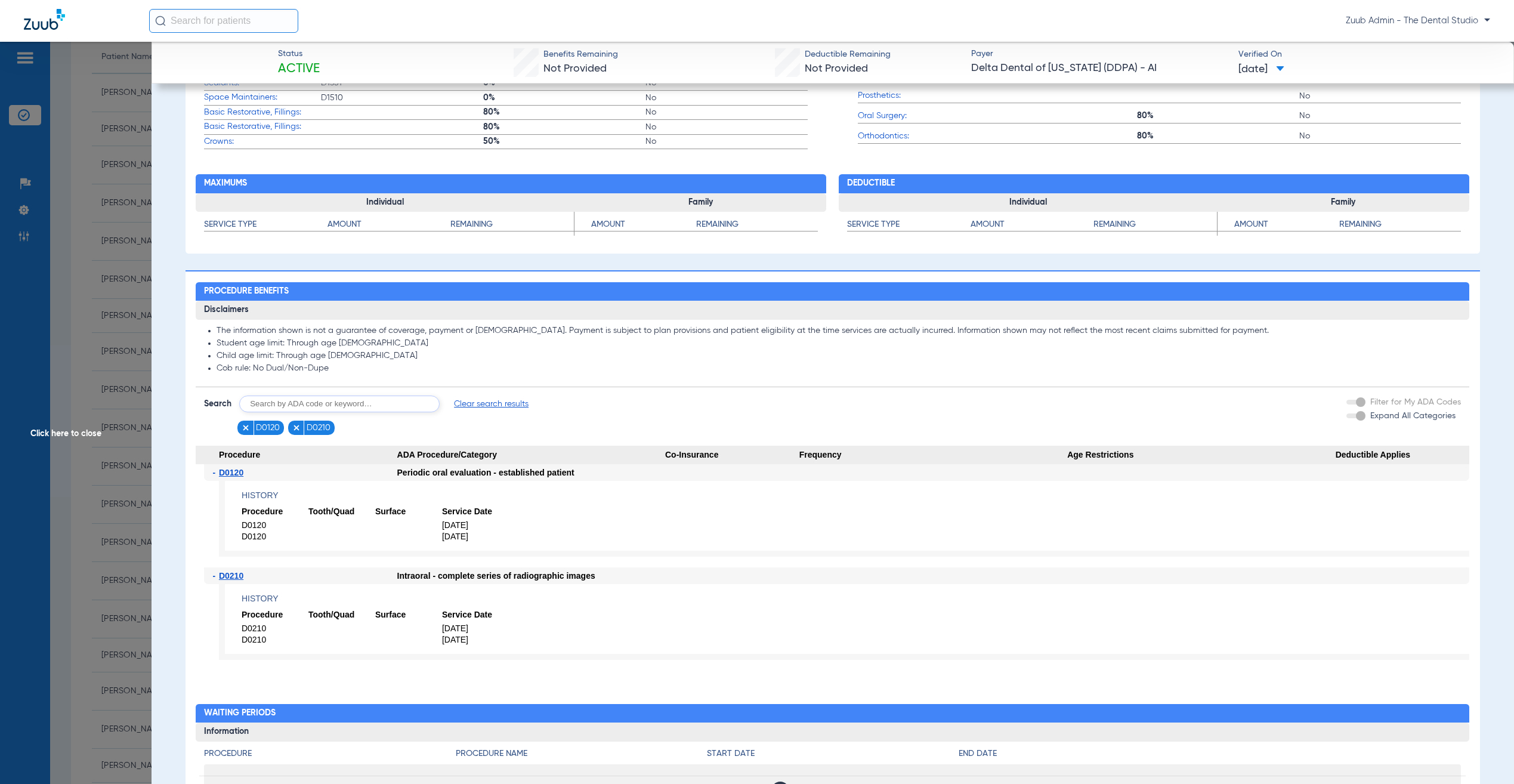
scroll to position [840, 0]
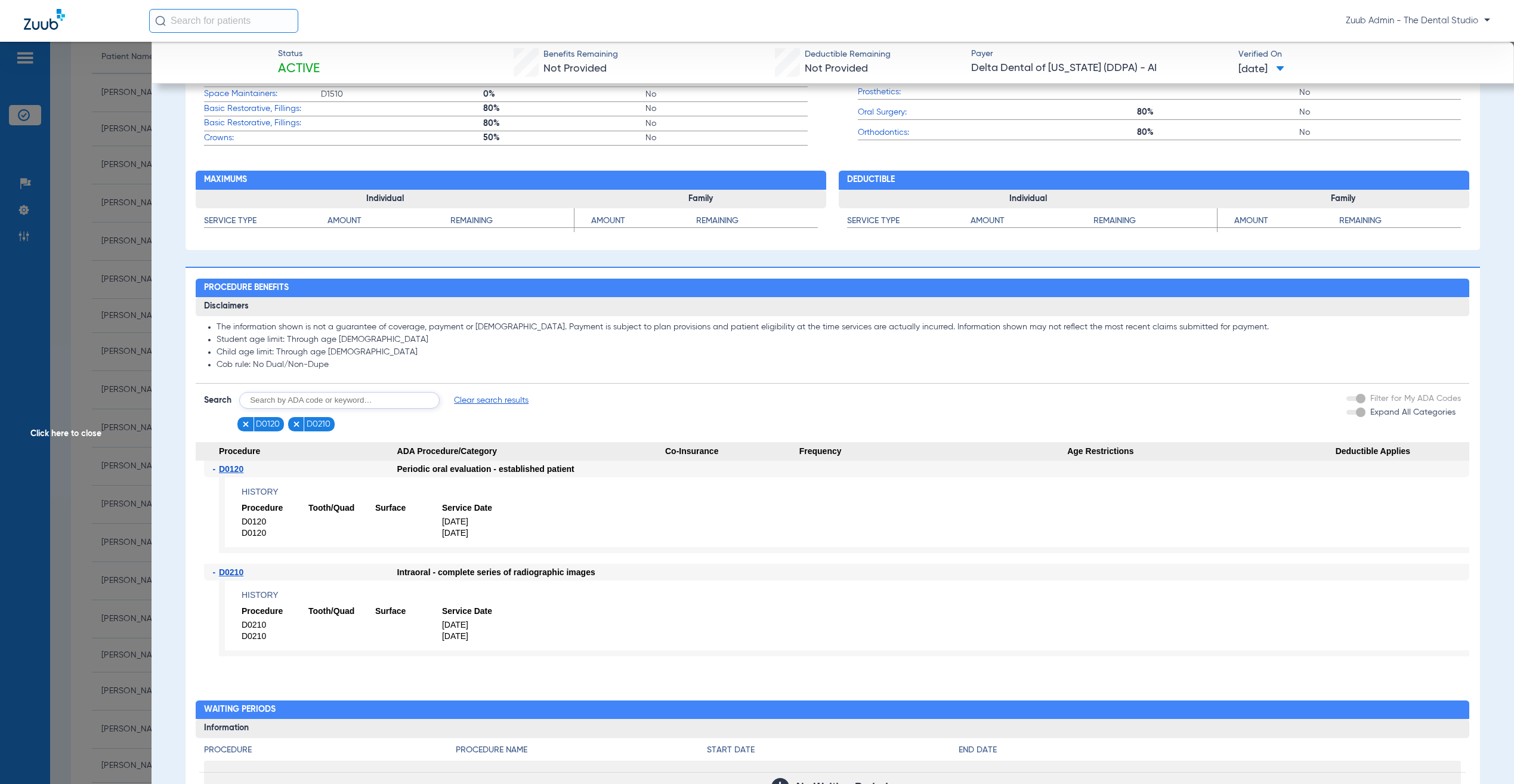
click at [342, 407] on input "text" at bounding box center [339, 400] width 201 height 17
type input "eval"
click button "Search" at bounding box center [484, 400] width 47 height 17
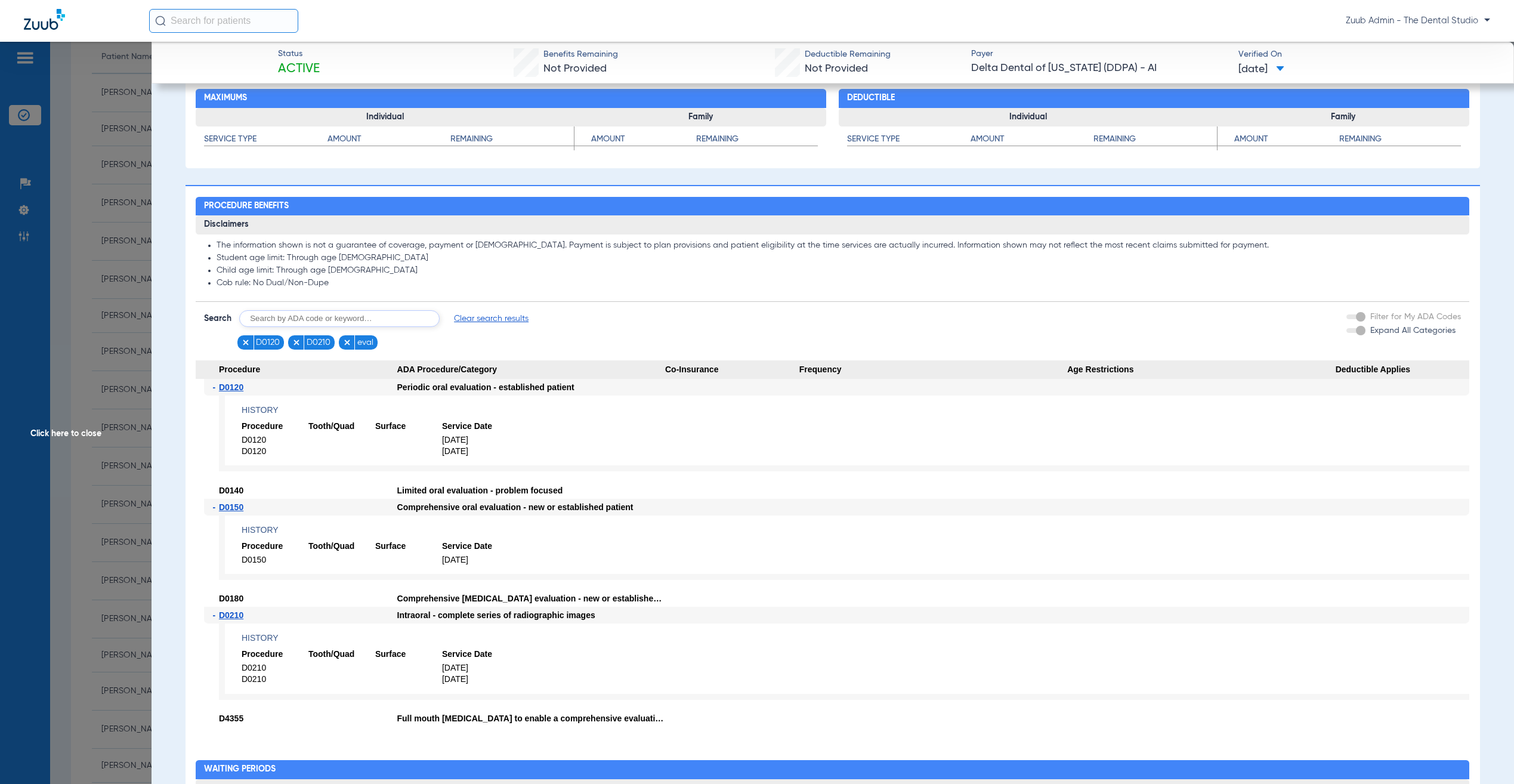
scroll to position [1038, 0]
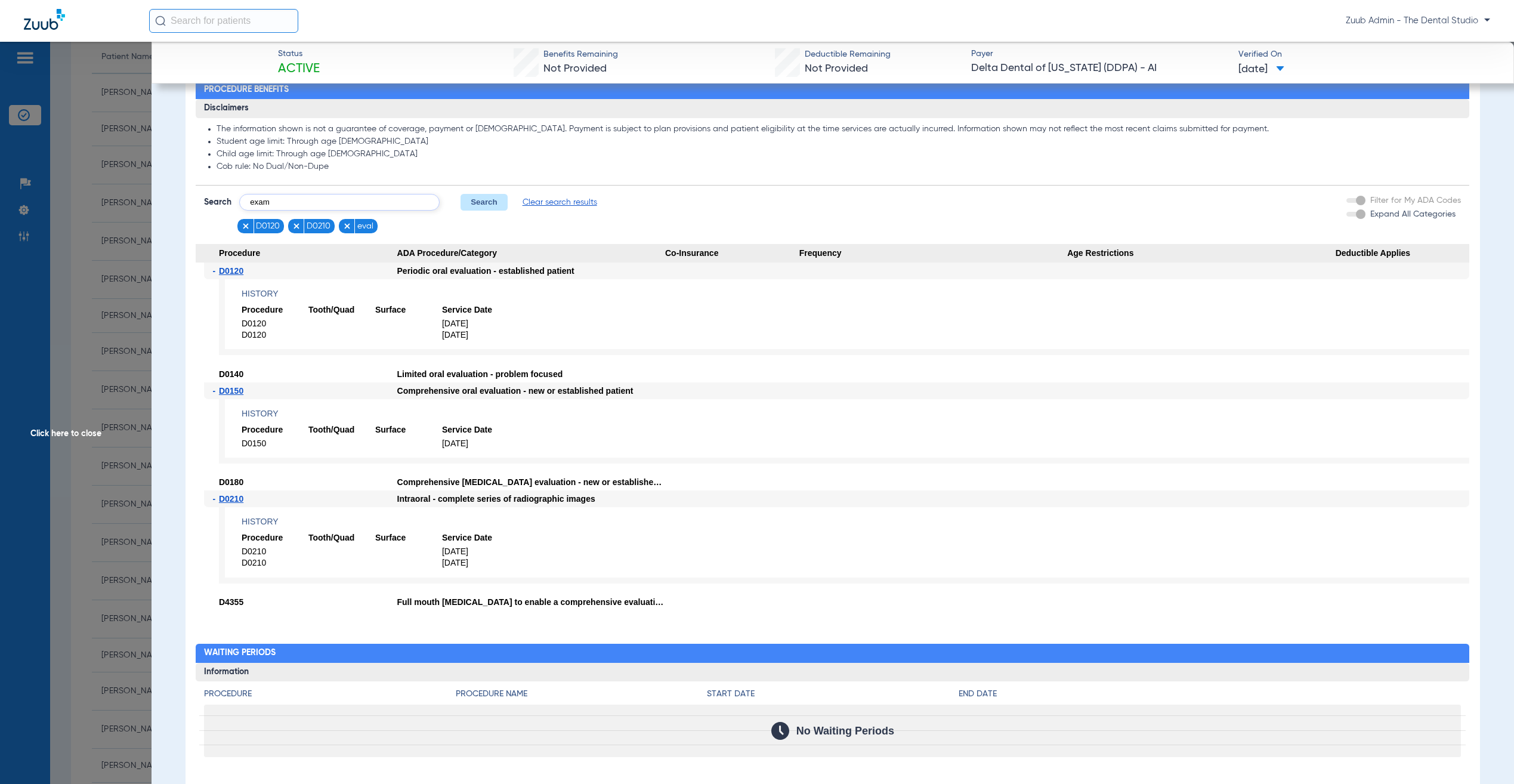
type input "exam"
click button "Search" at bounding box center [484, 202] width 47 height 17
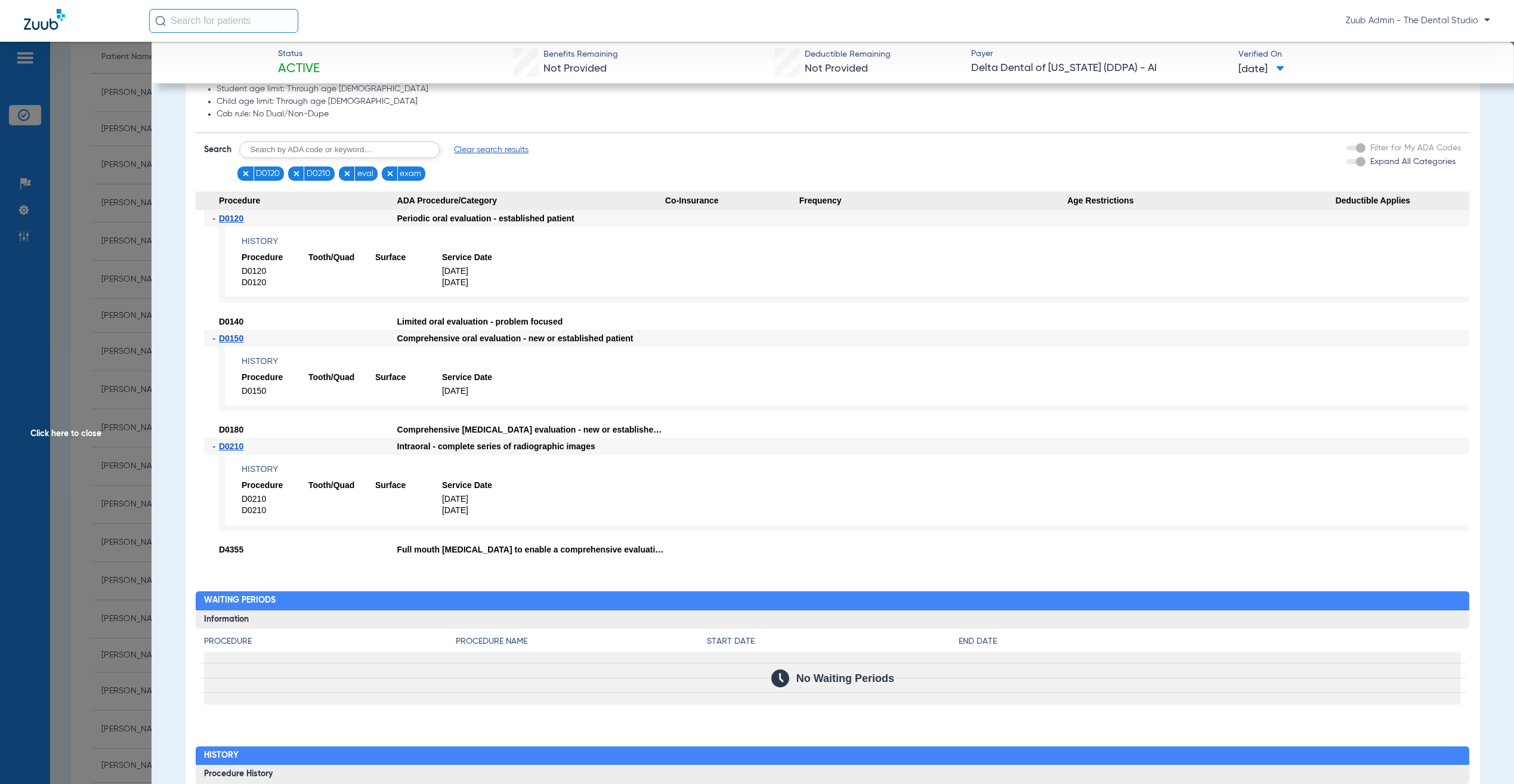
scroll to position [1020, 0]
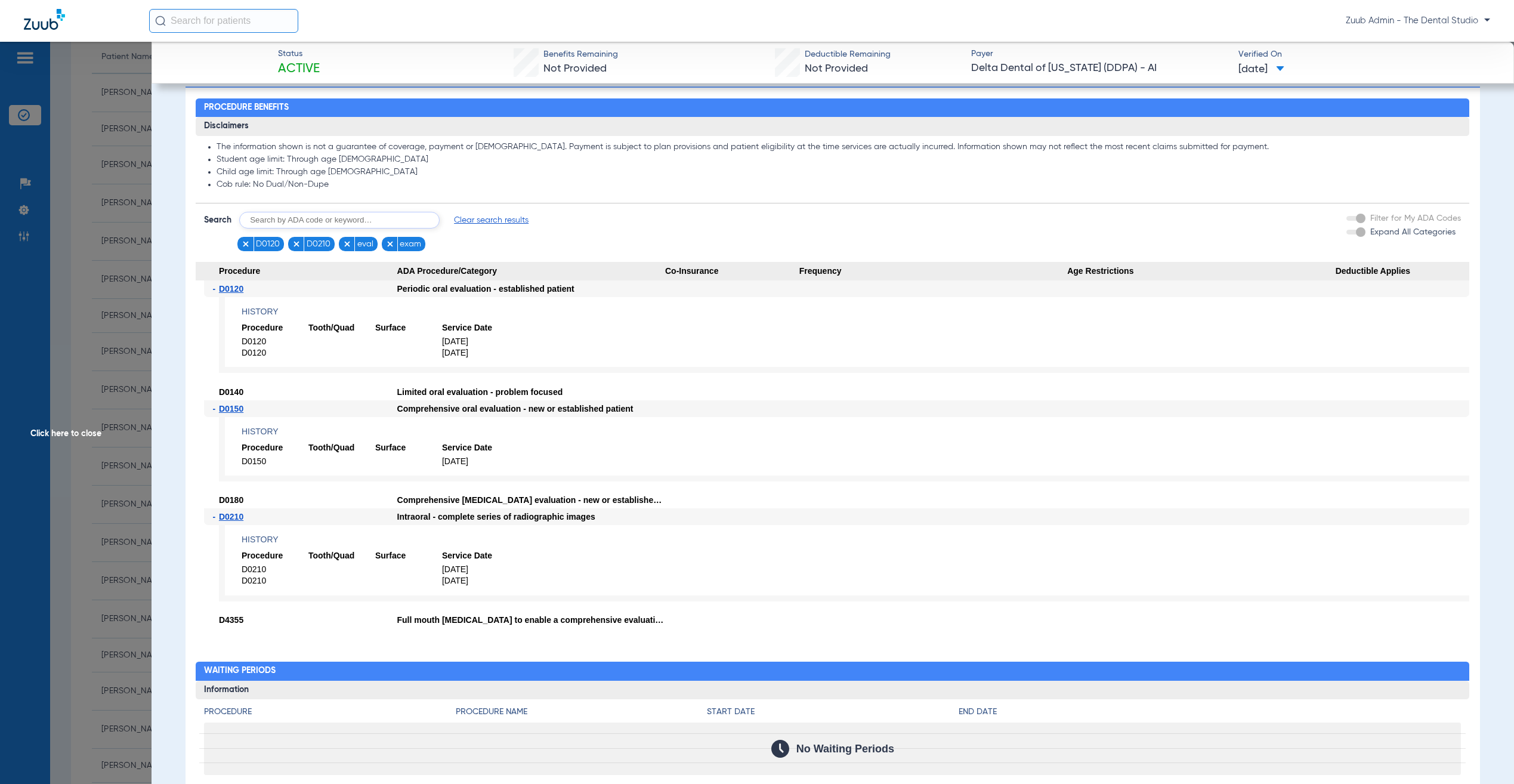
click at [350, 245] on img at bounding box center [346, 244] width 8 height 8
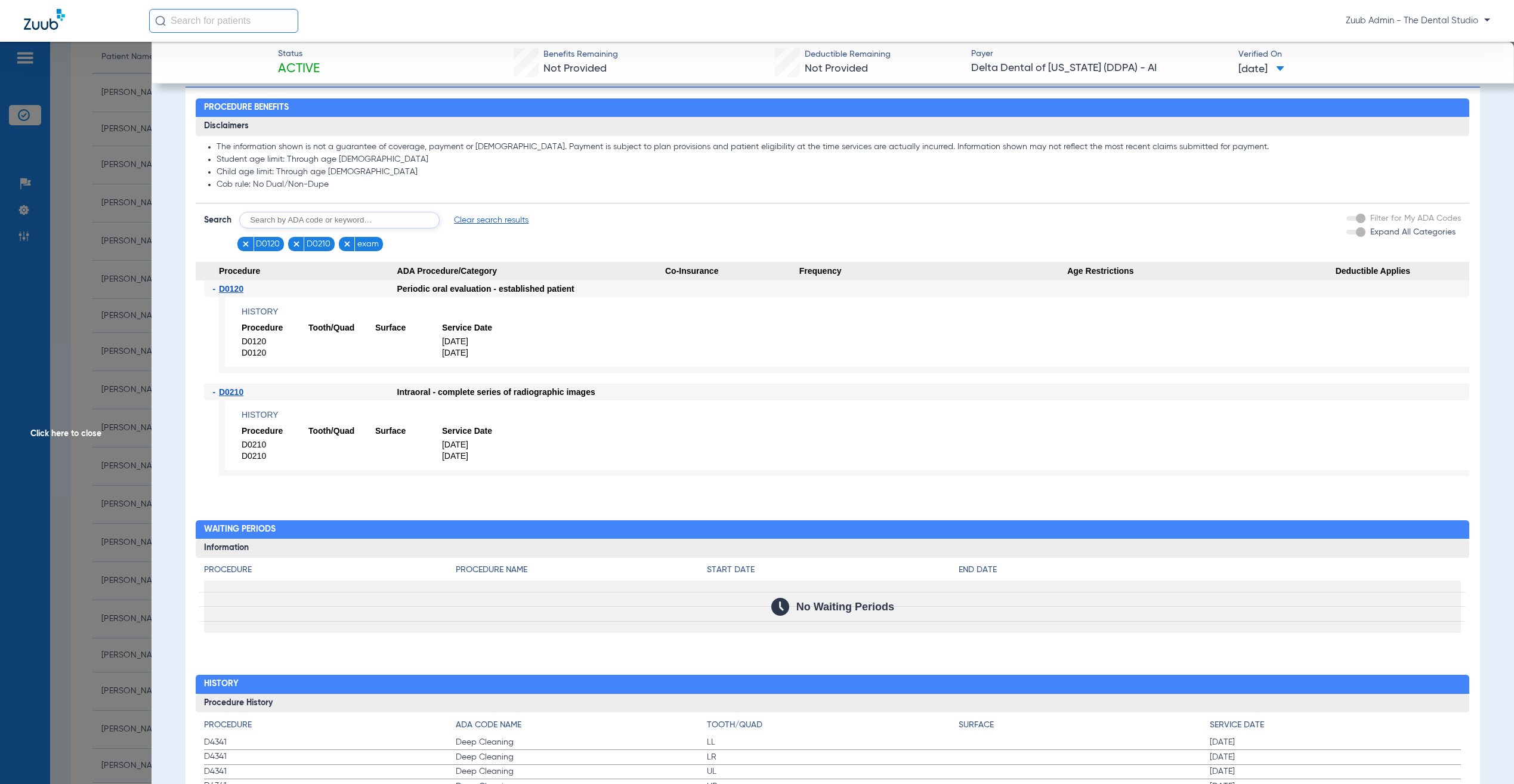
click at [472, 220] on span "Clear search results" at bounding box center [491, 220] width 75 height 12
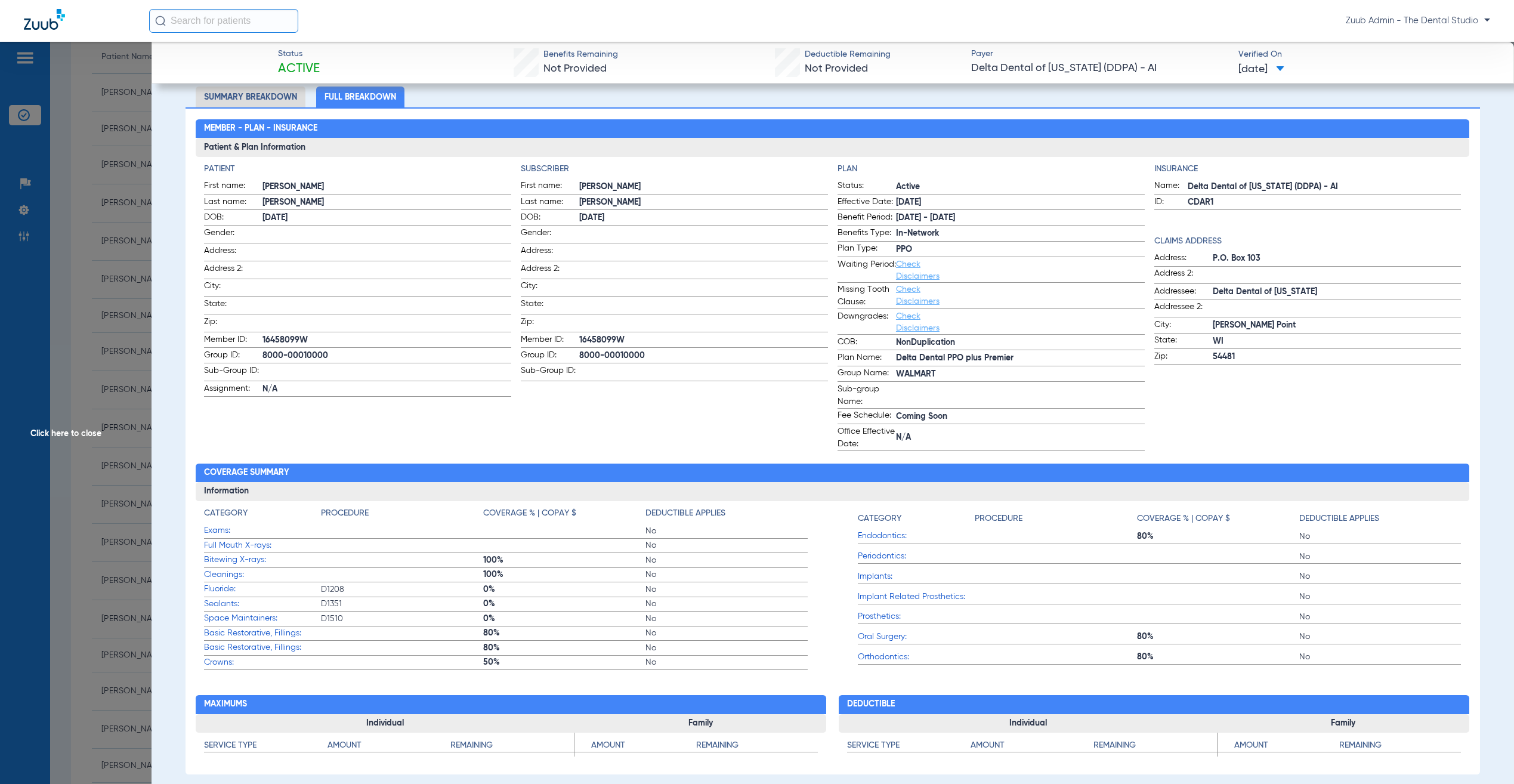
scroll to position [380, 0]
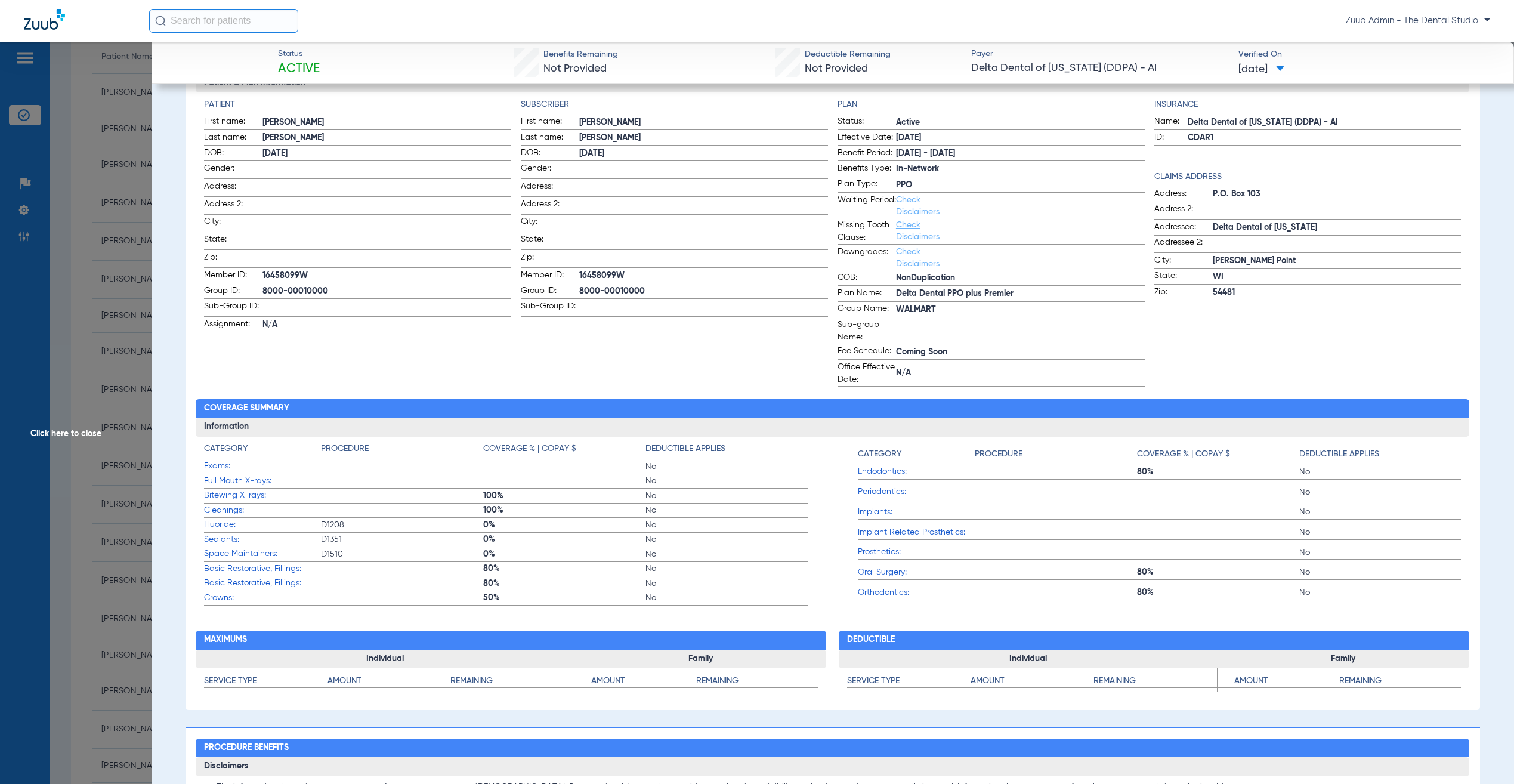
click at [150, 390] on span "Click here to close" at bounding box center [76, 433] width 152 height 784
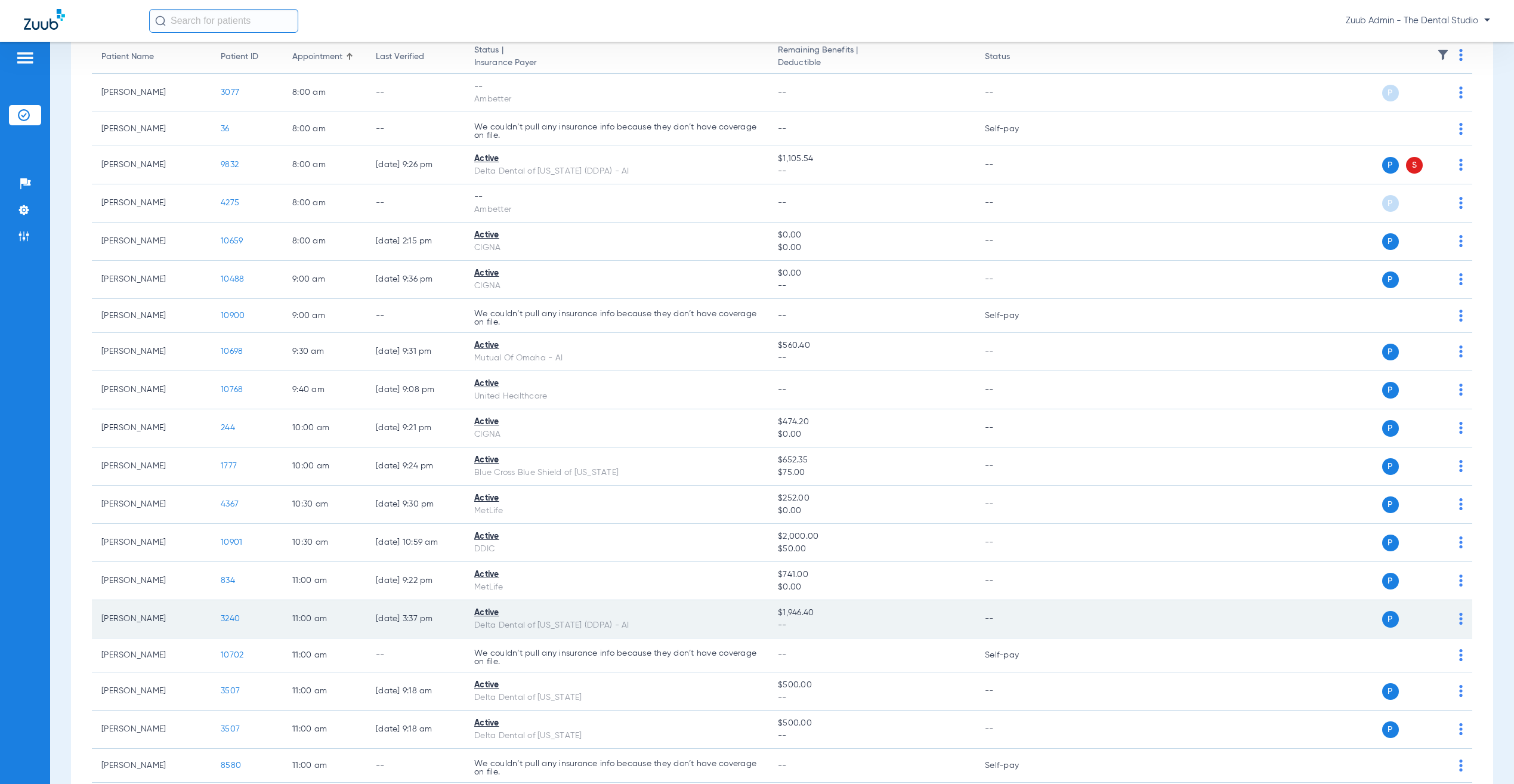
click at [232, 622] on span "3240" at bounding box center [230, 618] width 19 height 8
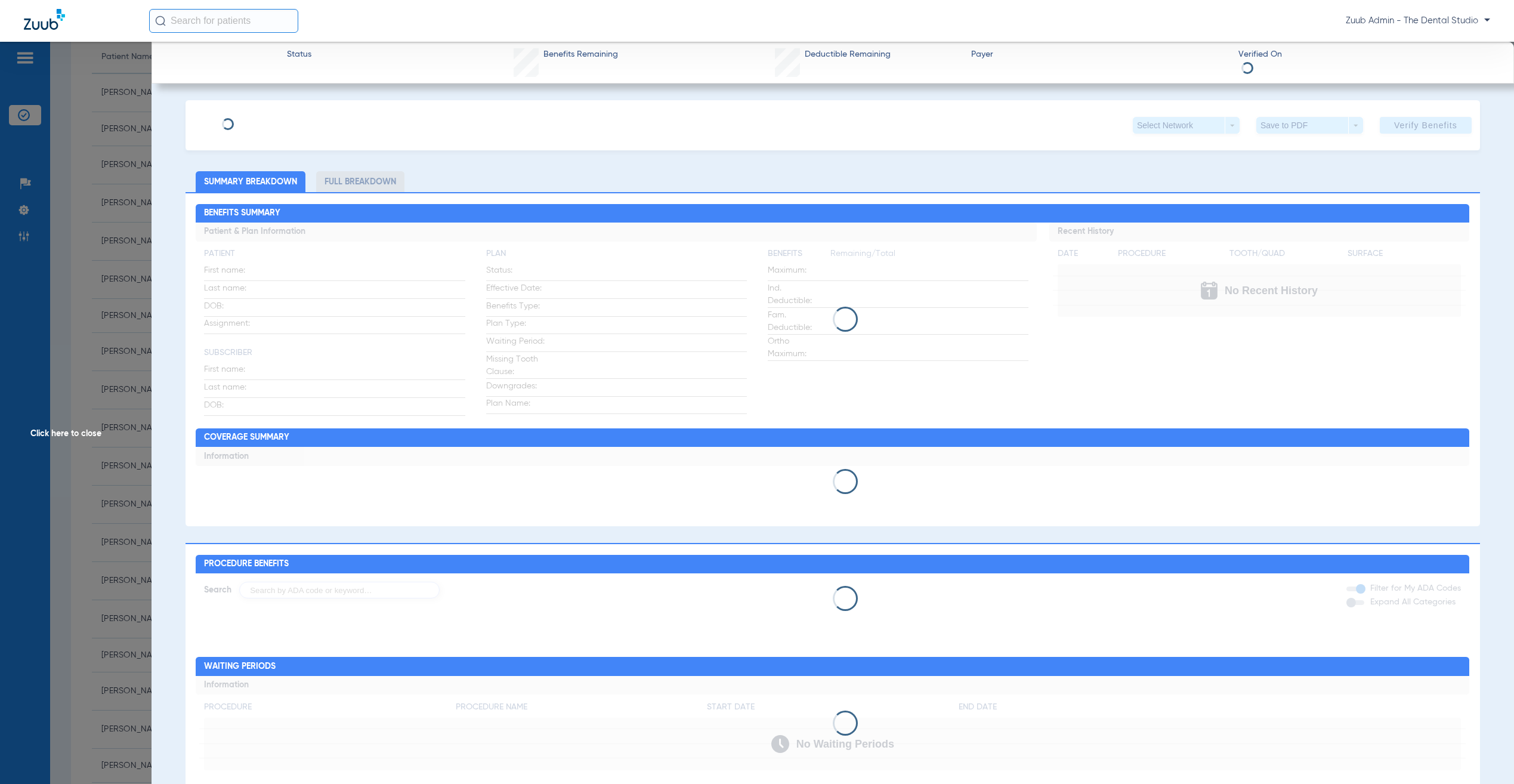
type input "[PERSON_NAME]"
type input "[DATE]"
type input "16458099W"
type input "8000"
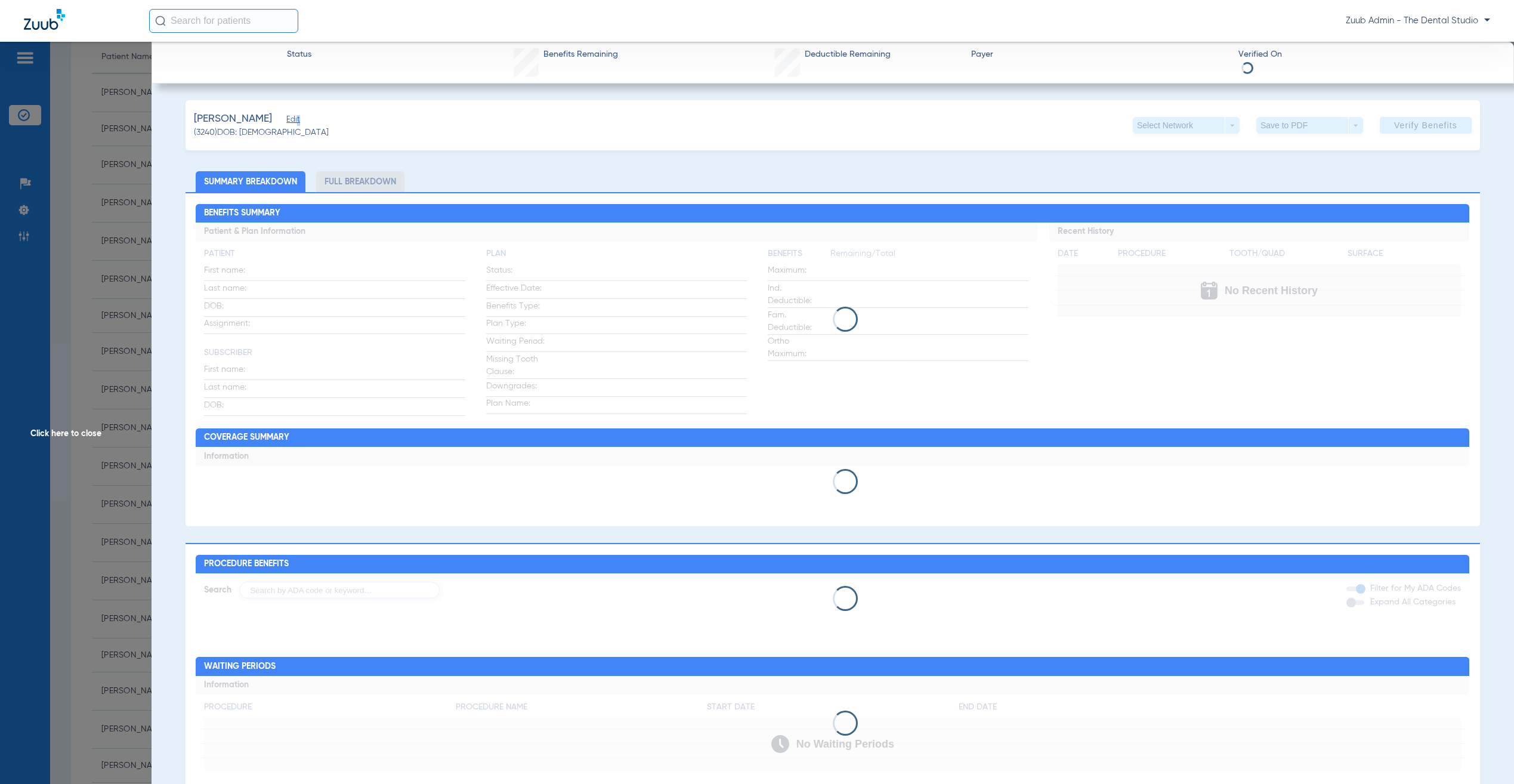
click at [290, 124] on span "Edit" at bounding box center [292, 121] width 11 height 11
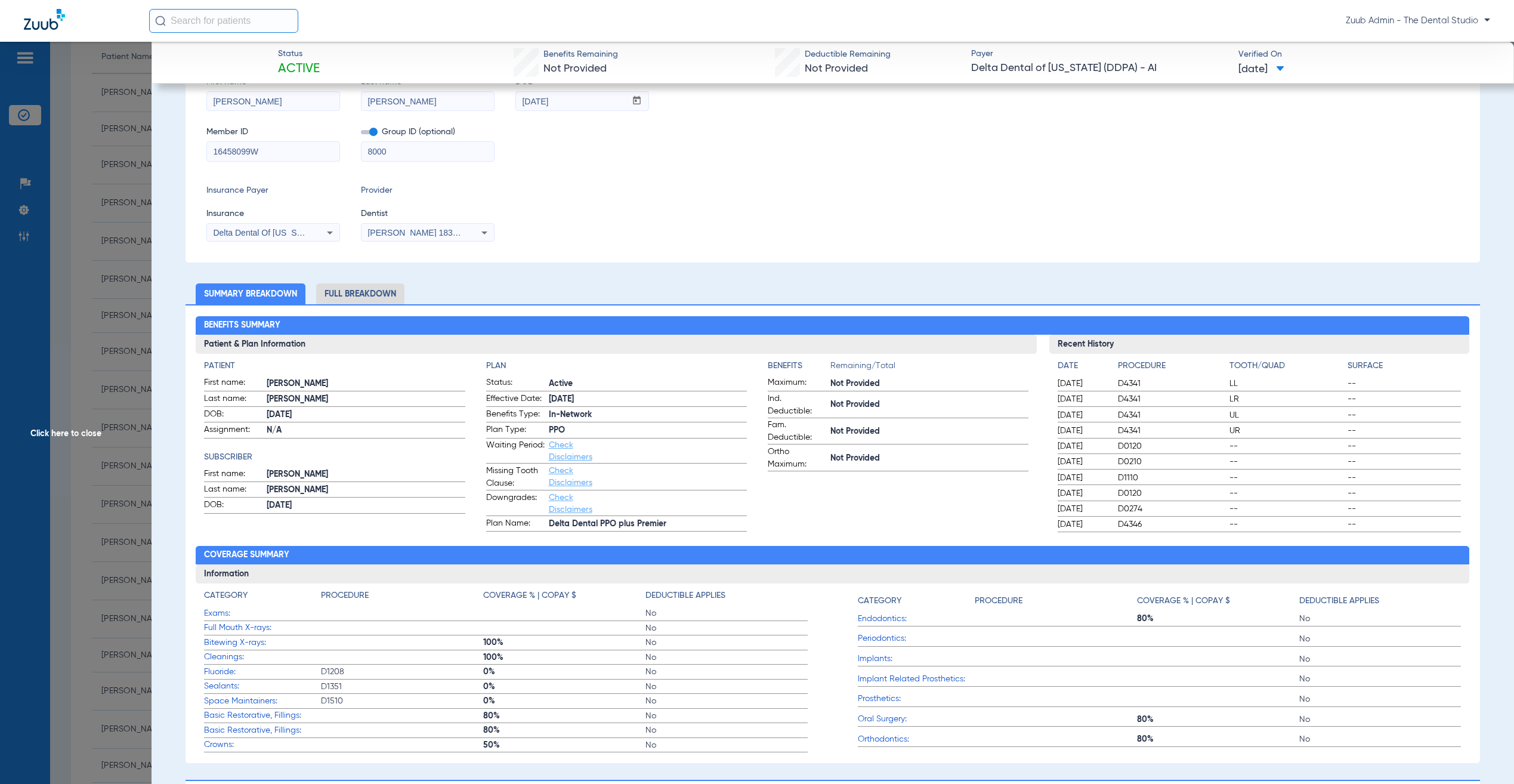
scroll to position [0, 0]
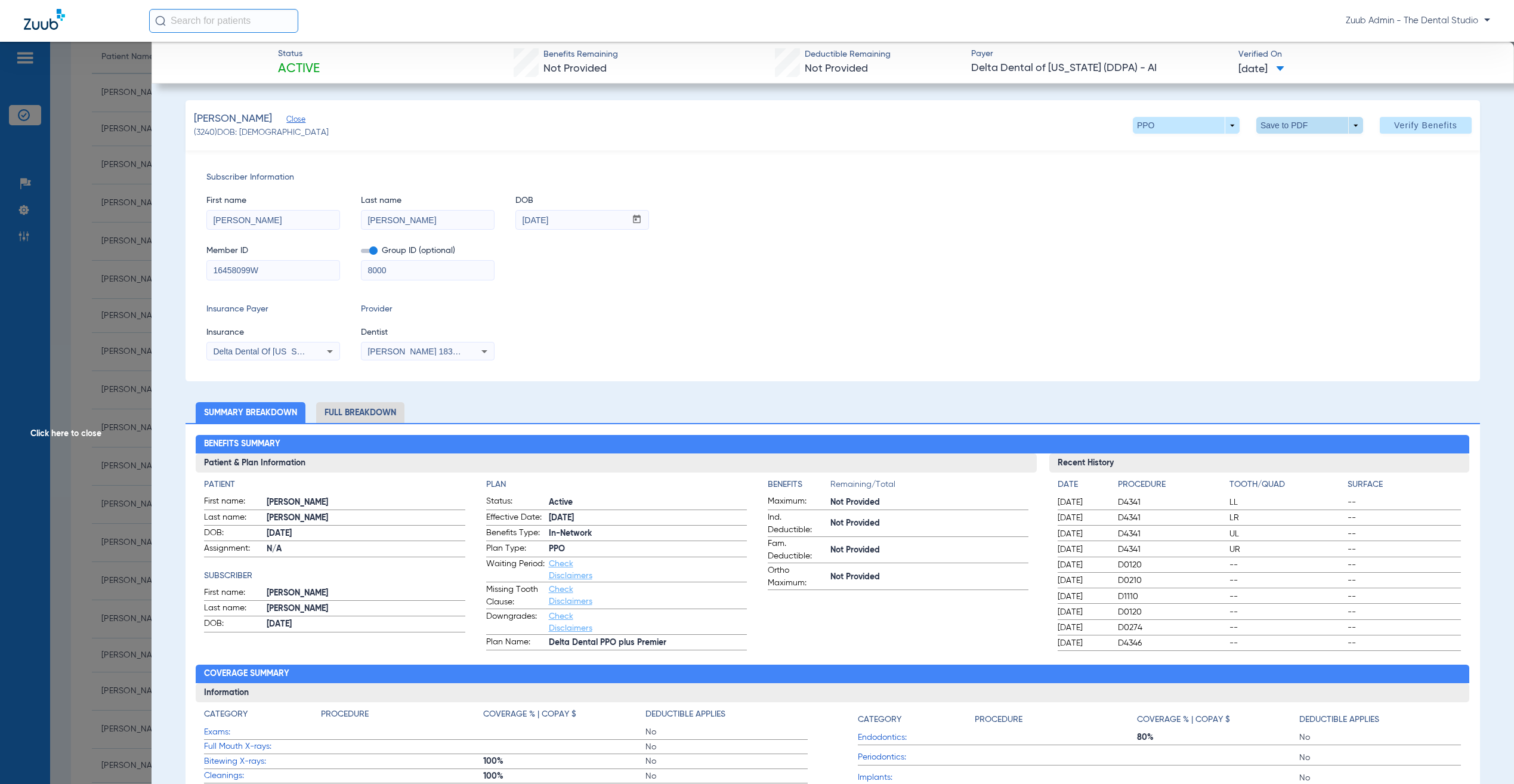
click at [1295, 130] on span at bounding box center [1309, 125] width 29 height 29
click at [1285, 155] on button "insert_drive_file Save to PDF" at bounding box center [1289, 149] width 90 height 24
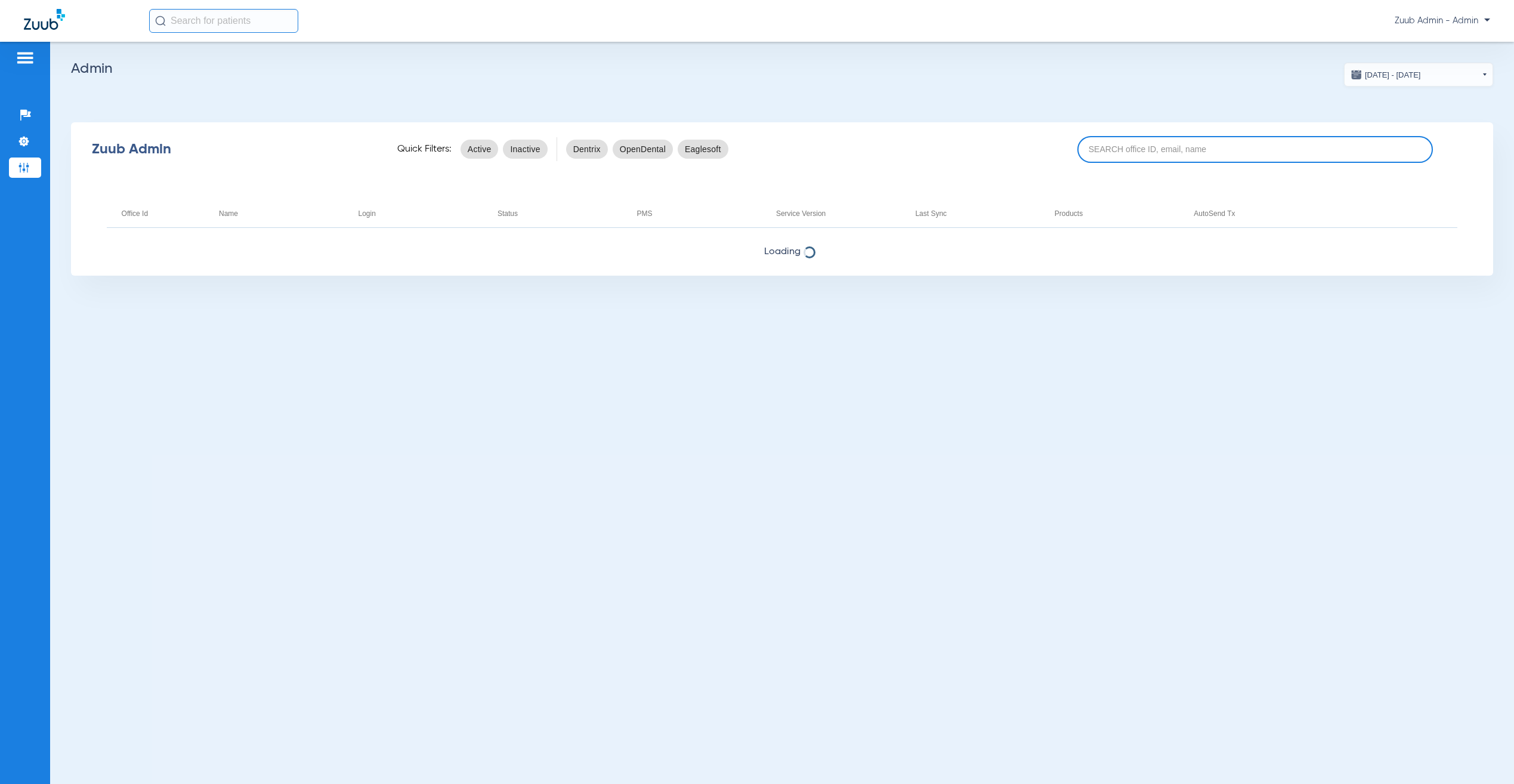
click at [1184, 161] on input at bounding box center [1255, 150] width 355 height 27
paste input "17007221"
type input "17007221"
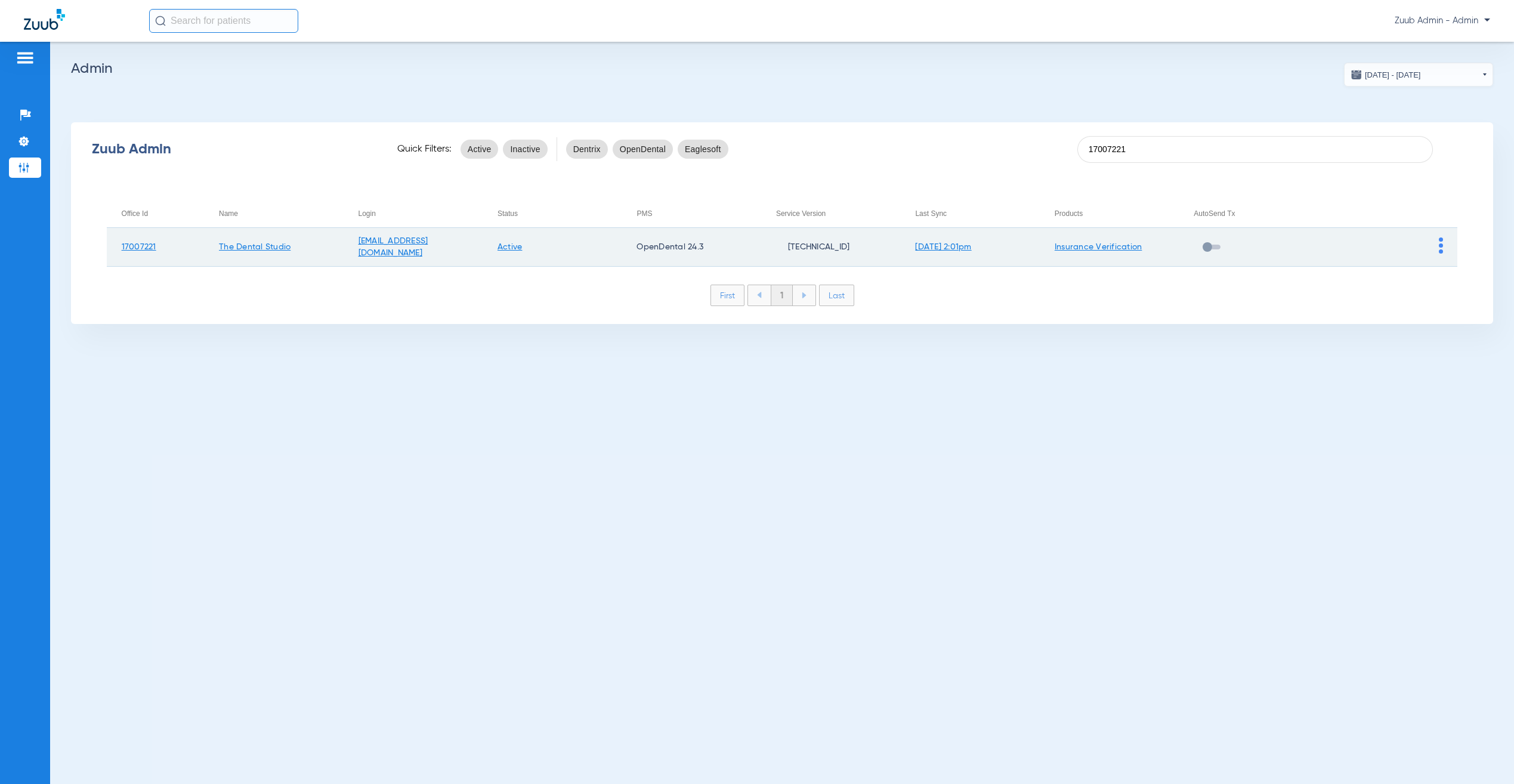
click at [1442, 242] on img at bounding box center [1441, 246] width 4 height 16
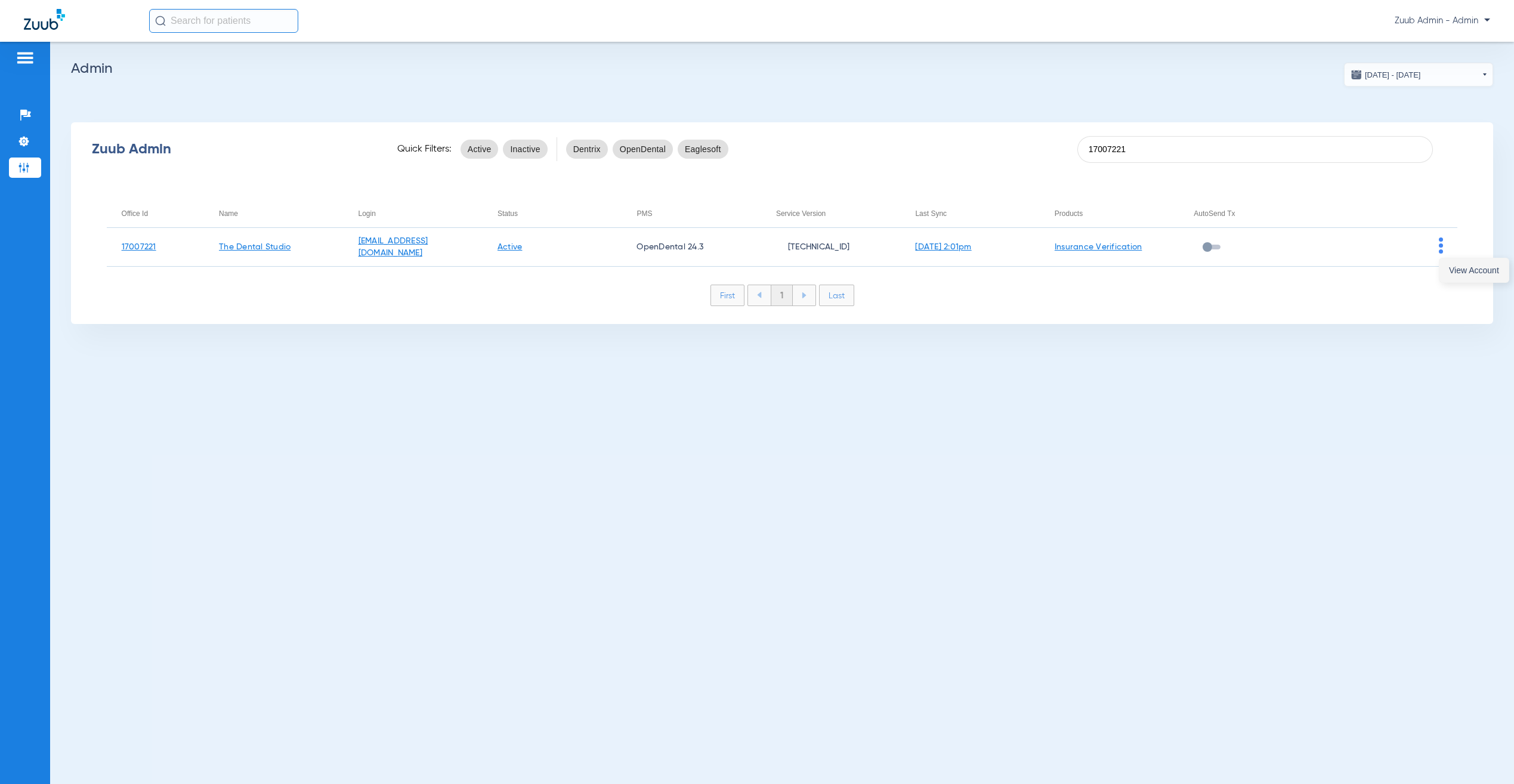
click at [1454, 261] on button "View Account" at bounding box center [1473, 270] width 69 height 24
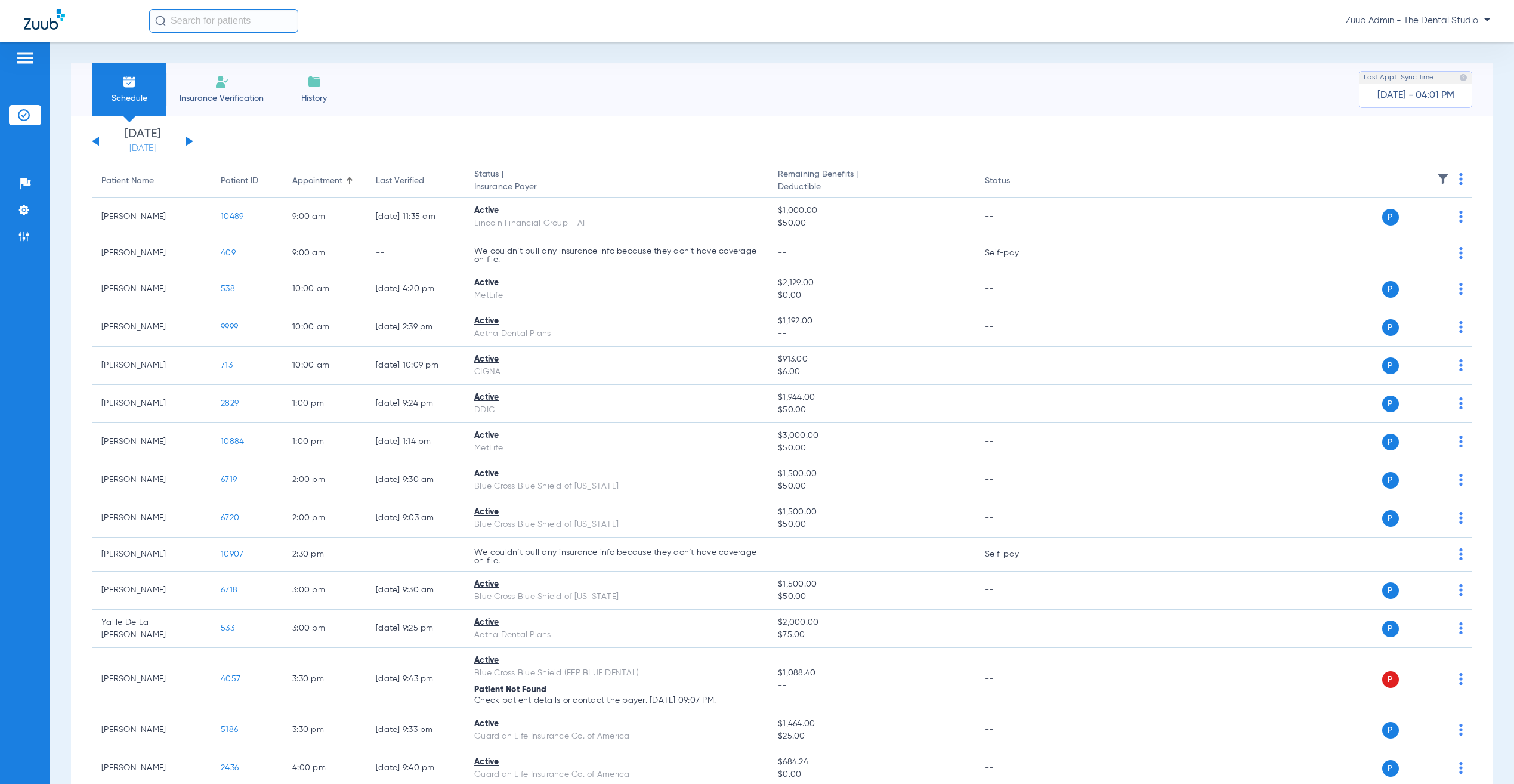
click at [148, 152] on link "[DATE]" at bounding box center [142, 149] width 72 height 12
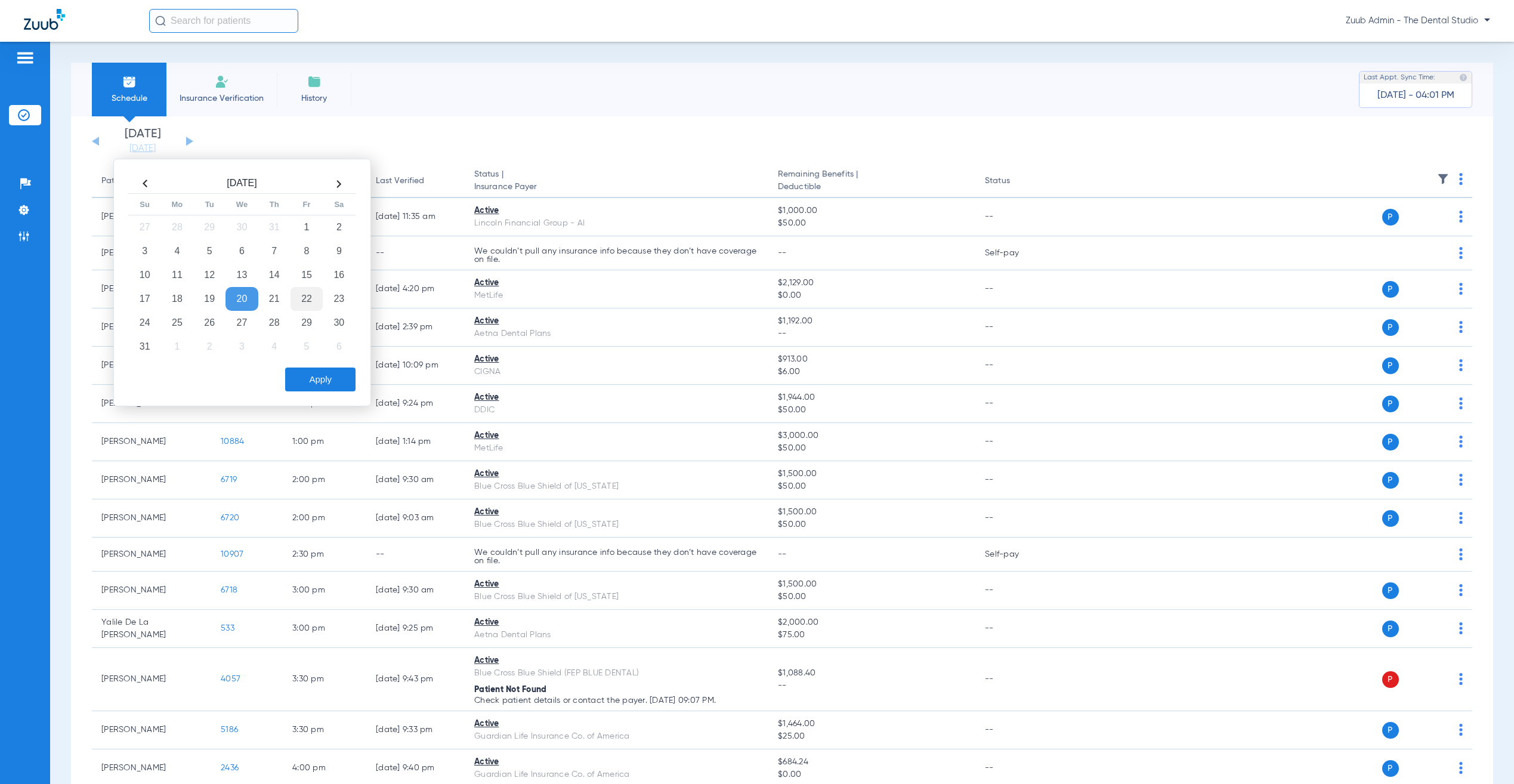
click at [318, 304] on td "22" at bounding box center [307, 299] width 33 height 24
click at [327, 382] on button "Apply" at bounding box center [320, 379] width 70 height 24
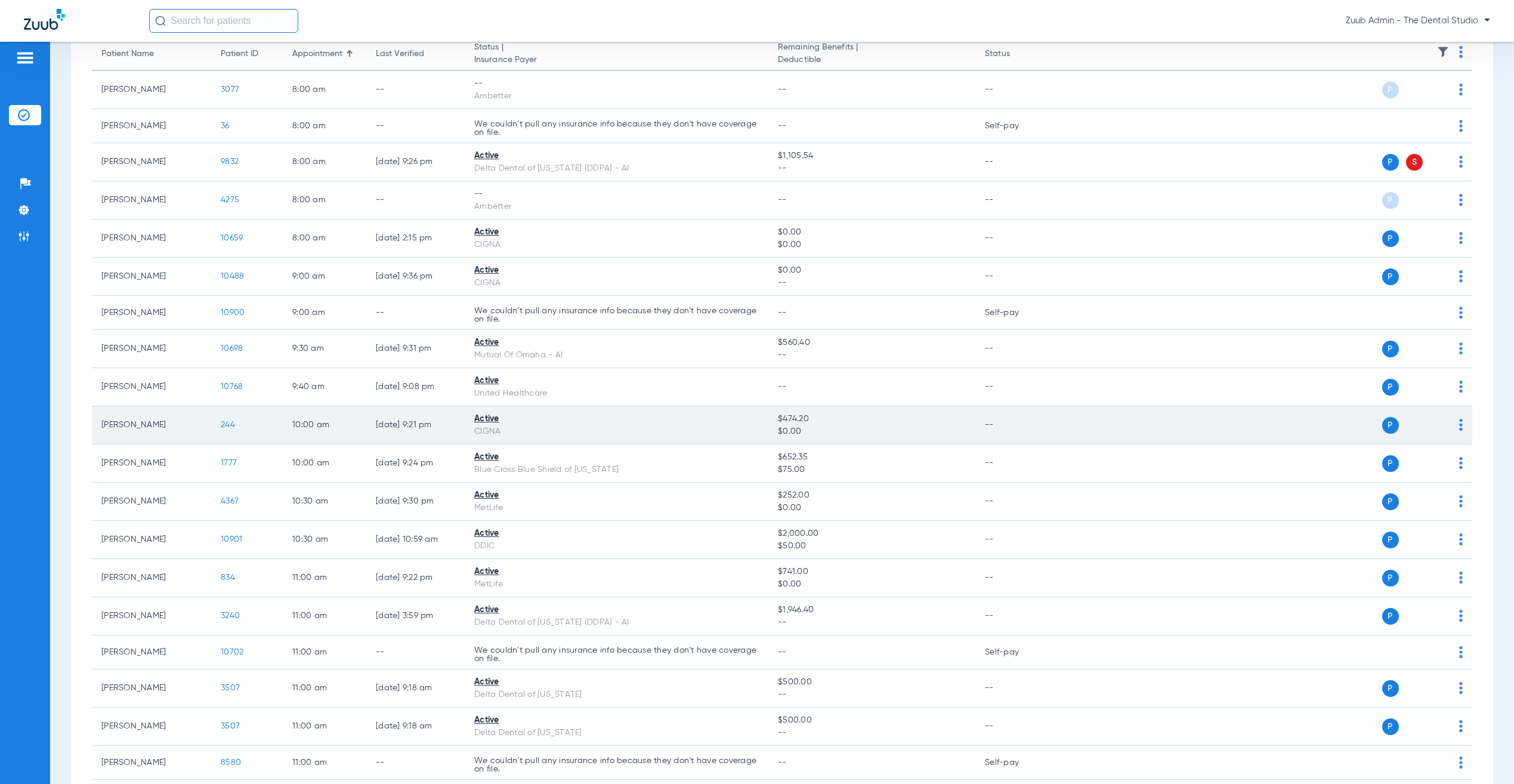
scroll to position [133, 0]
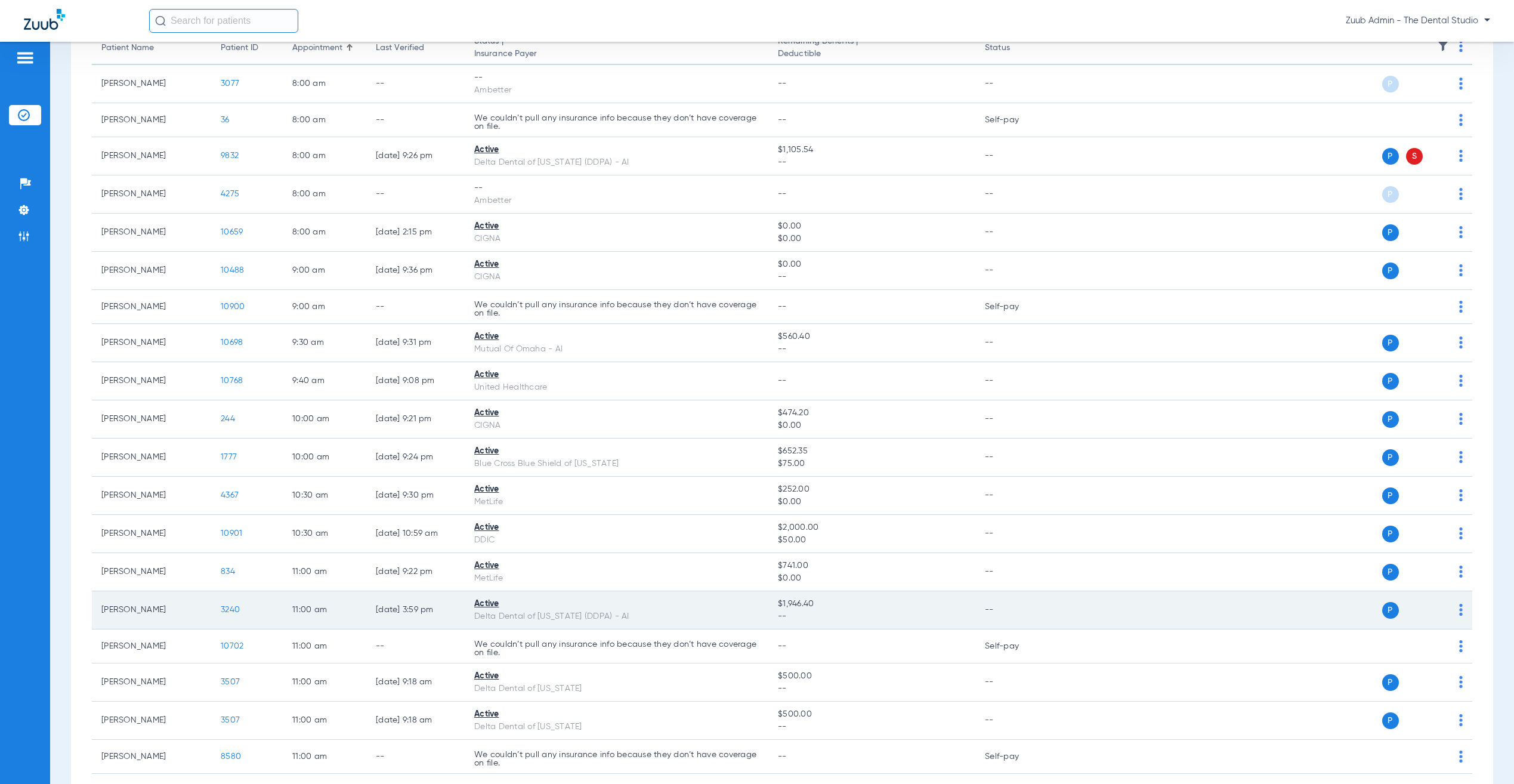
click at [232, 613] on span "3240" at bounding box center [230, 609] width 19 height 8
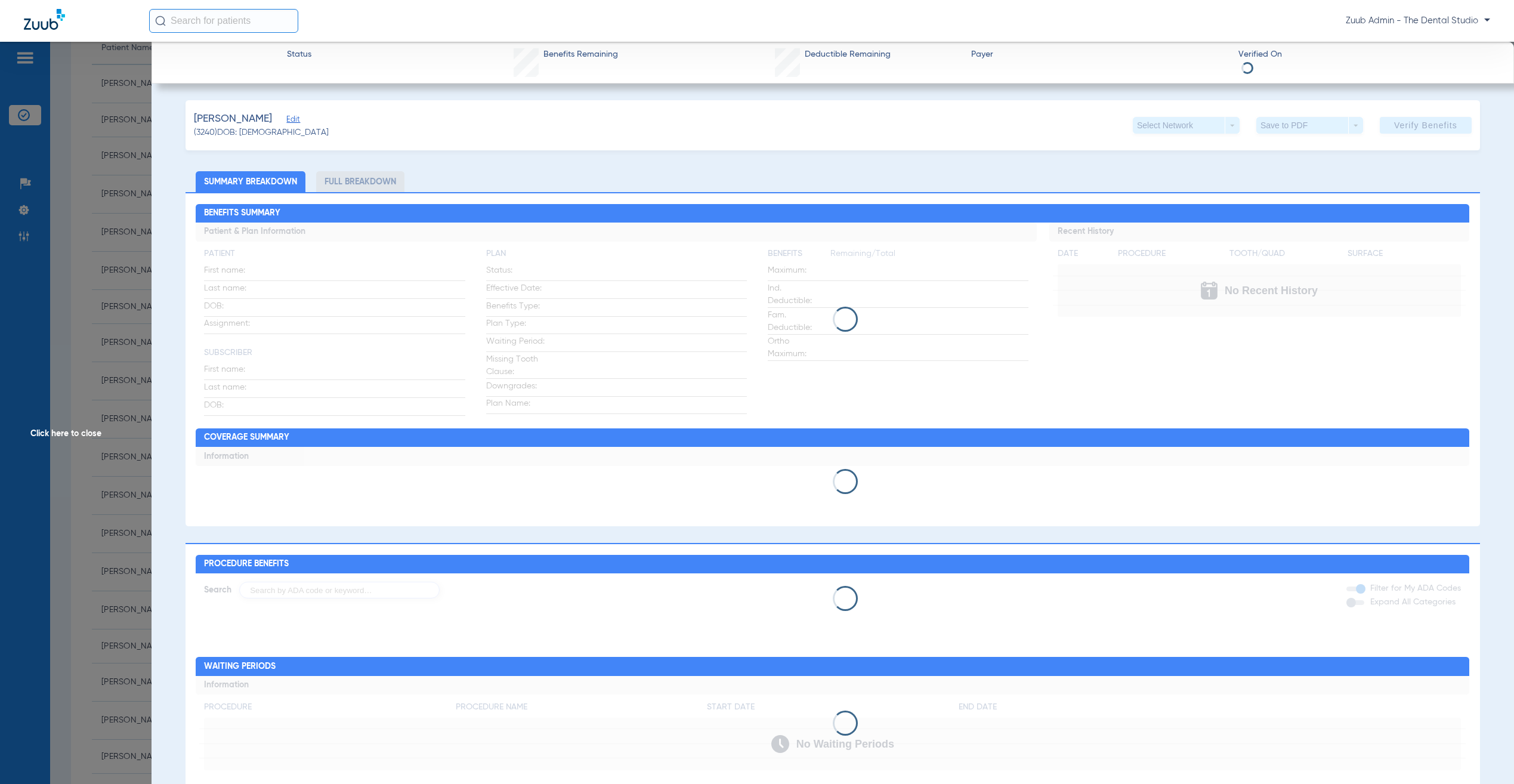
click at [289, 121] on span "Edit" at bounding box center [292, 121] width 11 height 11
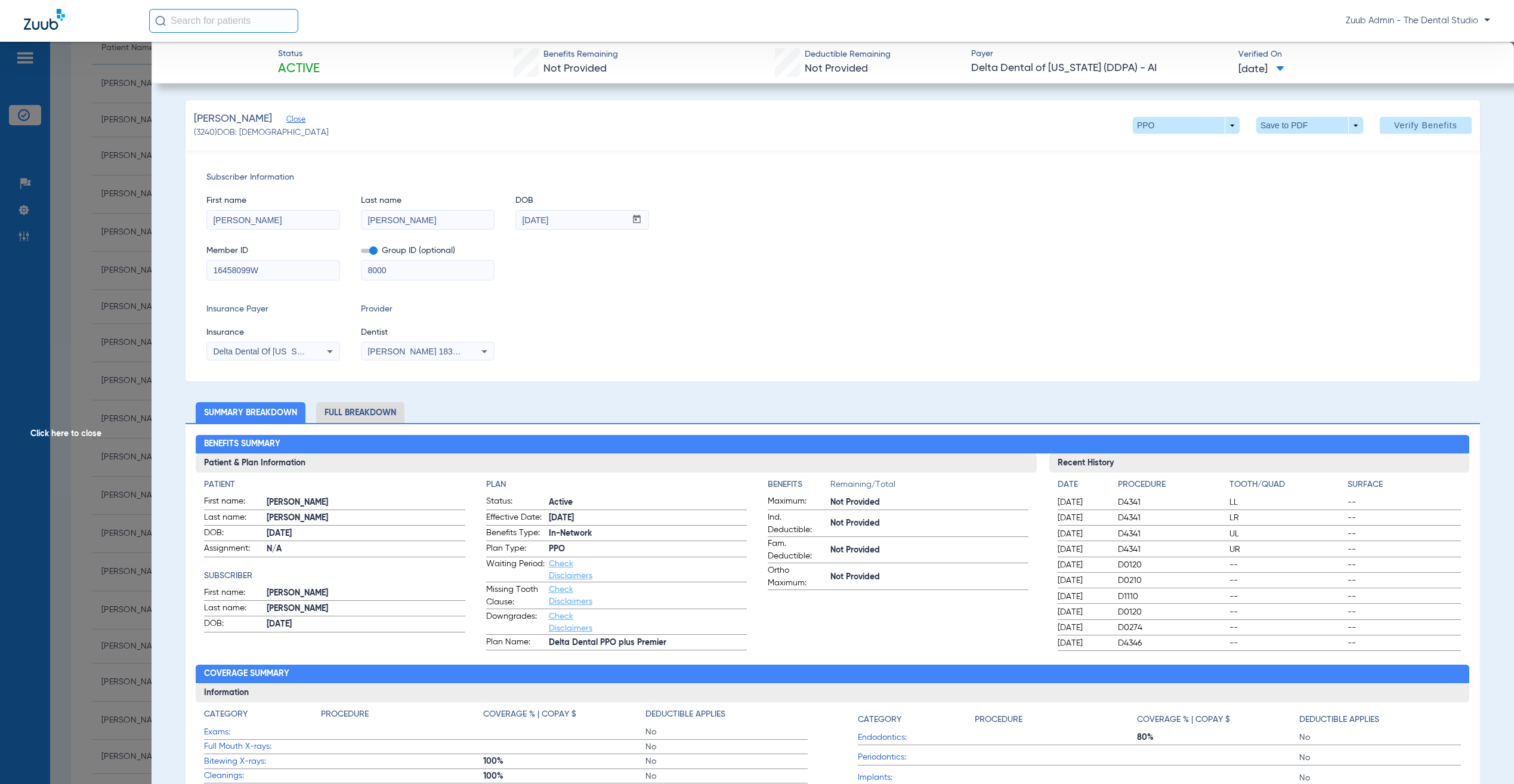
click at [84, 137] on span "Click here to close" at bounding box center [76, 433] width 152 height 784
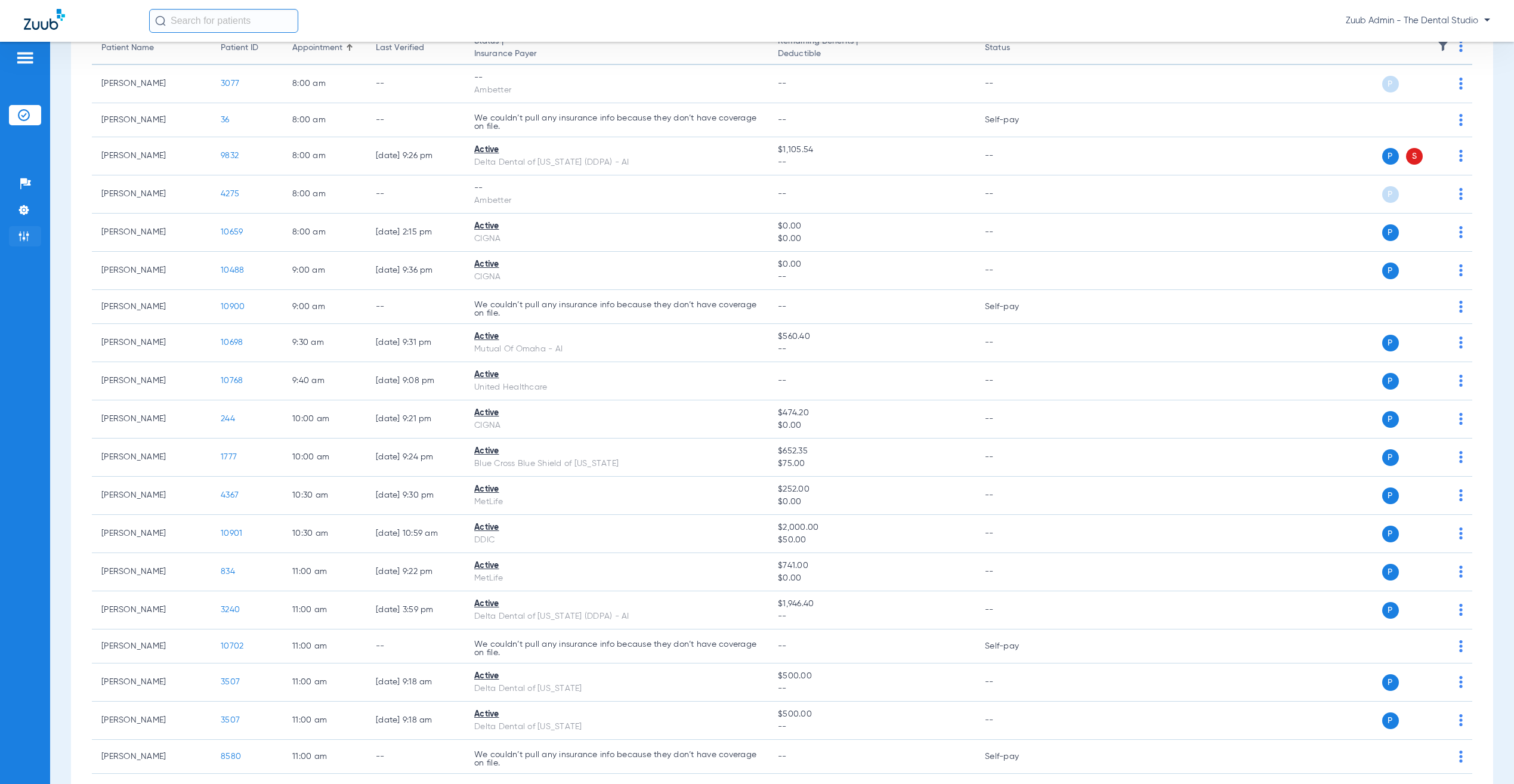
click at [26, 235] on img at bounding box center [24, 236] width 12 height 12
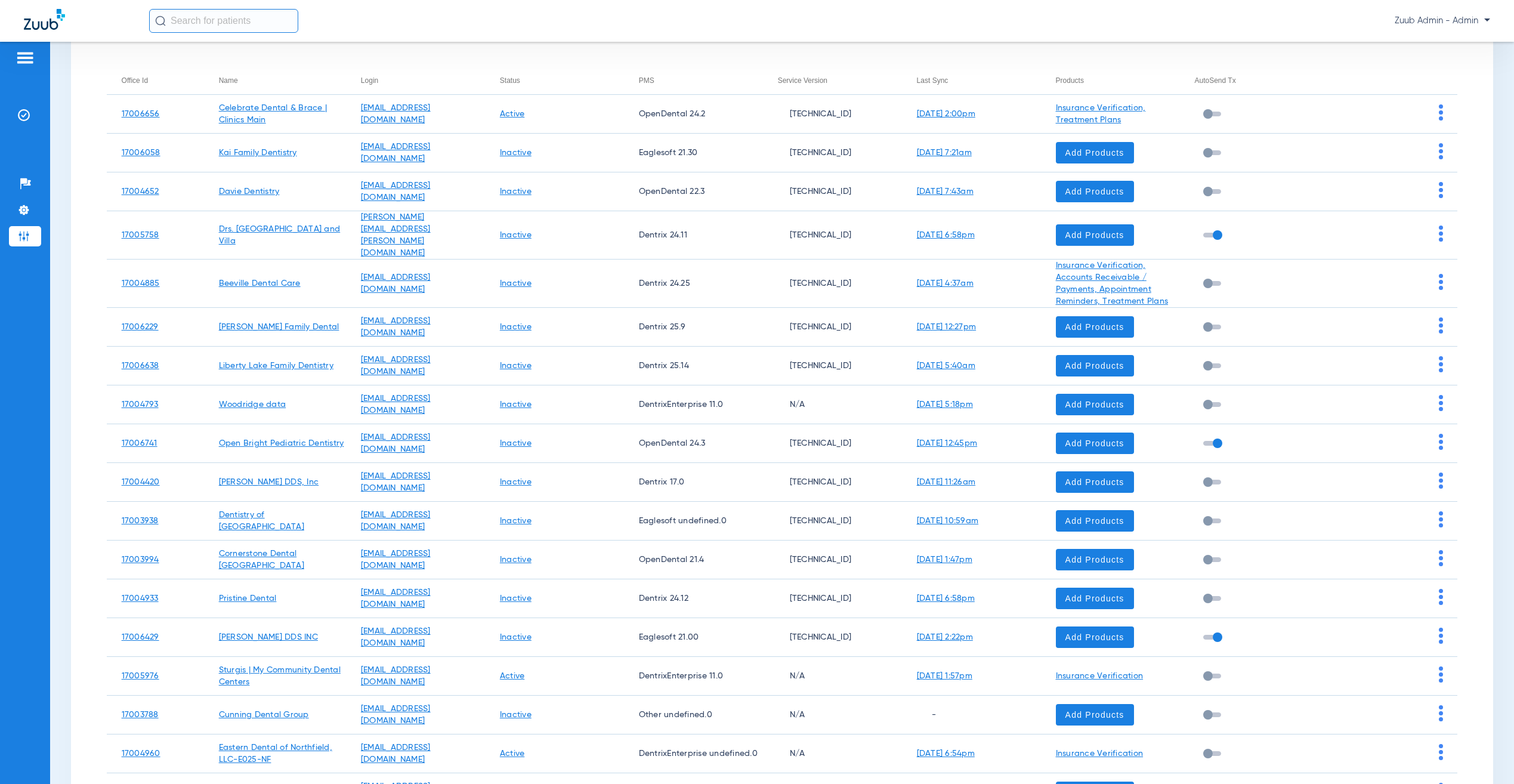
click at [1174, 30] on input at bounding box center [1255, 16] width 355 height 27
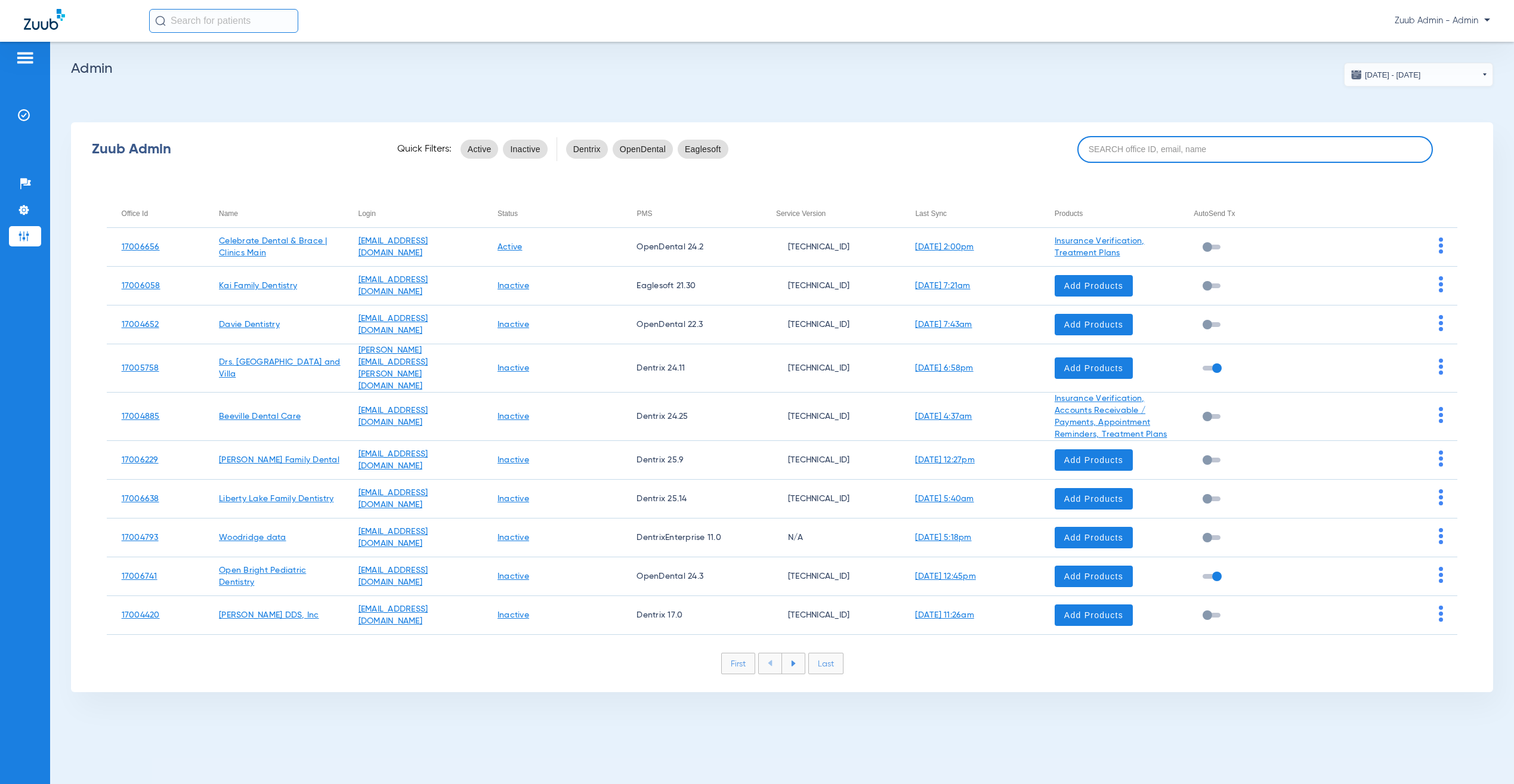
paste input "31000013"
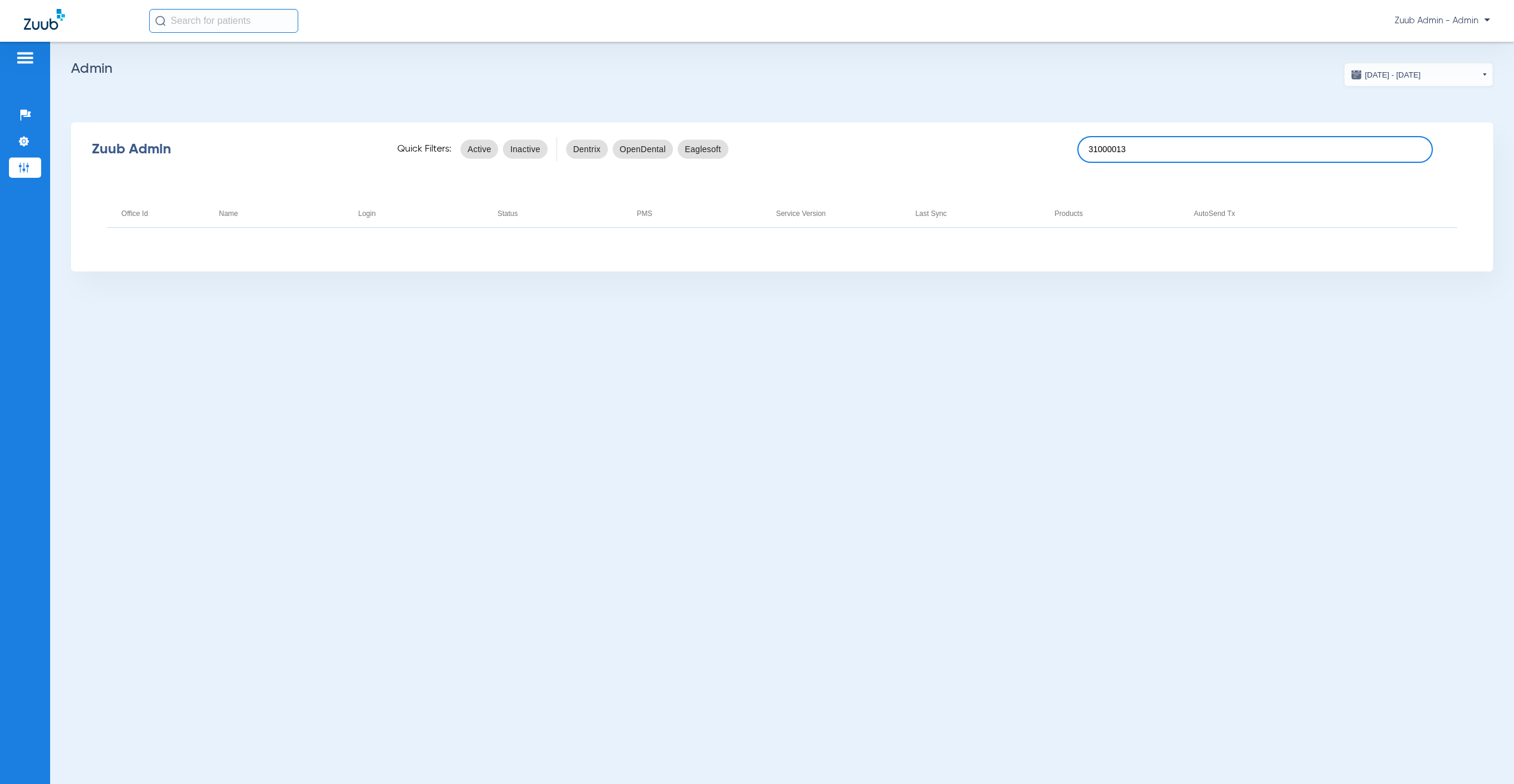
click at [1230, 154] on input "31000013" at bounding box center [1255, 150] width 355 height 27
paste input "170052"
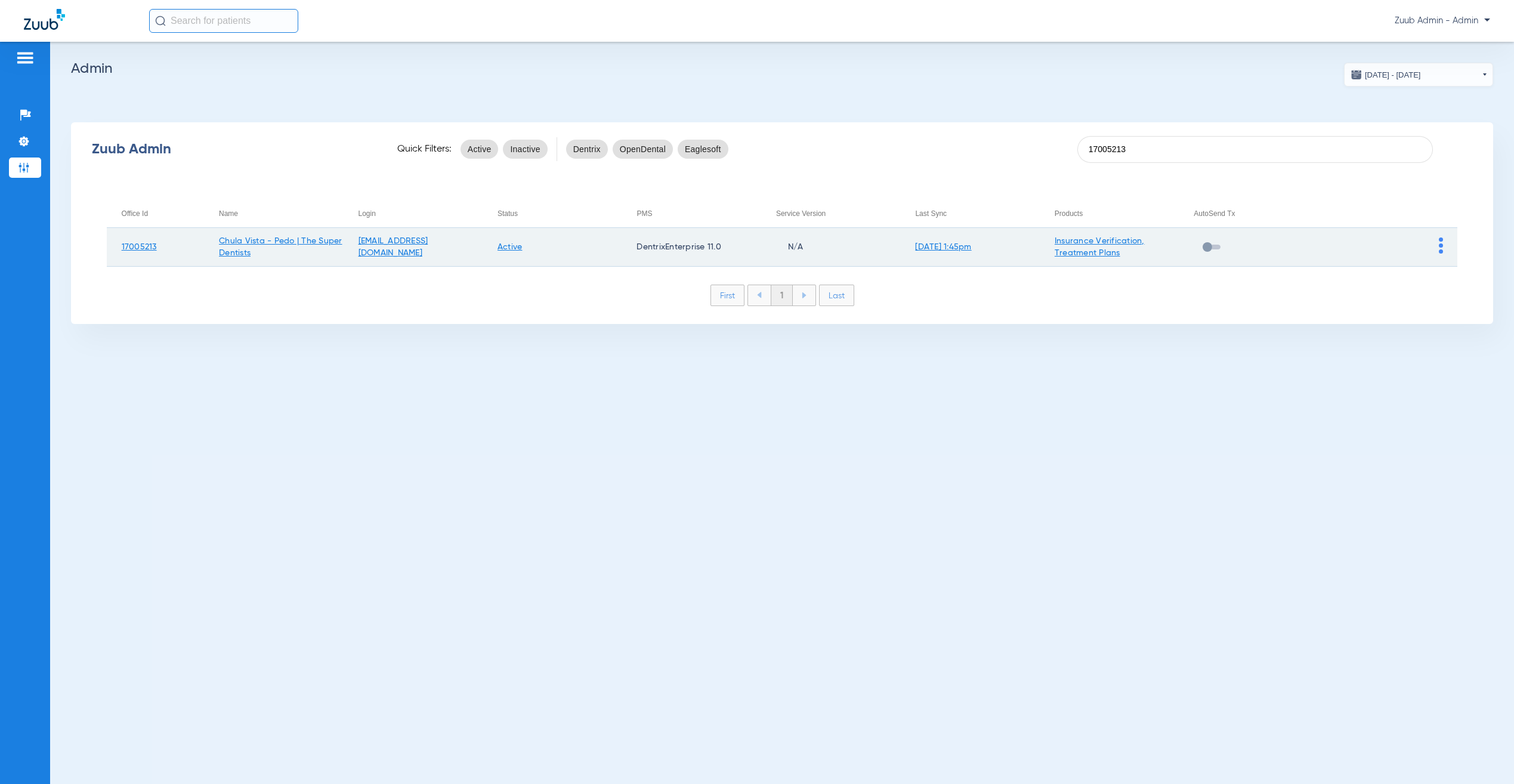
type input "17005213"
click at [1441, 242] on img at bounding box center [1441, 246] width 4 height 16
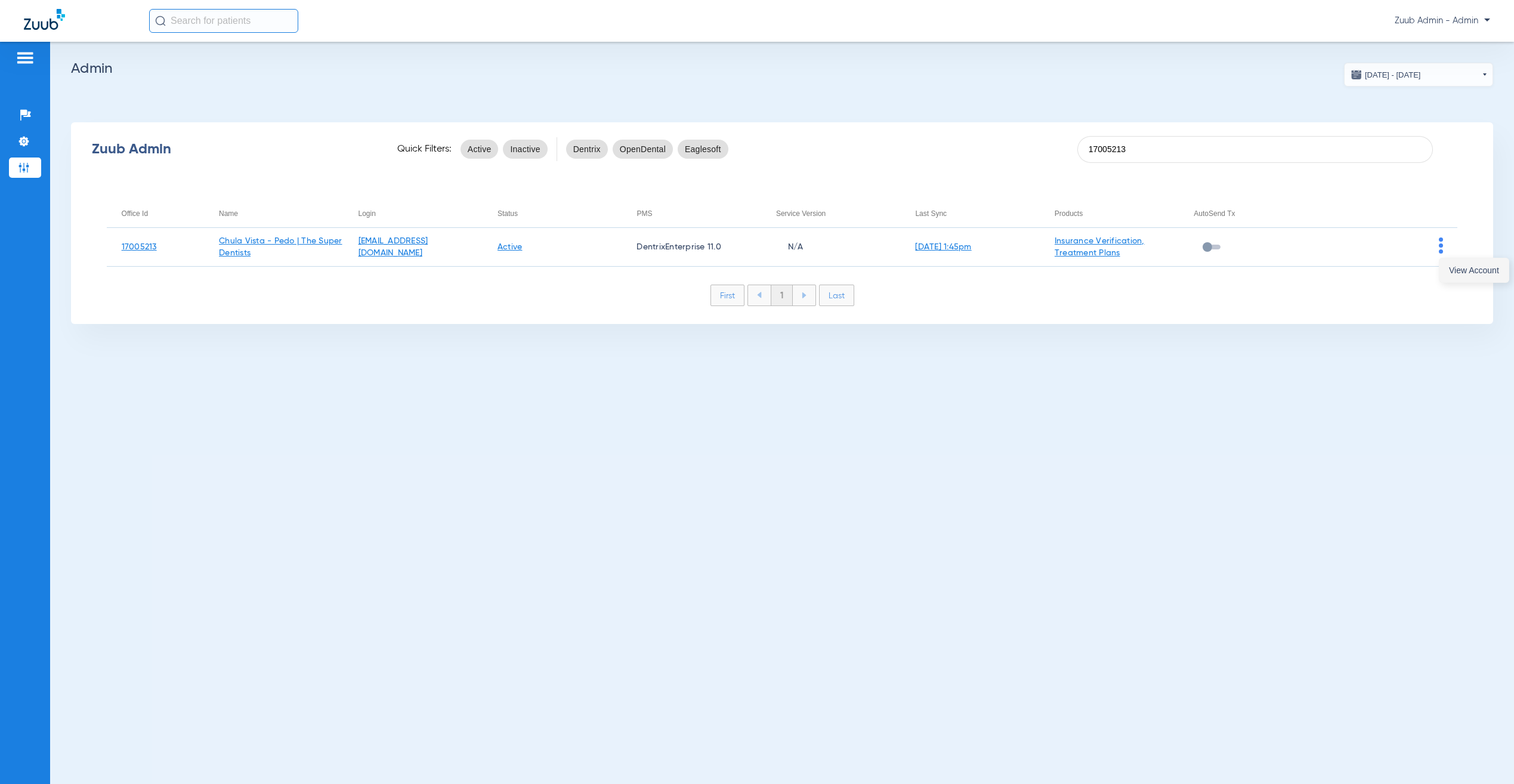
click at [1458, 268] on span "View Account" at bounding box center [1474, 269] width 50 height 8
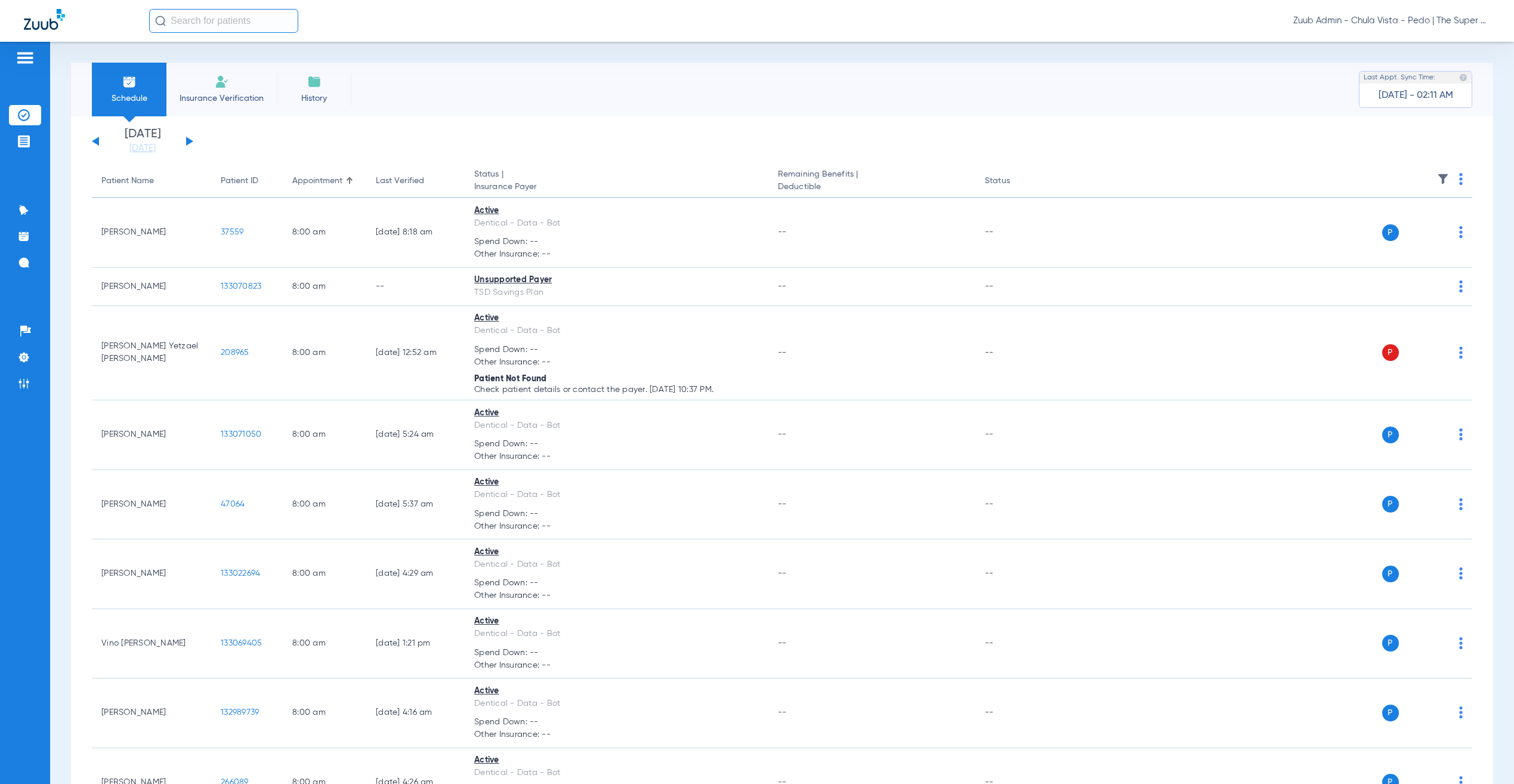
scroll to position [1055, 0]
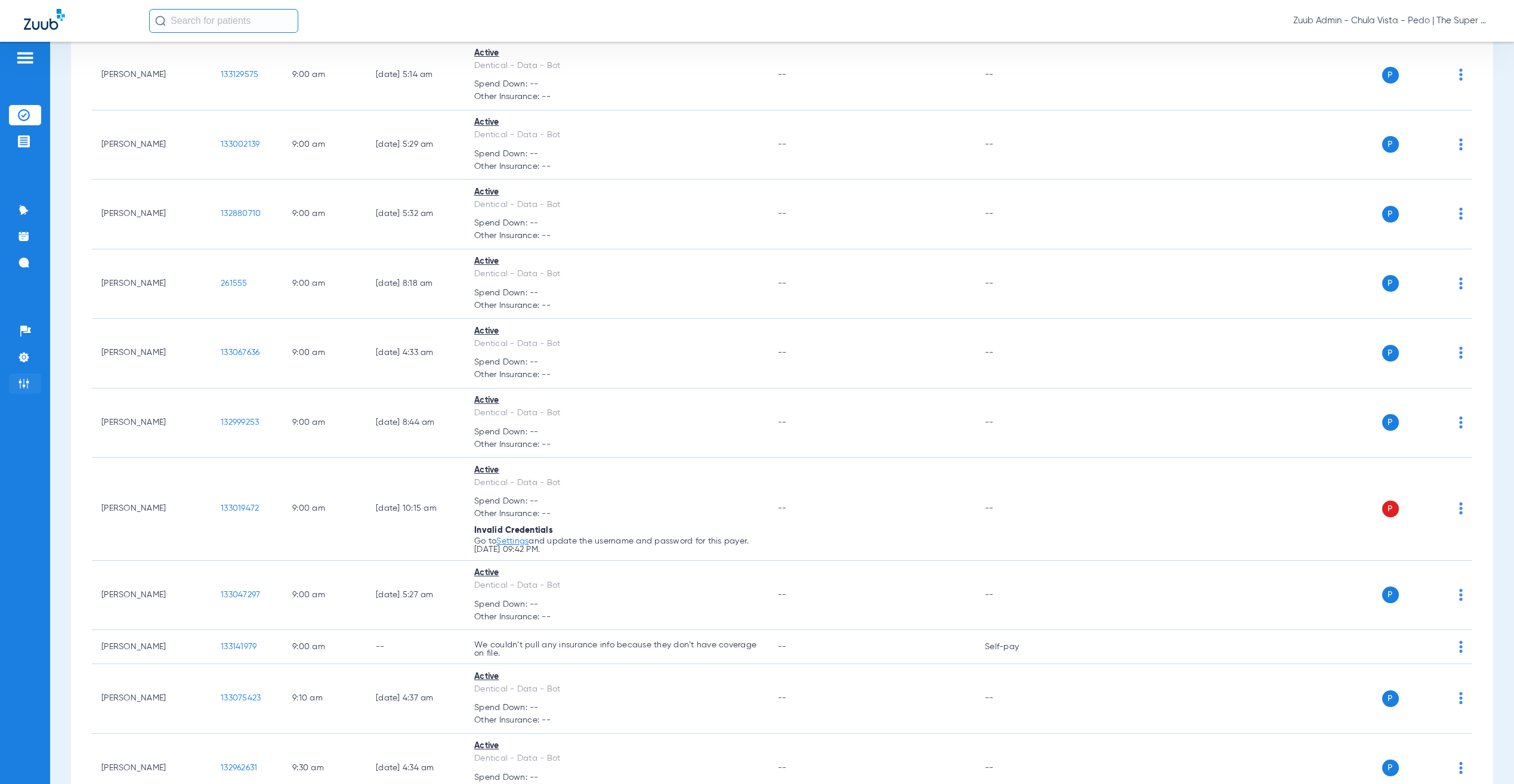
click at [25, 386] on img at bounding box center [24, 383] width 12 height 12
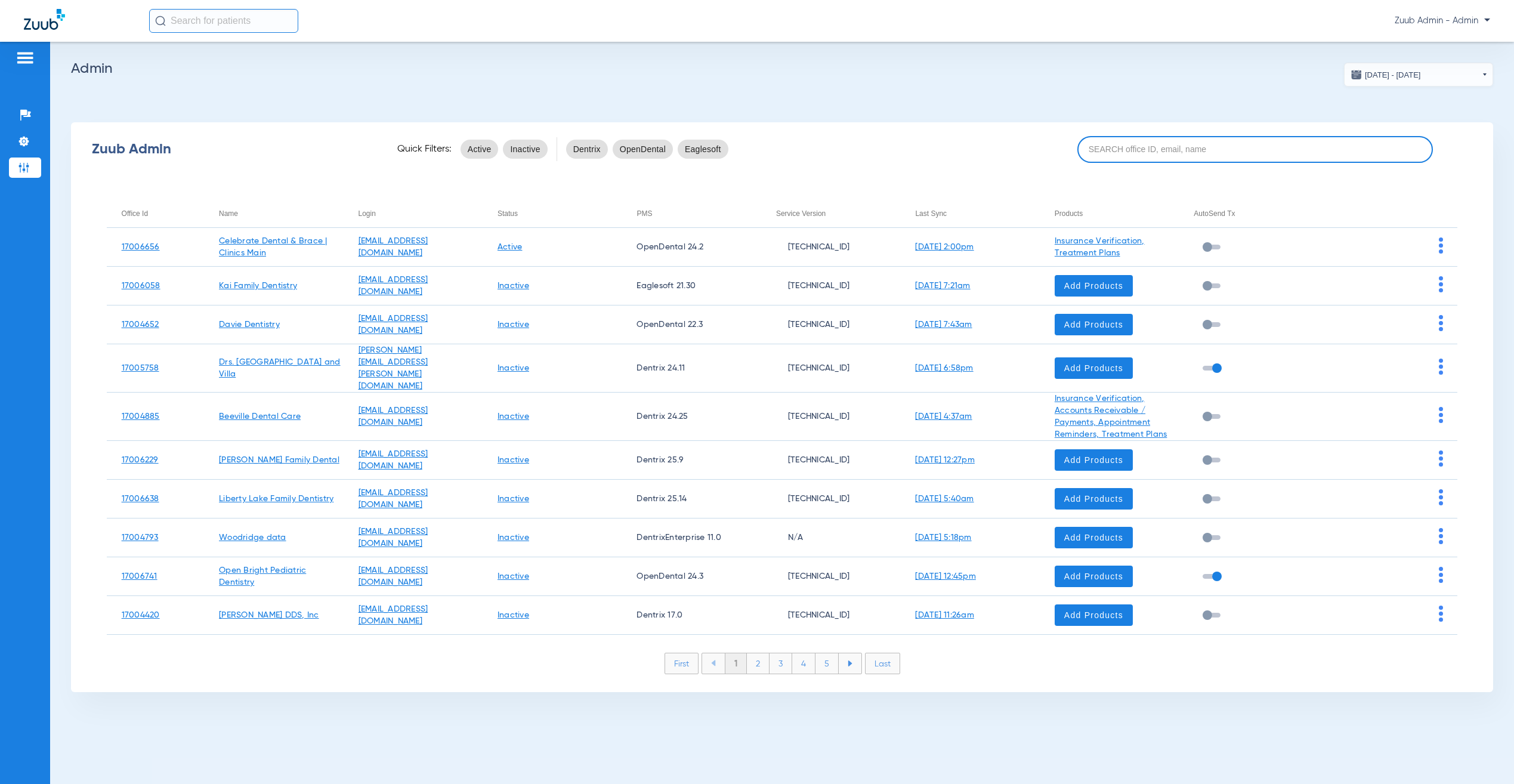
paste input "17005215"
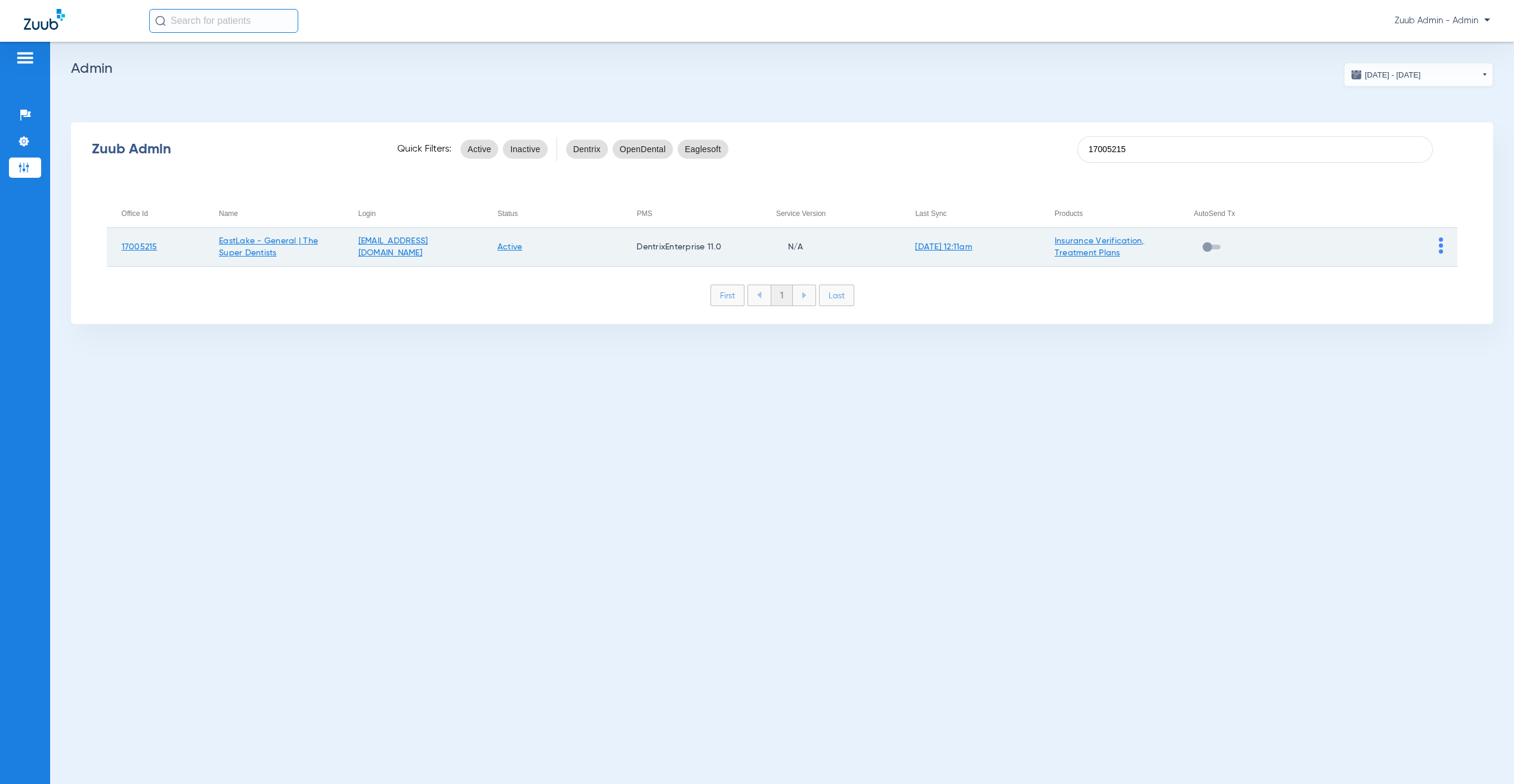
type input "17005215"
click at [1438, 244] on img at bounding box center [1441, 246] width 4 height 16
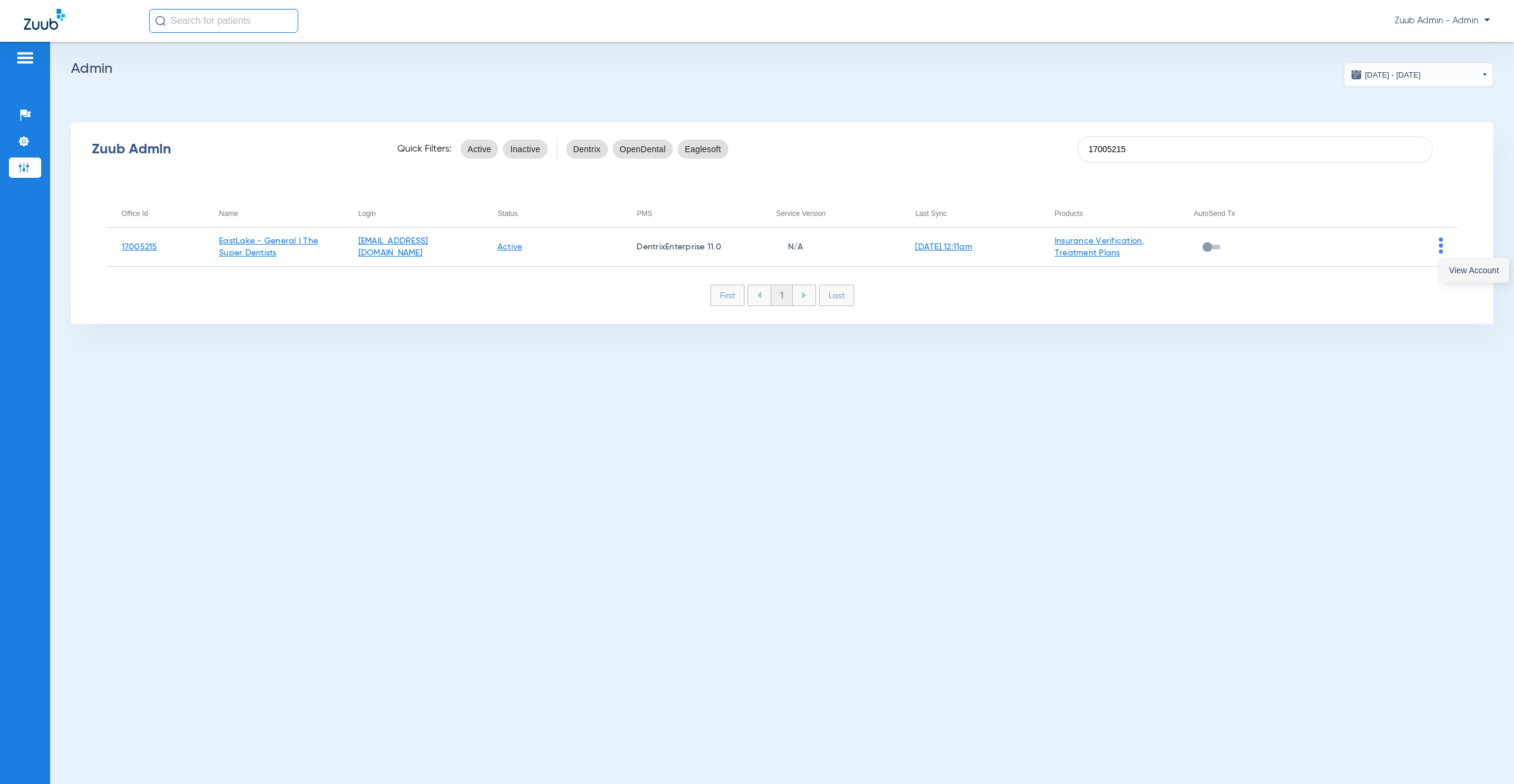
click at [1454, 276] on button "View Account" at bounding box center [1473, 270] width 69 height 24
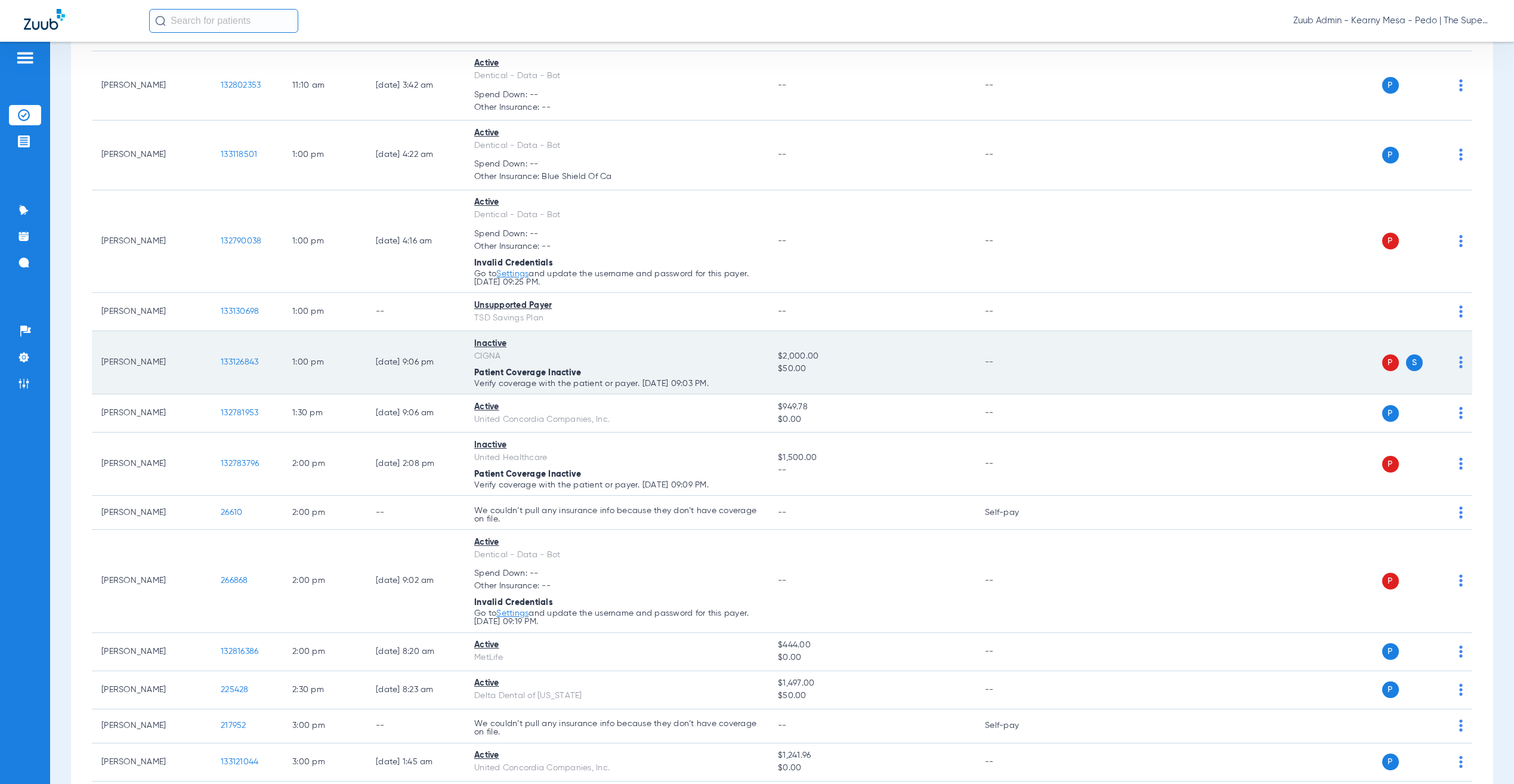
scroll to position [1142, 0]
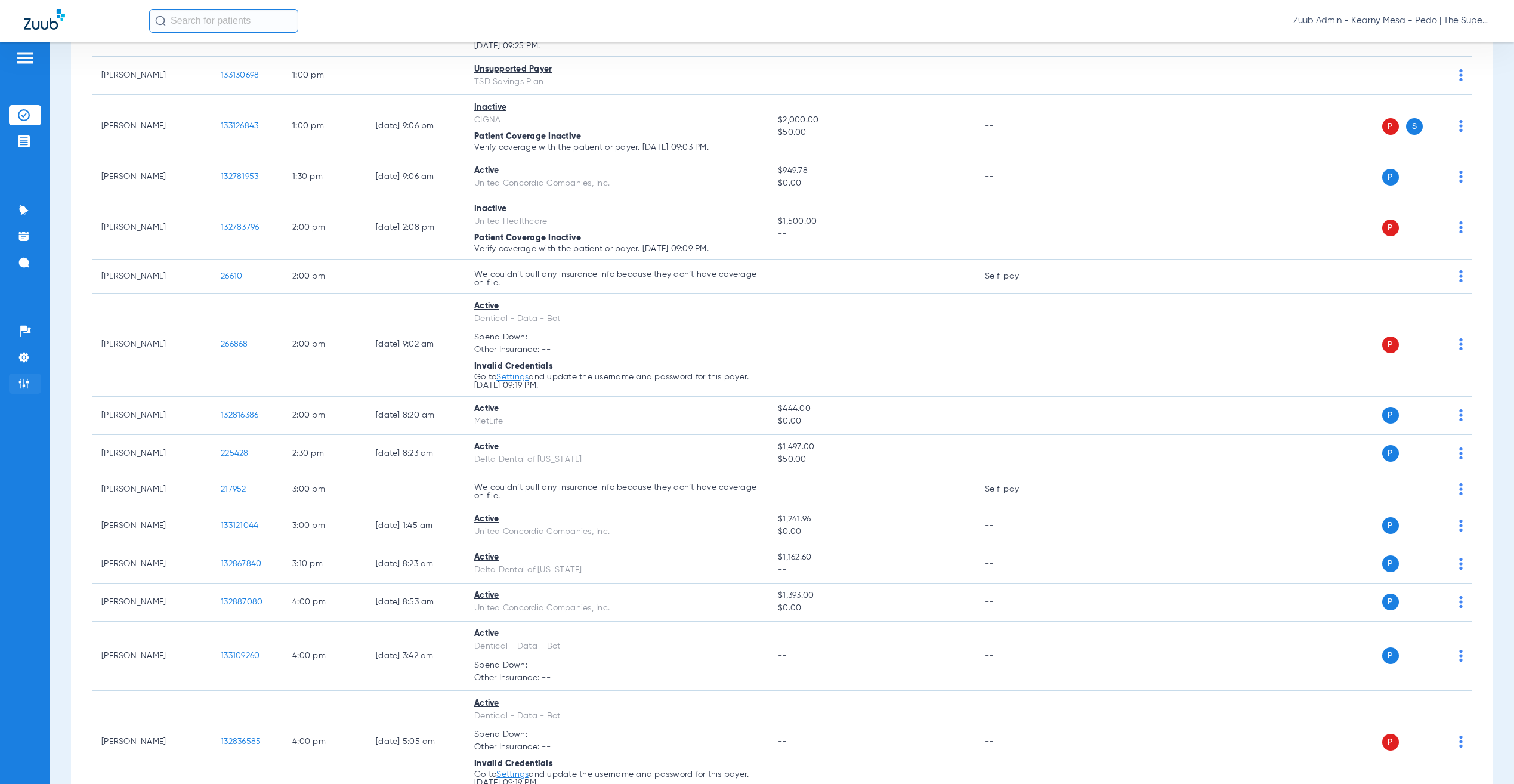
click at [18, 386] on img at bounding box center [24, 383] width 12 height 12
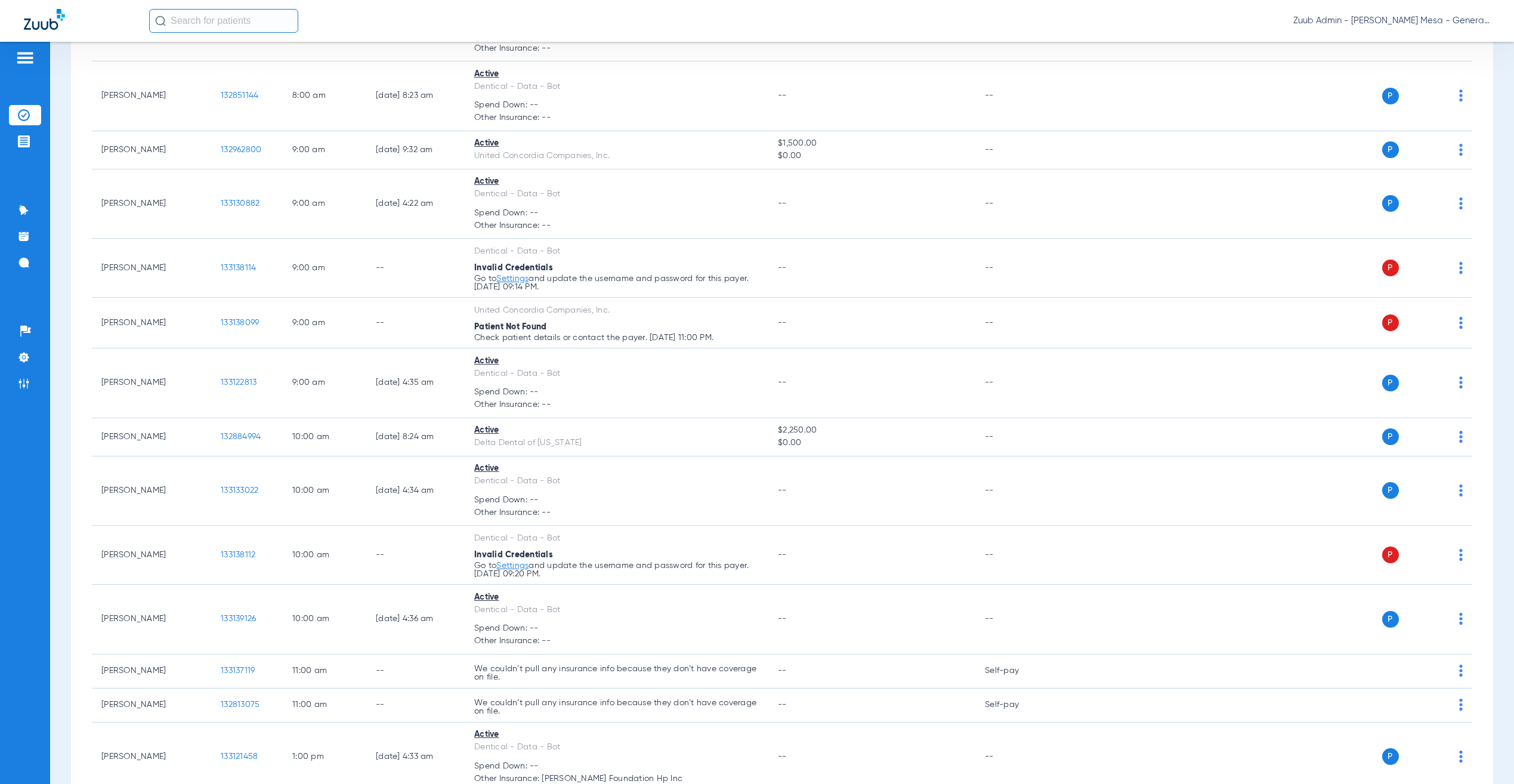
scroll to position [84, 0]
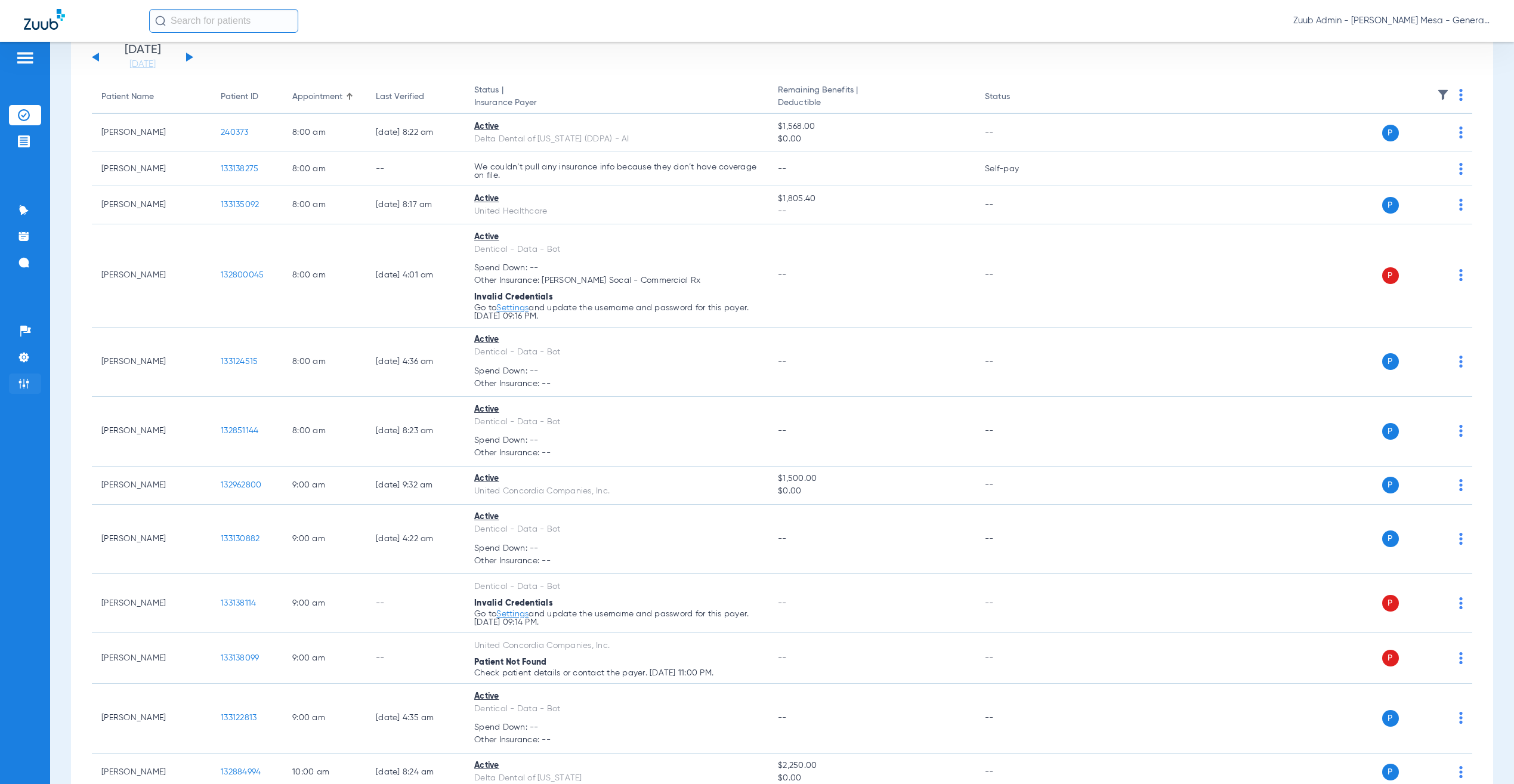
click at [33, 378] on li "Admin" at bounding box center [25, 383] width 33 height 20
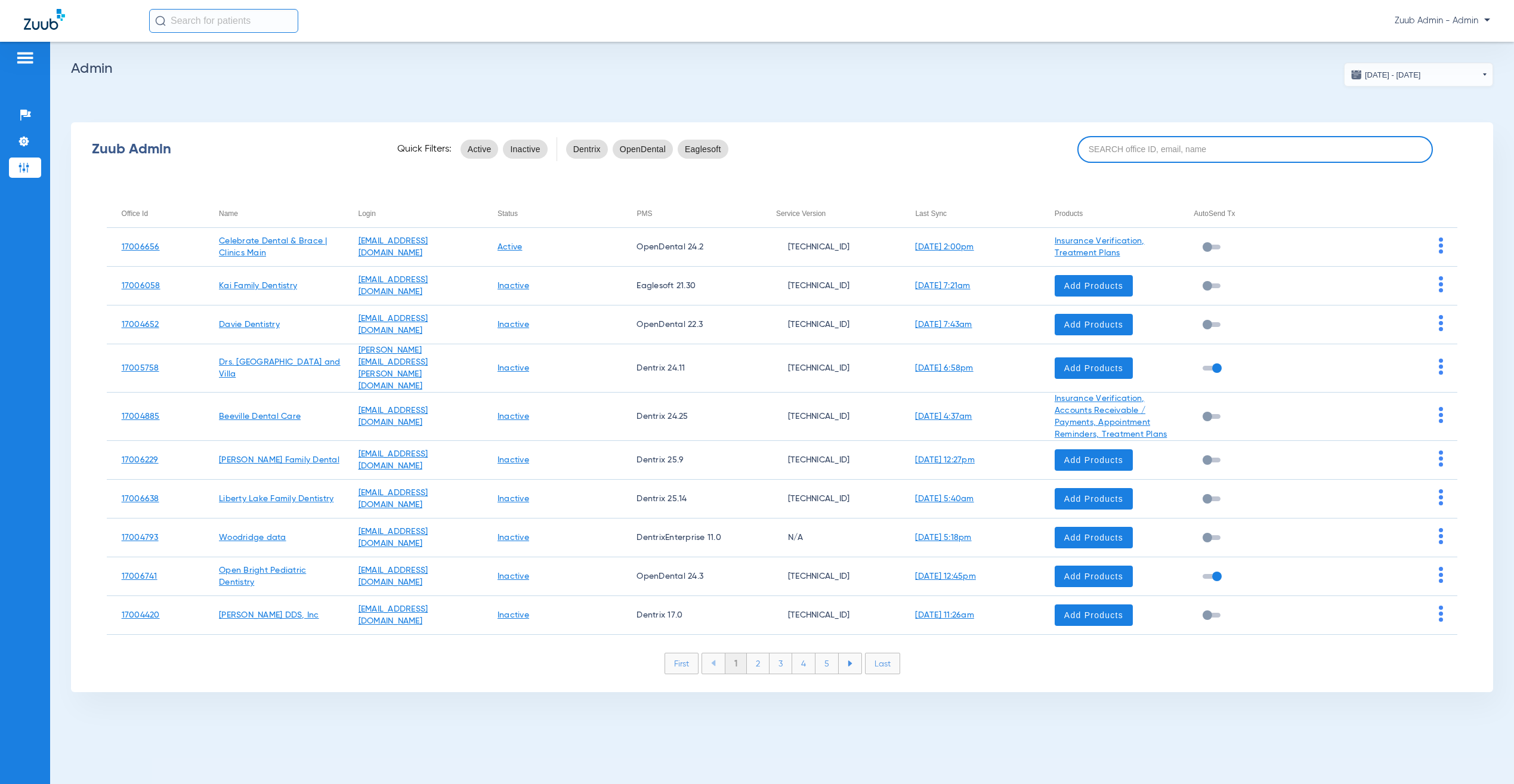
click at [1230, 157] on input at bounding box center [1255, 150] width 355 height 27
paste input "17006759"
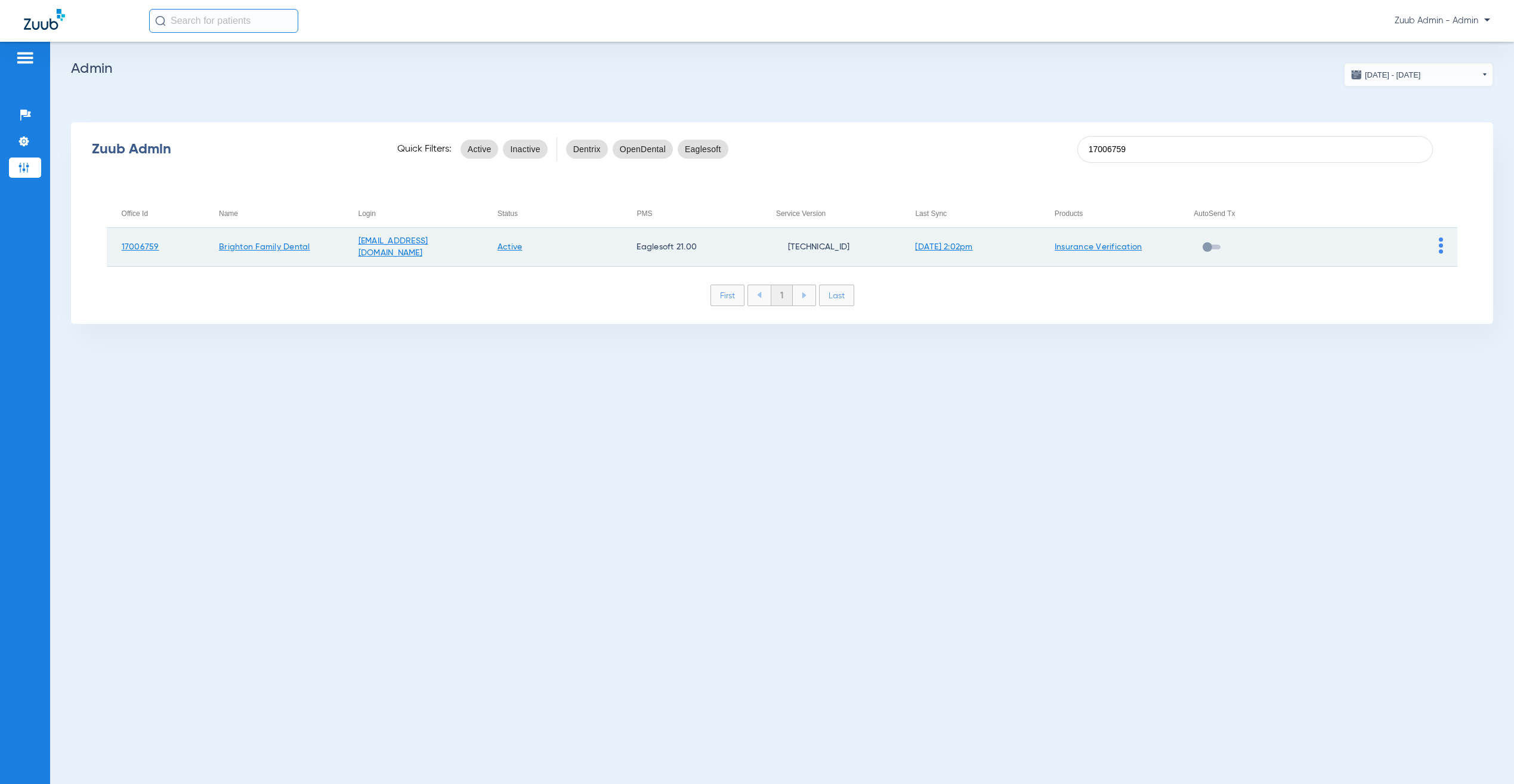
type input "17006759"
click at [1443, 249] on td at bounding box center [1388, 247] width 140 height 38
click at [1439, 243] on img at bounding box center [1441, 246] width 4 height 16
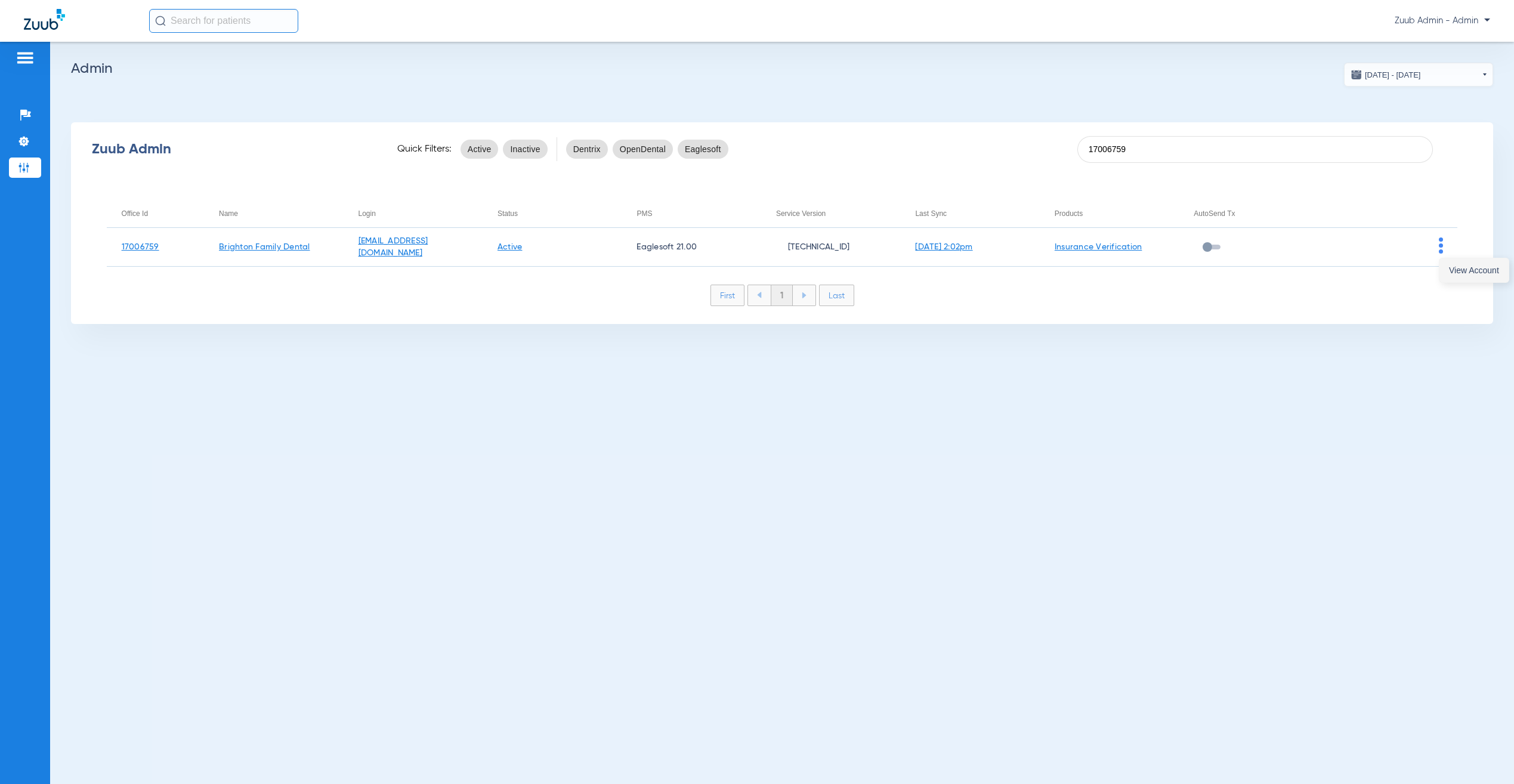
click at [1458, 266] on span "View Account" at bounding box center [1474, 269] width 50 height 8
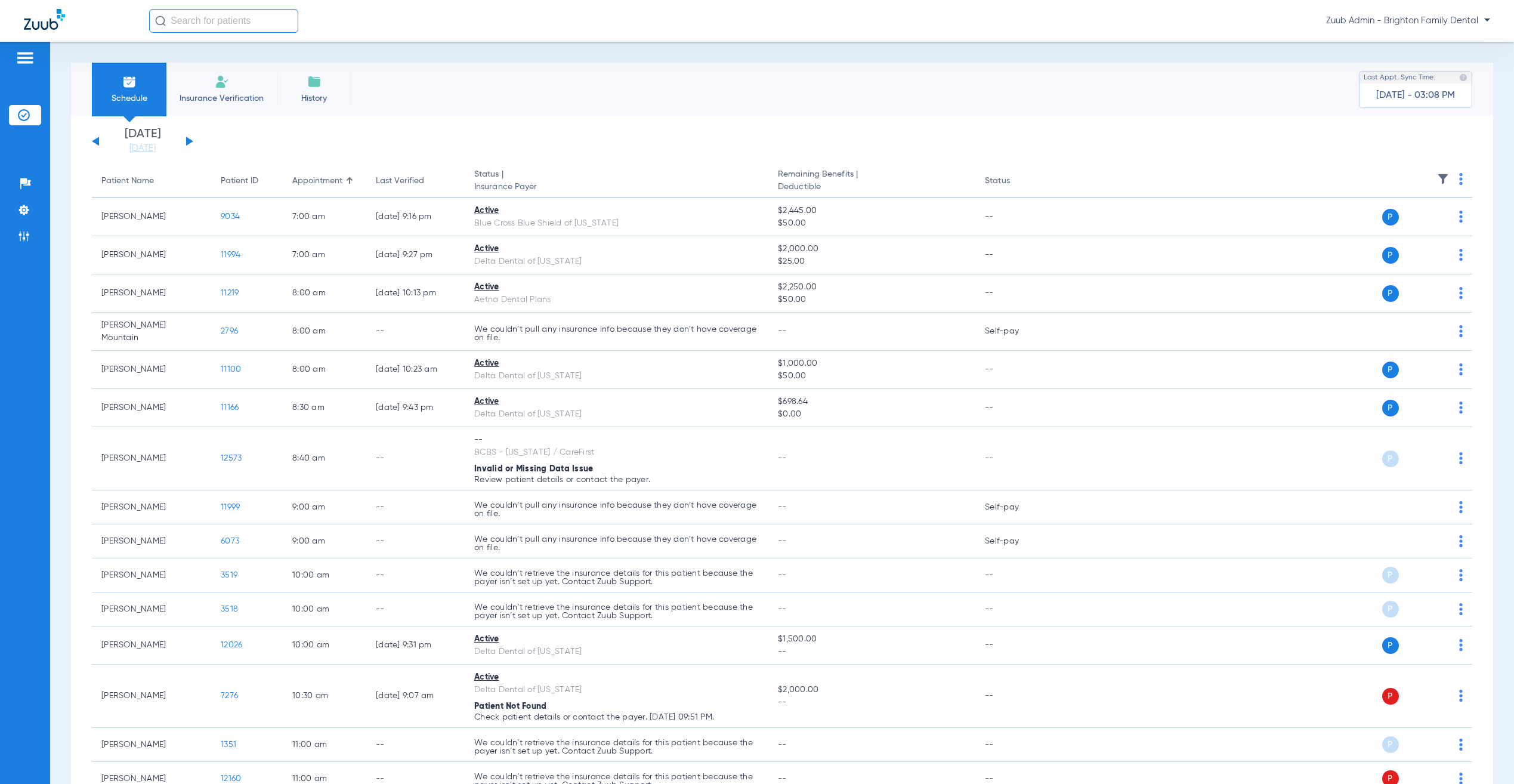
click at [214, 19] on input "text" at bounding box center [223, 21] width 149 height 24
type input "yumin"
click at [218, 57] on td "Yumin Zhang" at bounding box center [207, 64] width 116 height 17
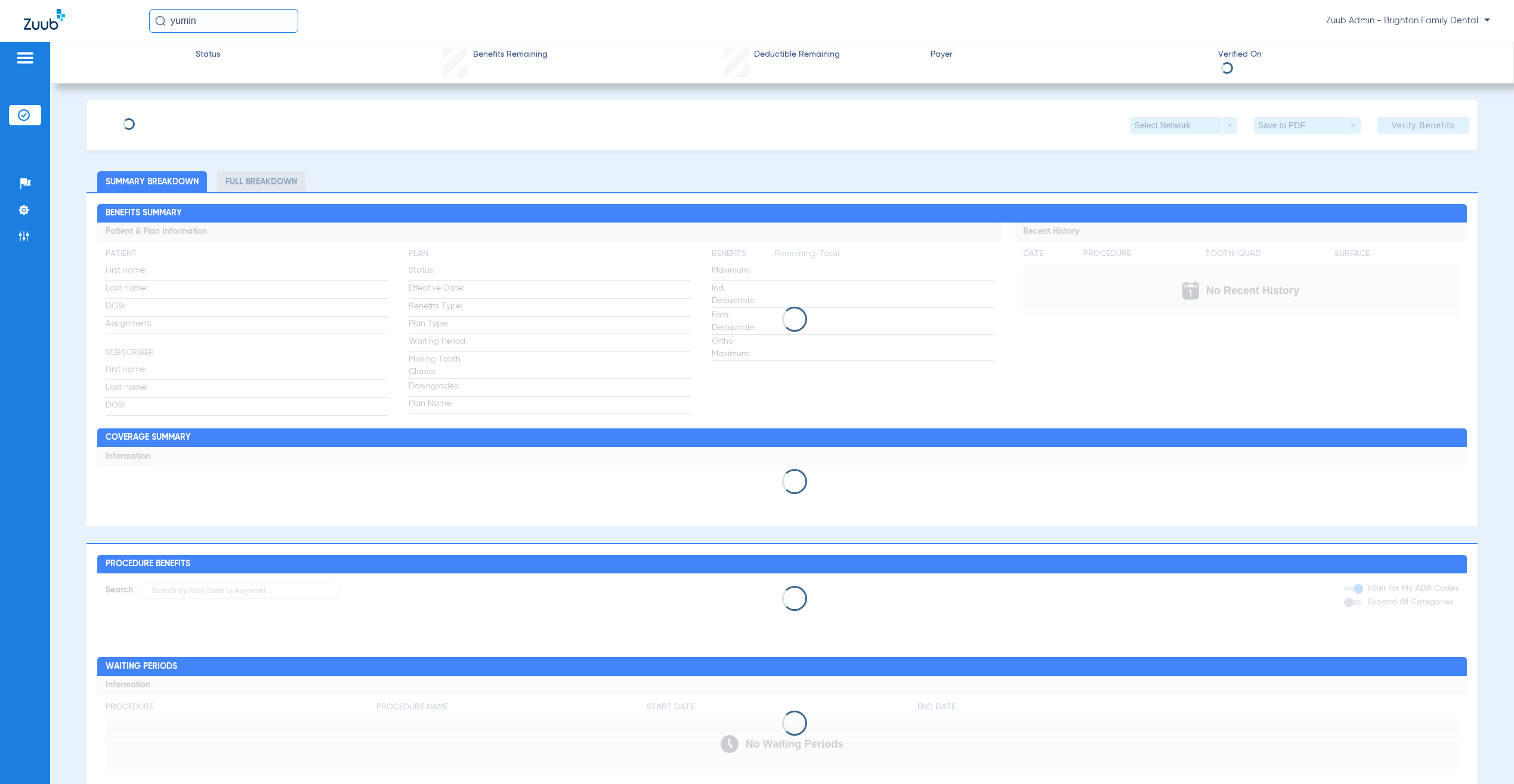
type input "Yumin"
type input "Zhang"
type input "08/20/1992"
type input "911981722"
type input "0004089901"
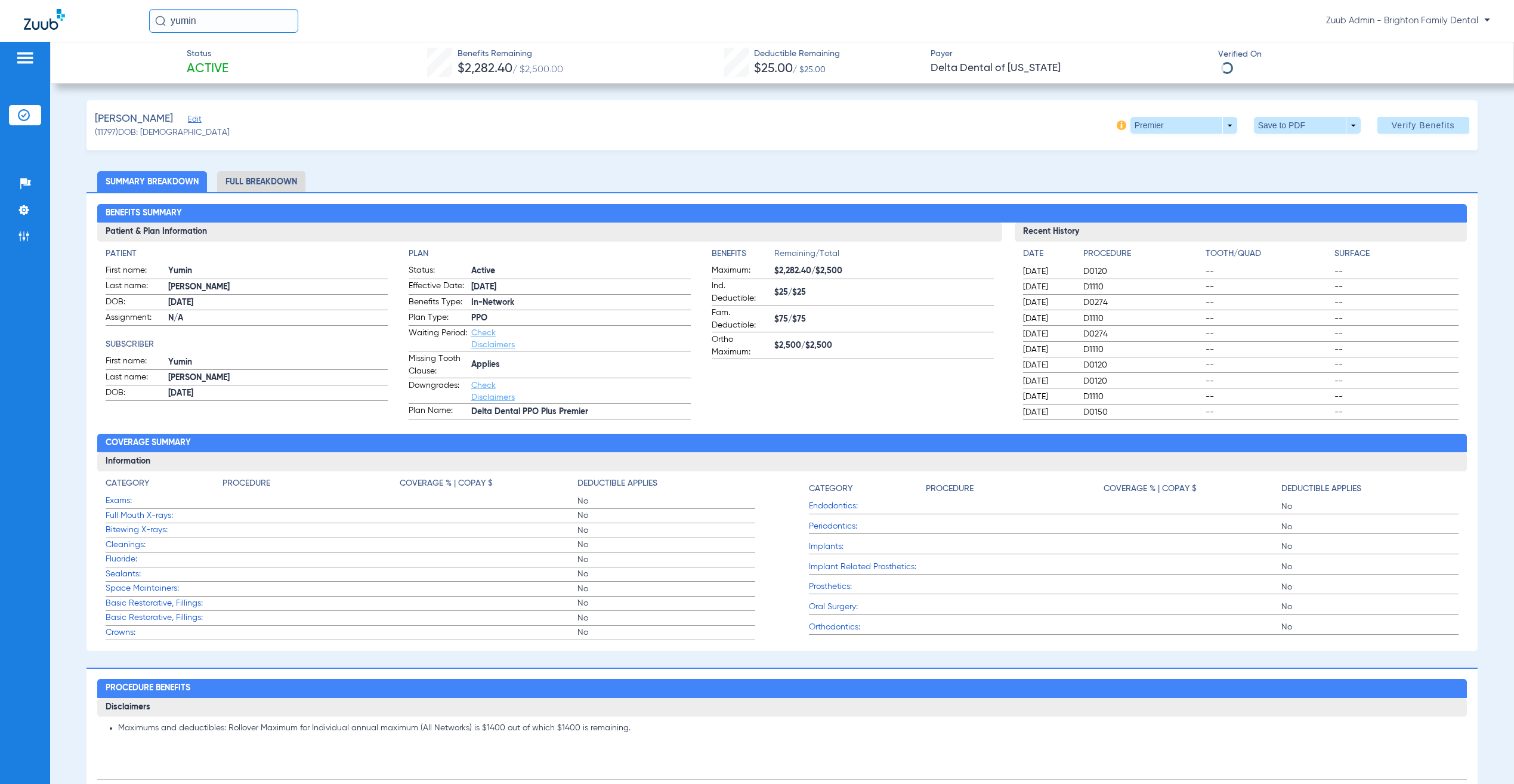
click at [188, 118] on span "Edit" at bounding box center [193, 121] width 11 height 11
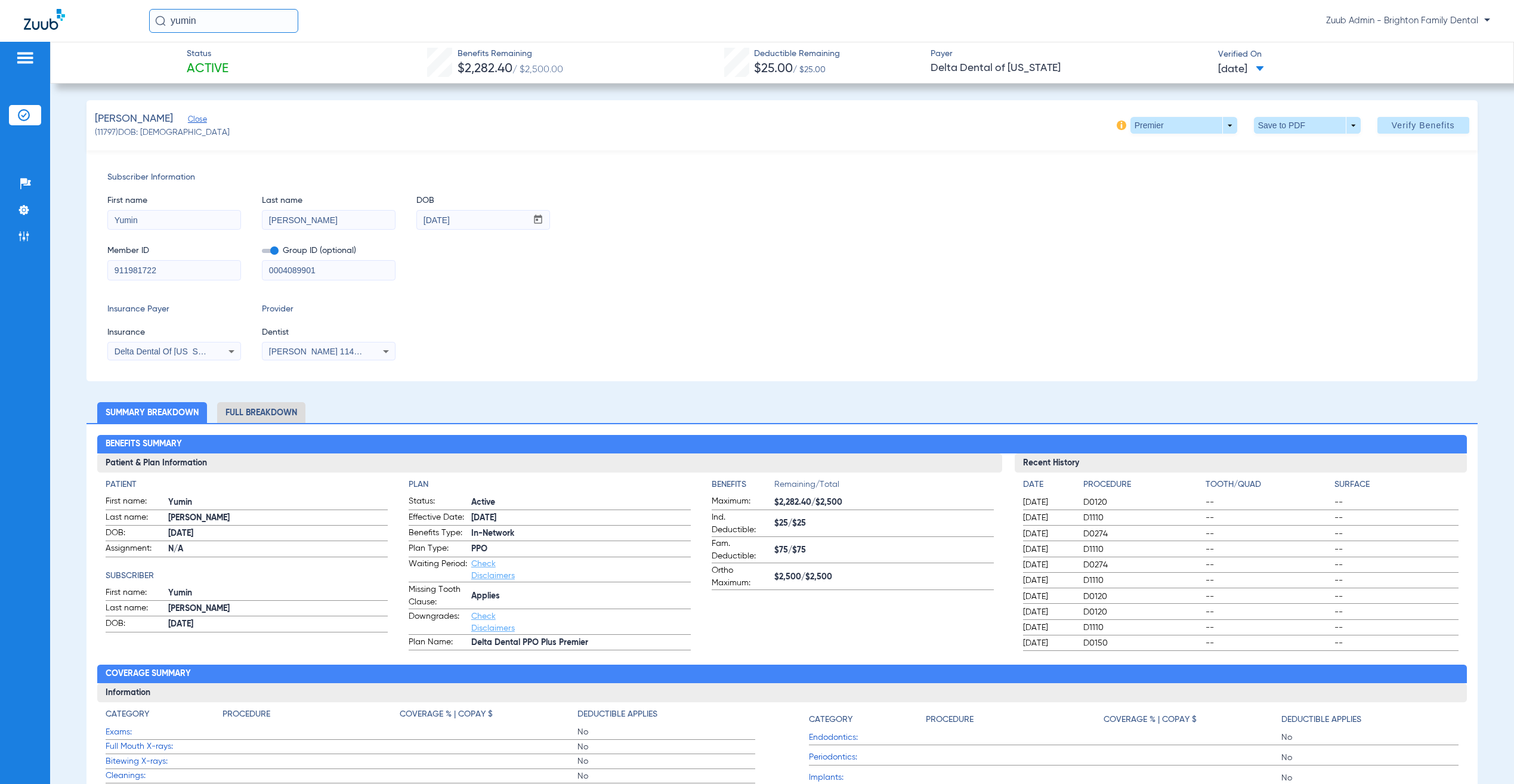
click at [206, 265] on input "911981722" at bounding box center [174, 270] width 133 height 19
click at [1193, 121] on span at bounding box center [1184, 125] width 107 height 17
click at [1165, 170] on span "Out of Network" at bounding box center [1155, 172] width 56 height 8
click at [1176, 120] on span at bounding box center [1183, 125] width 29 height 29
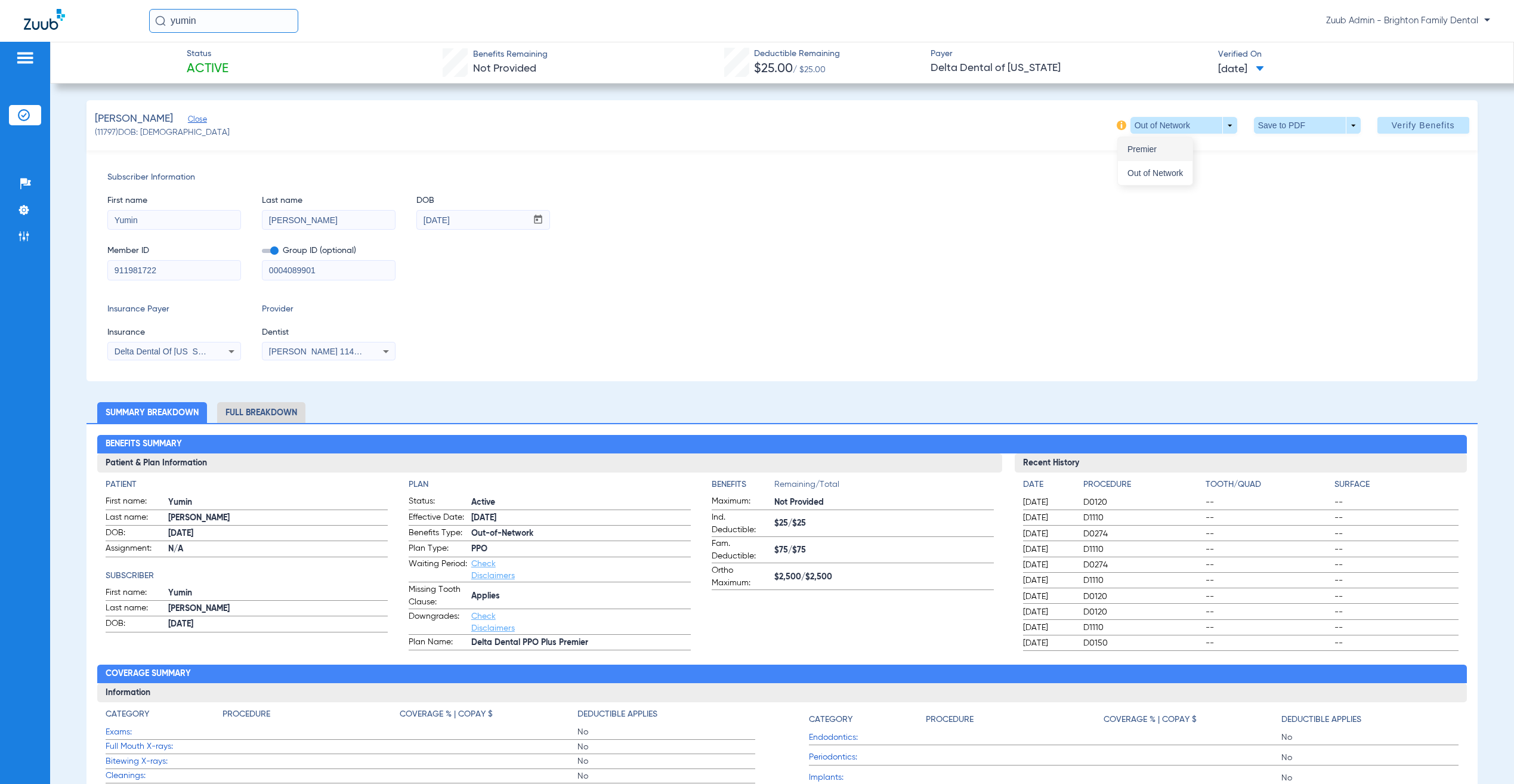
click at [1165, 155] on button "Premier" at bounding box center [1155, 149] width 75 height 24
click at [1396, 129] on span "Verify Benefits" at bounding box center [1423, 125] width 63 height 10
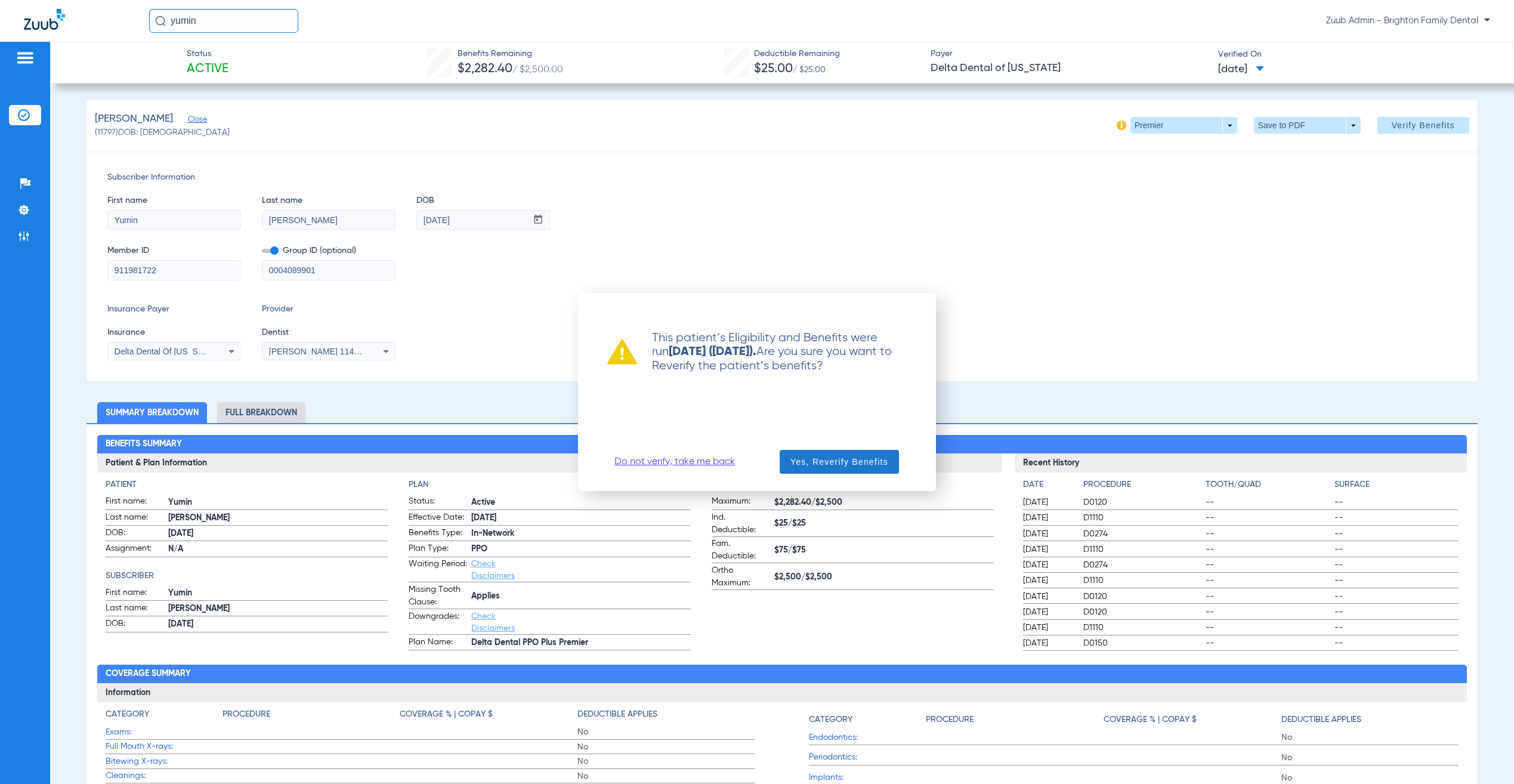
click at [837, 463] on span "Yes, Reverify Benefits" at bounding box center [840, 462] width 98 height 12
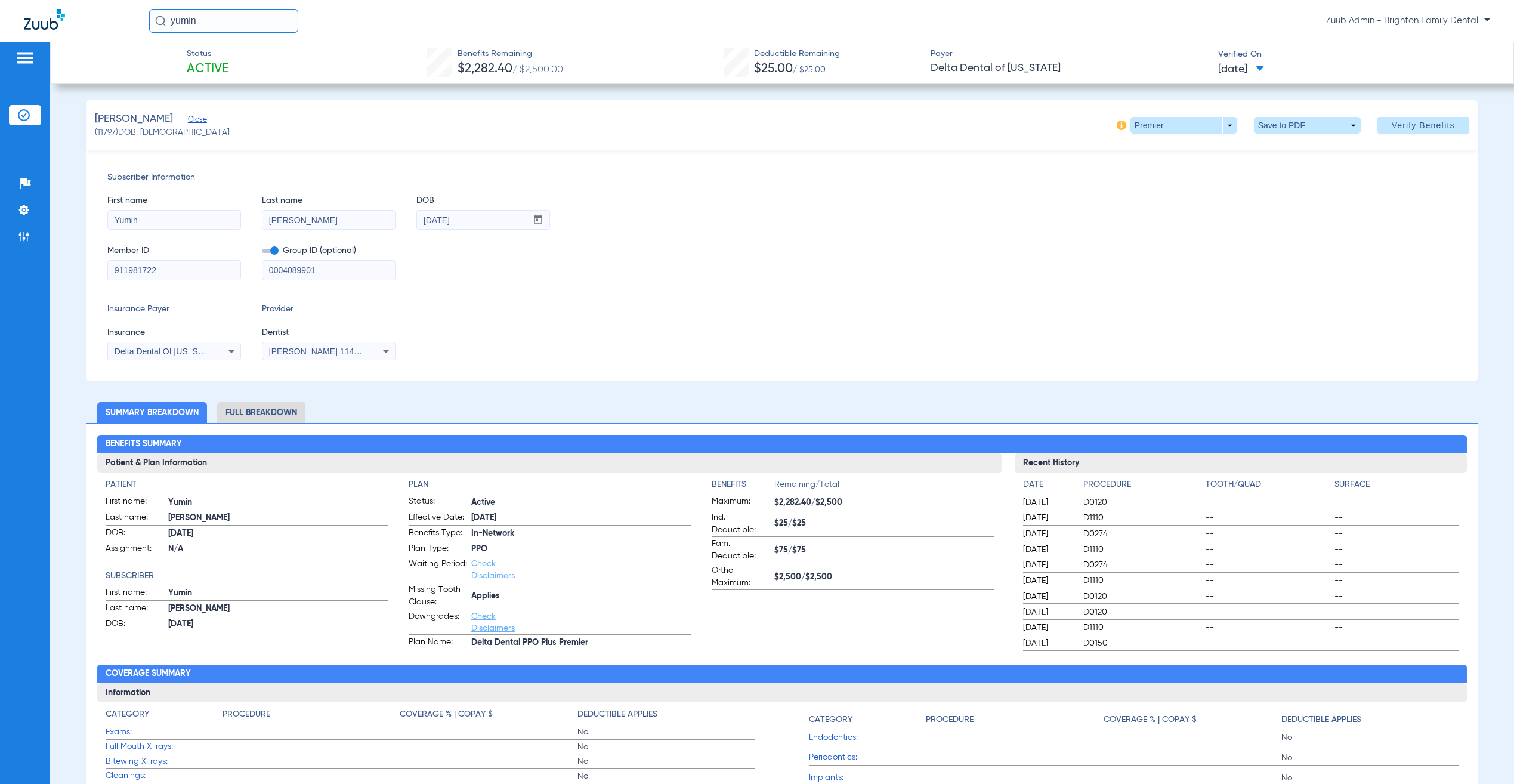
click at [778, 299] on div "Subscriber Information First name Yumin Last name Zhang DOB mm / dd / yyyy 08/2…" at bounding box center [782, 266] width 1390 height 231
click at [274, 409] on li "Full Breakdown" at bounding box center [261, 412] width 88 height 21
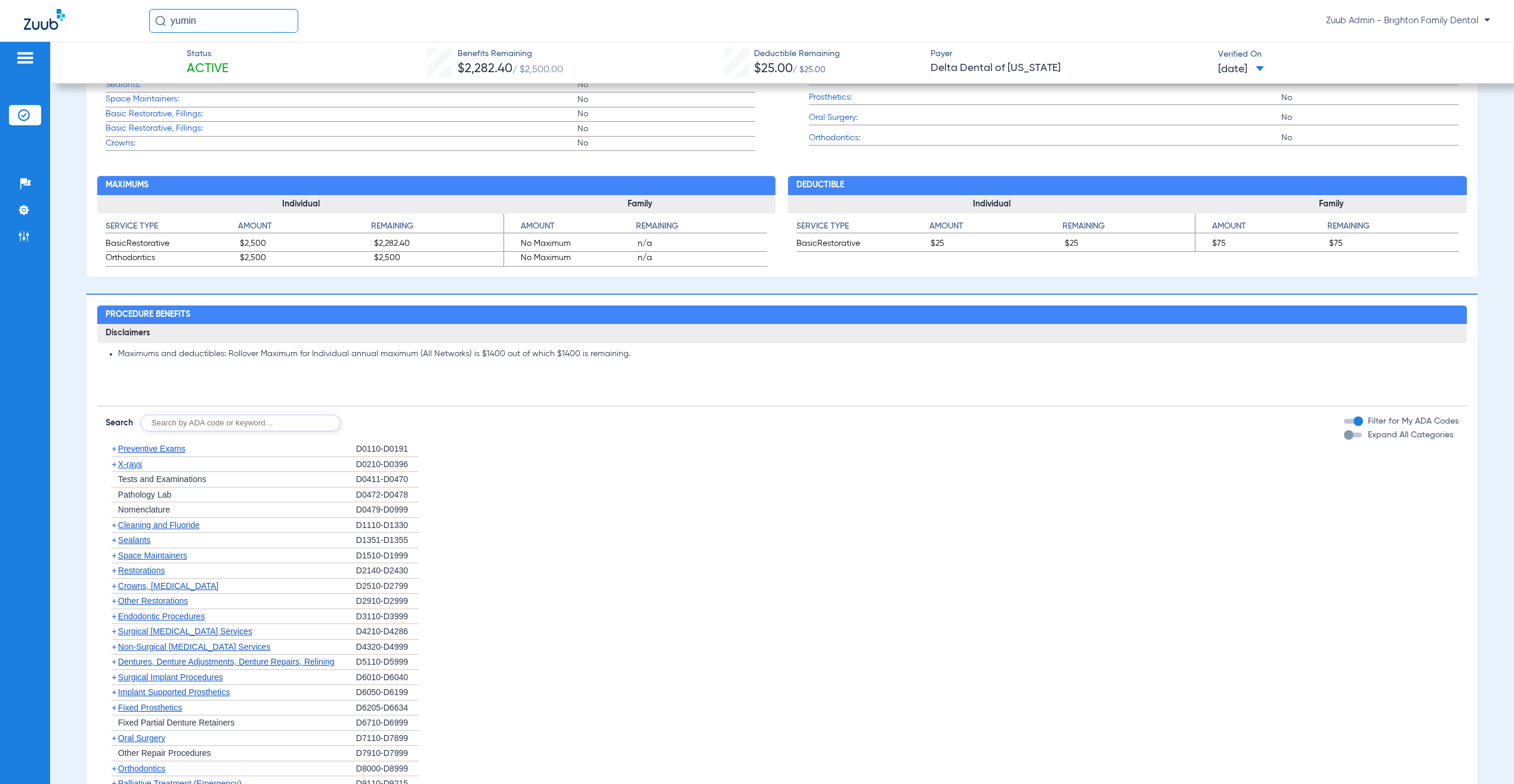
scroll to position [845, 0]
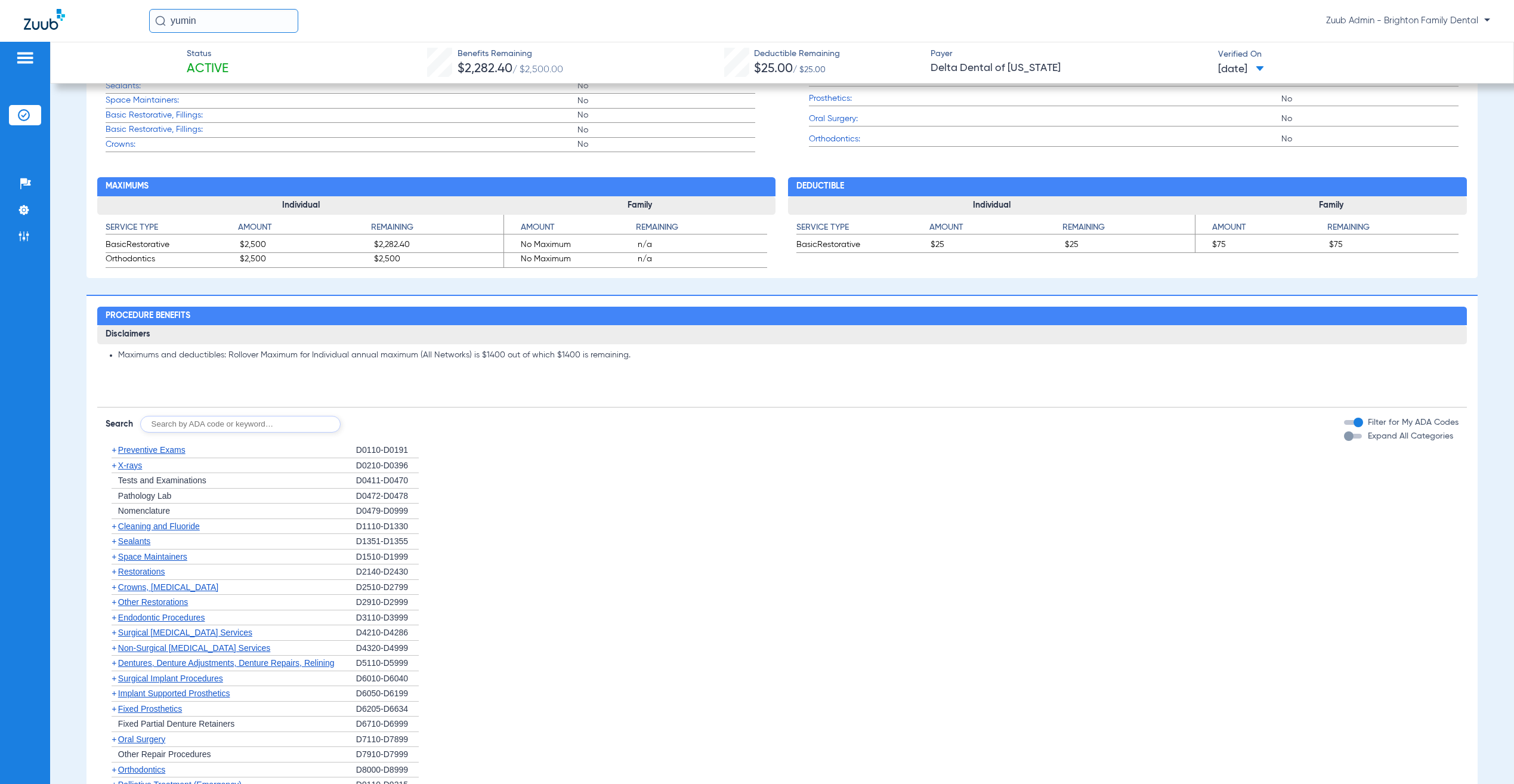
click at [1344, 440] on div "button" at bounding box center [1348, 436] width 10 height 10
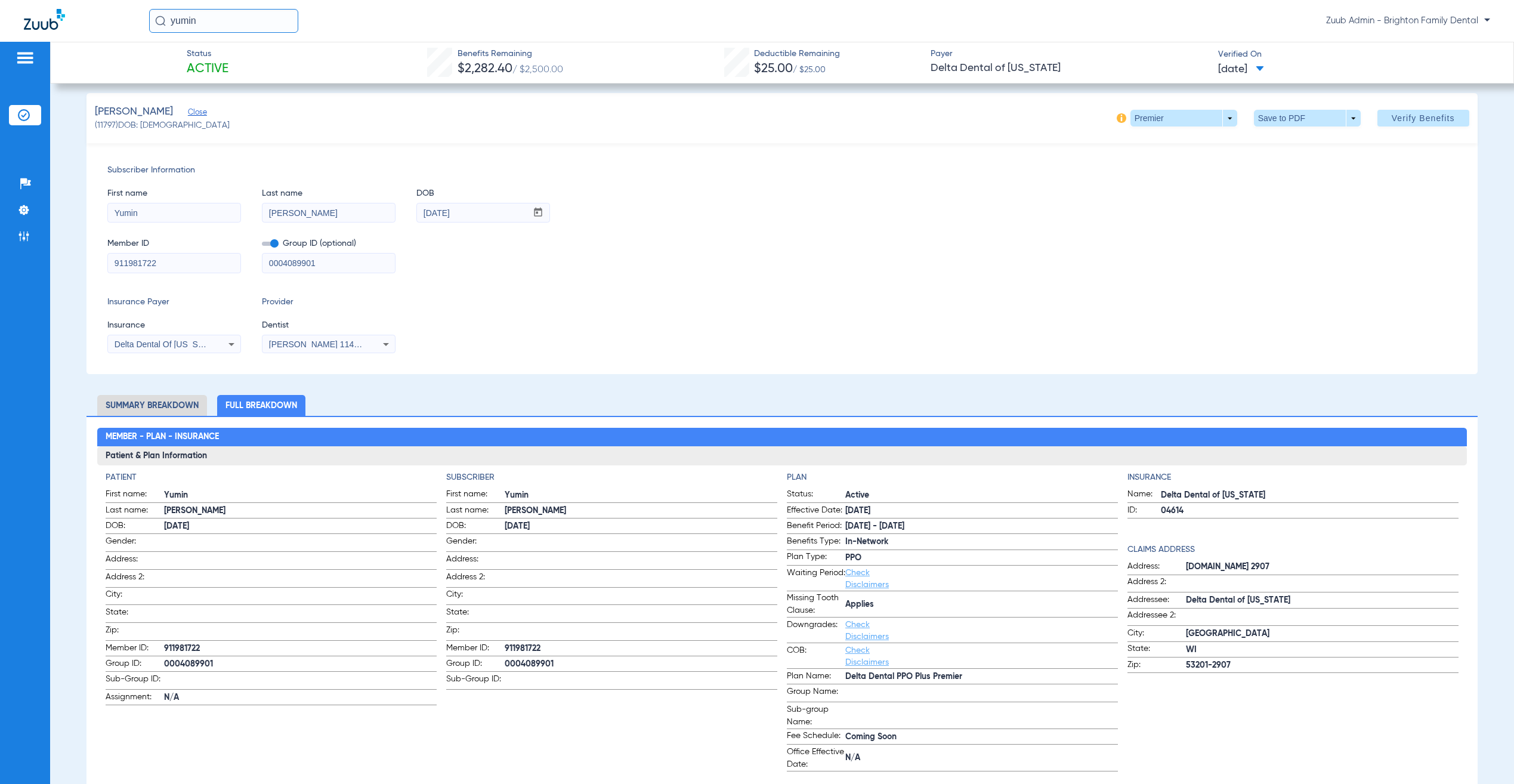
scroll to position [0, 0]
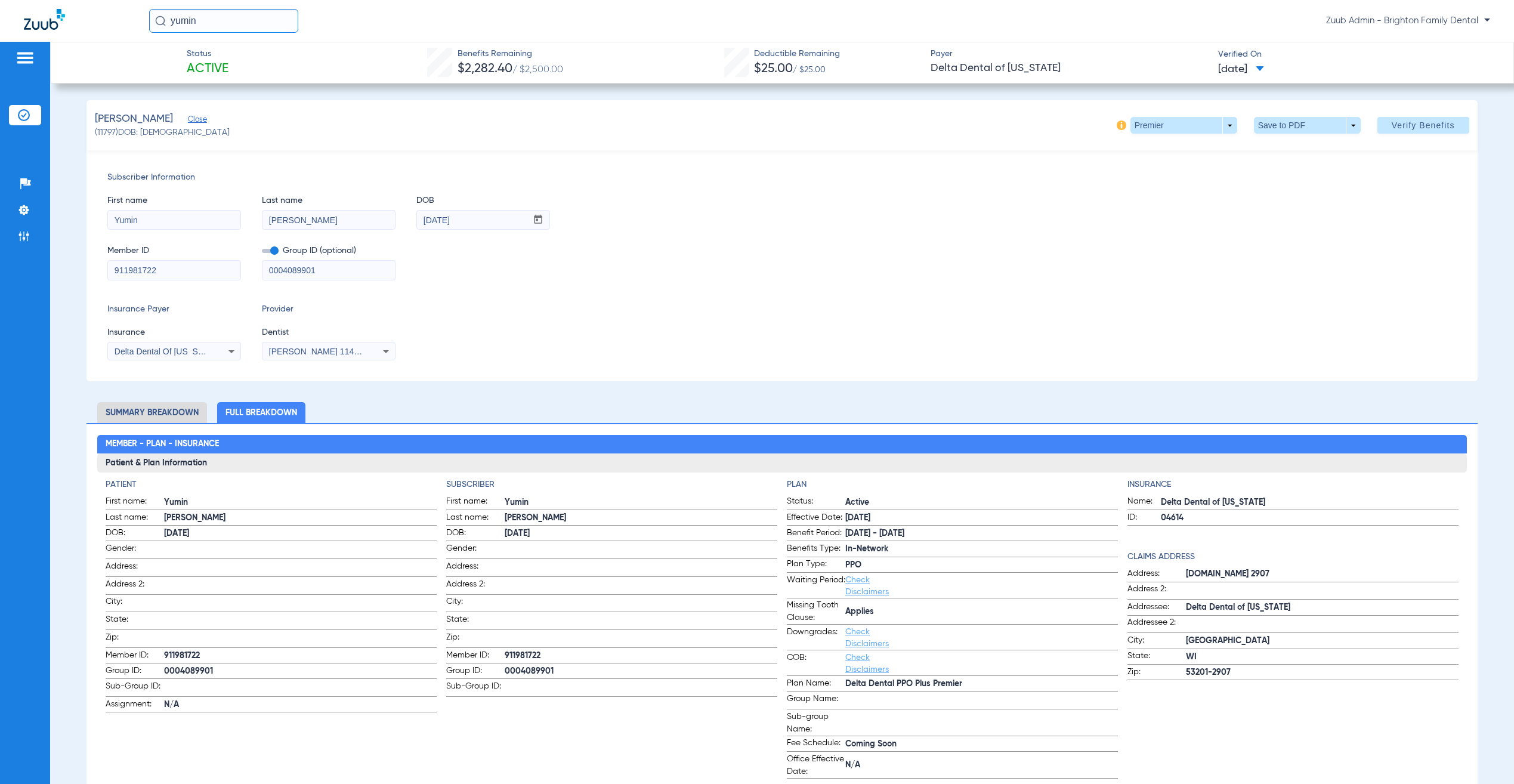
copy span "11797"
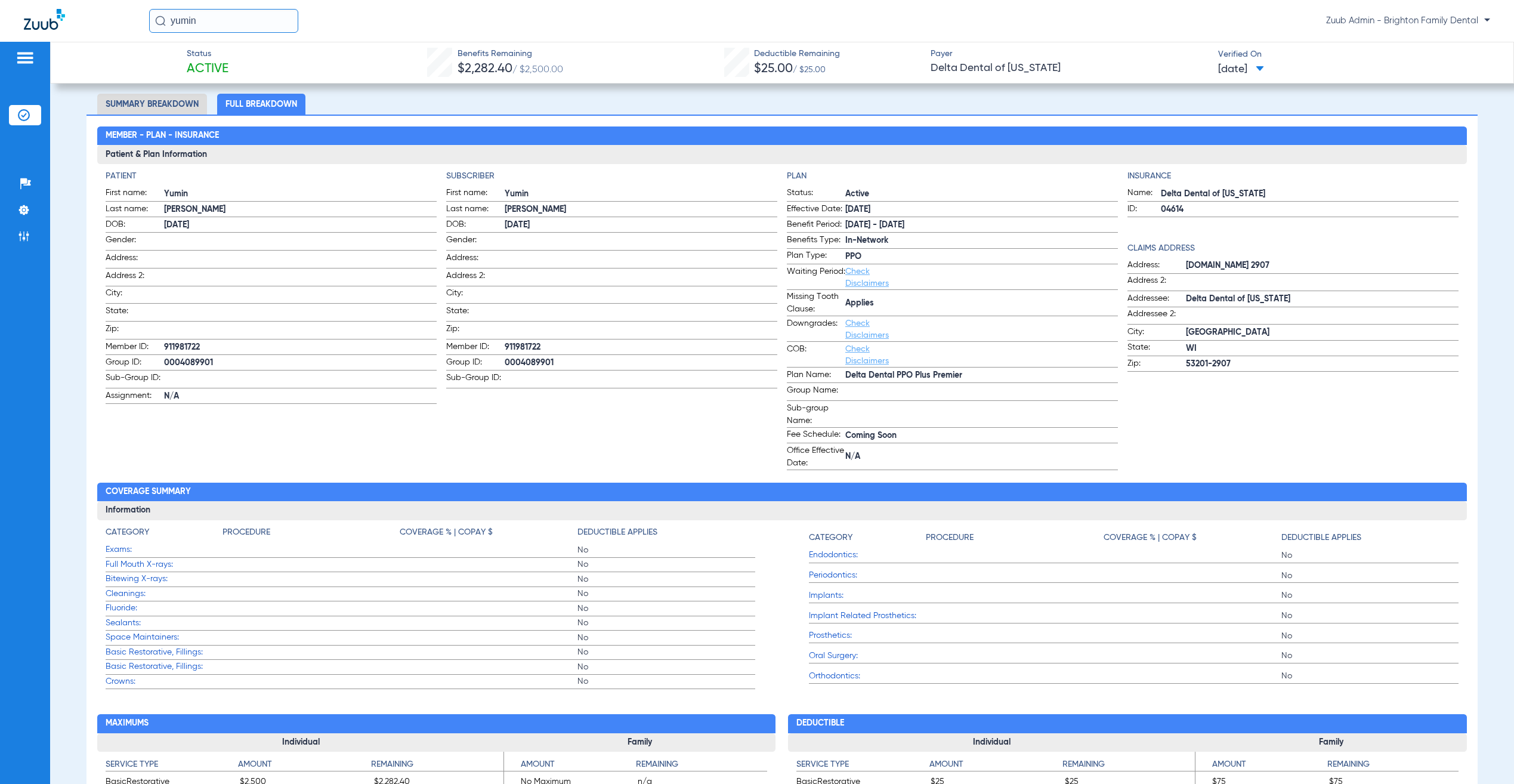
scroll to position [455, 0]
